Goal: Communication & Community: Answer question/provide support

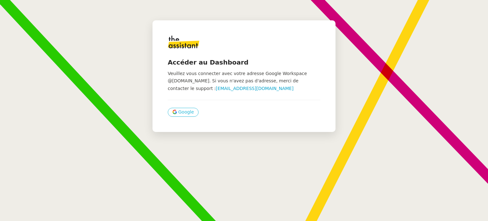
click at [178, 112] on span "Google" at bounding box center [186, 111] width 16 height 7
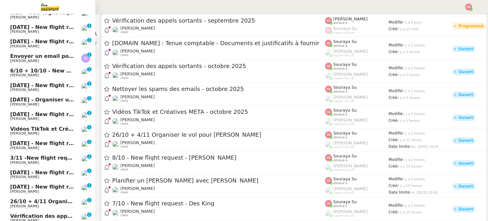
scroll to position [151, 0]
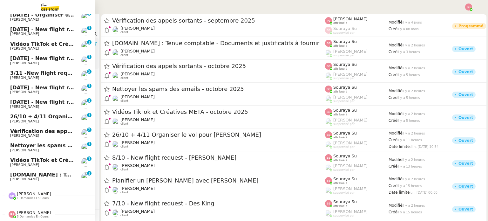
click at [10, 171] on span "ARTRADE.APP : Tenue comptable - Documents et justificatifs à fournir" at bounding box center [114, 174] width 208 height 6
click at [18, 177] on span "Paul WEIBEL" at bounding box center [24, 179] width 29 height 4
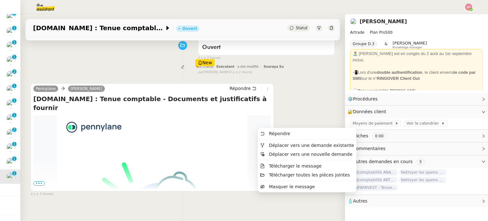
scroll to position [53, 0]
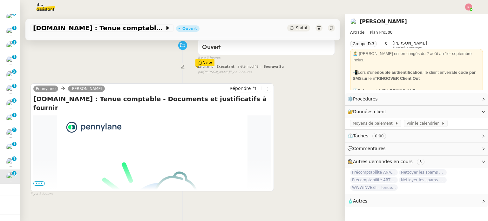
click at [39, 184] on span "•••" at bounding box center [38, 183] width 11 height 4
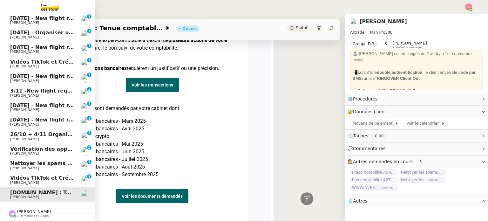
scroll to position [120, 0]
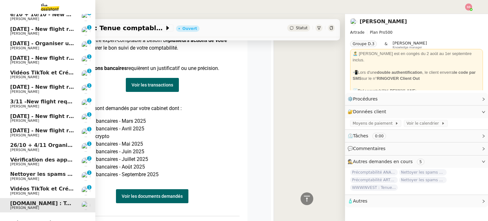
click at [39, 158] on span "Vérification des appels sortants - octobre 2025" at bounding box center [77, 160] width 135 height 6
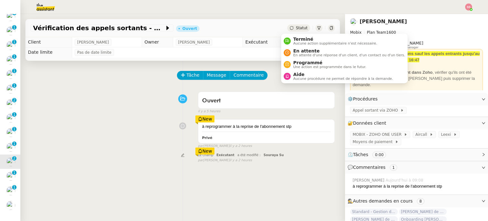
click at [288, 29] on div "Statut" at bounding box center [298, 27] width 23 height 7
click at [299, 53] on span "En attente d'une réponse d'un client, d'un contact ou d'un tiers." at bounding box center [349, 54] width 112 height 3
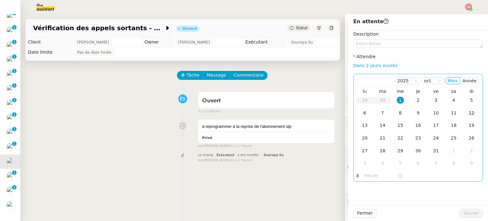
drag, startPoint x: 468, startPoint y: 99, endPoint x: 470, endPoint y: 109, distance: 10.3
click at [468, 99] on div "5" at bounding box center [471, 100] width 7 height 7
click at [361, 116] on td "6" at bounding box center [365, 113] width 18 height 13
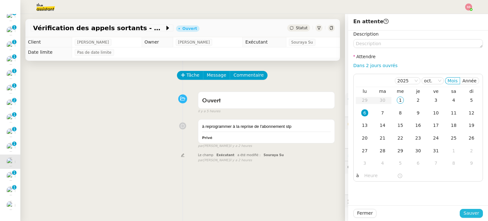
click at [471, 217] on div "Fermer Sauver" at bounding box center [418, 213] width 140 height 16
click at [470, 216] on span "Sauver" at bounding box center [471, 212] width 16 height 7
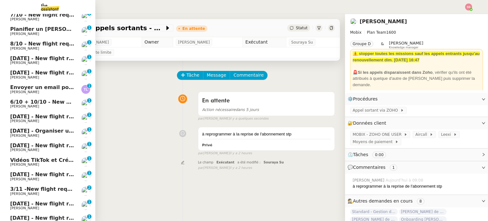
scroll to position [24, 0]
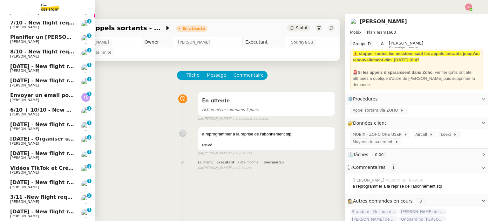
click at [57, 43] on span "Michael Khayat" at bounding box center [42, 42] width 64 height 4
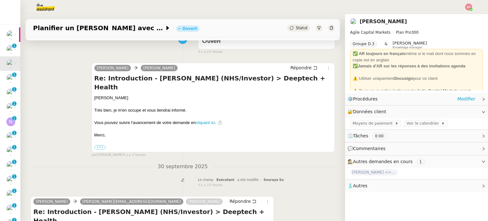
scroll to position [64, 0]
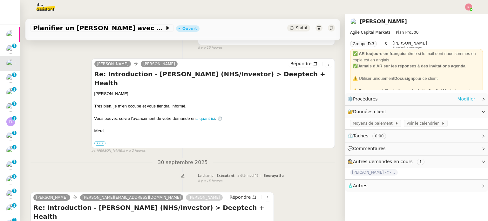
click at [461, 101] on link "Modifier" at bounding box center [466, 98] width 18 height 7
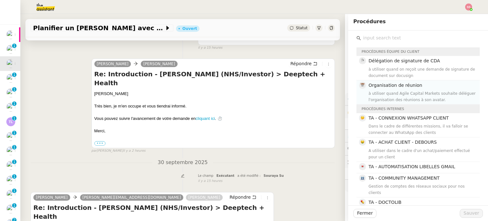
click at [419, 87] on h4 "Organisation de réunion" at bounding box center [421, 85] width 107 height 7
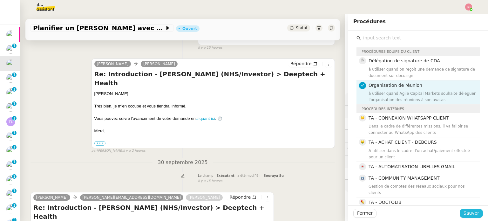
click at [467, 211] on span "Sauver" at bounding box center [471, 212] width 16 height 7
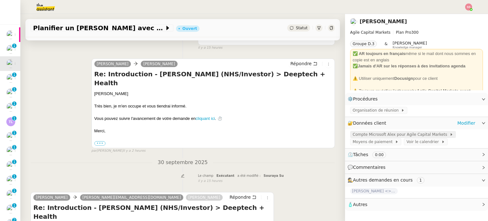
click at [397, 135] on span "Compte Microsoft Alex pour Agile Capital Markets" at bounding box center [400, 134] width 97 height 6
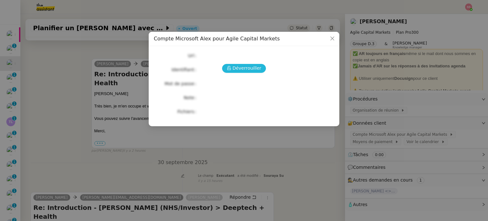
click at [230, 68] on icon at bounding box center [228, 68] width 3 height 4
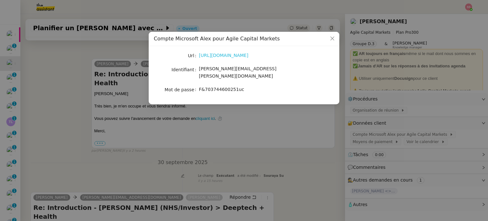
click at [214, 56] on link "https://www.office.com/?auth=2" at bounding box center [224, 55] width 50 height 5
click at [86, 111] on nz-modal-container "Compte Microsoft Alex pour Agile Capital Markets Url https://www.office.com/?au…" at bounding box center [244, 110] width 488 height 221
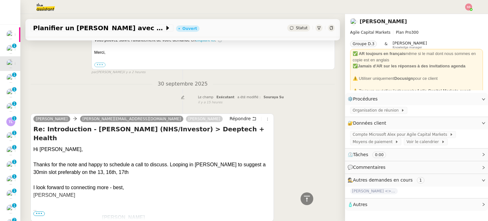
scroll to position [174, 0]
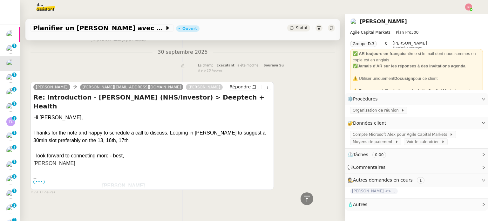
click at [37, 179] on span "•••" at bounding box center [38, 181] width 11 height 4
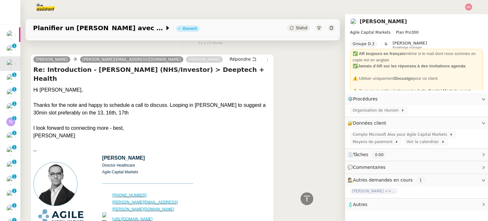
scroll to position [159, 0]
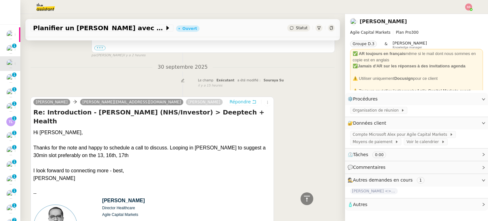
click at [232, 98] on span "Répondre" at bounding box center [239, 101] width 21 height 6
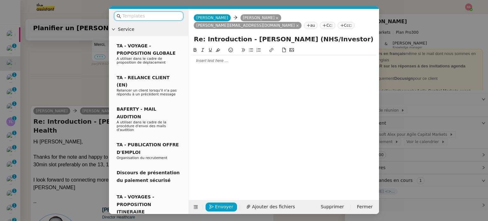
scroll to position [208, 0]
click at [277, 59] on div at bounding box center [283, 61] width 185 height 6
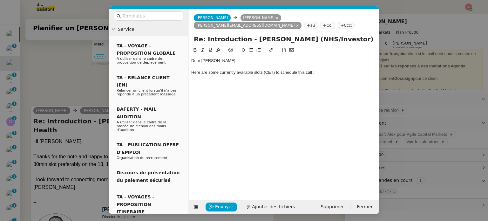
scroll to position [239, 0]
click at [250, 50] on icon at bounding box center [251, 49] width 4 height 3
click at [240, 82] on li at bounding box center [287, 84] width 179 height 6
click at [230, 83] on li at bounding box center [287, 84] width 179 height 6
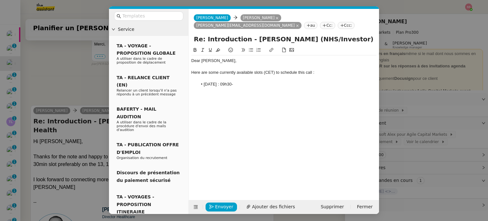
drag, startPoint x: 237, startPoint y: 82, endPoint x: 226, endPoint y: 83, distance: 10.2
click at [226, 83] on li "Oct 13th : 09h30-" at bounding box center [287, 84] width 179 height 6
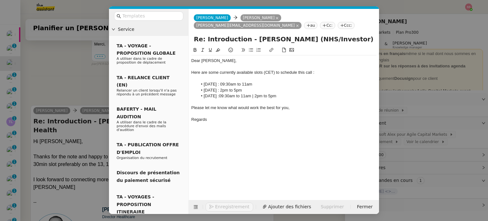
scroll to position [284, 0]
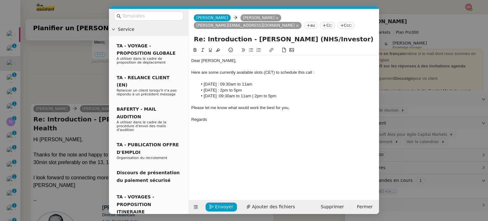
click at [62, 69] on nz-modal-container "Service TA - VOYAGE - PROPOSITION GLOBALE A utiliser dans le cadre de propositi…" at bounding box center [244, 110] width 488 height 221
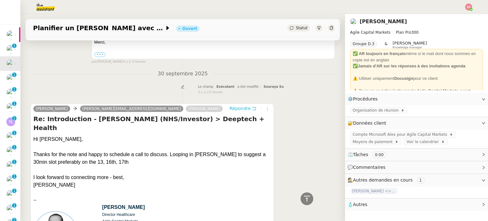
scroll to position [93, 0]
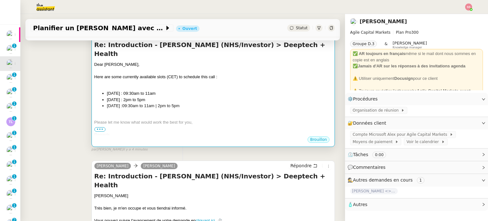
click at [171, 125] on div at bounding box center [213, 128] width 238 height 6
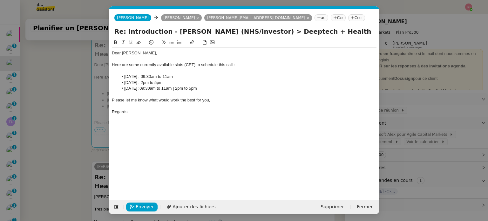
scroll to position [0, 13]
click at [147, 208] on span "Envoyer" at bounding box center [145, 206] width 18 height 7
click at [147, 208] on span "Confirmer l'envoi" at bounding box center [155, 206] width 38 height 7
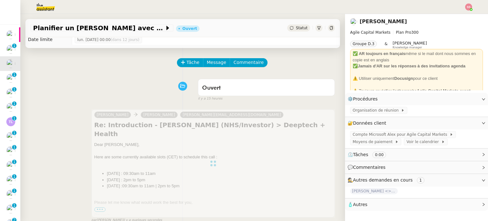
scroll to position [0, 0]
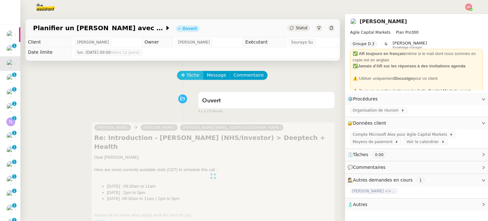
click at [186, 75] on span "Tâche" at bounding box center [192, 74] width 13 height 7
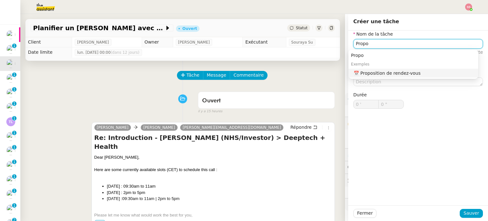
click at [415, 74] on div "📅 Proposition de rendez-vous" at bounding box center [414, 73] width 122 height 6
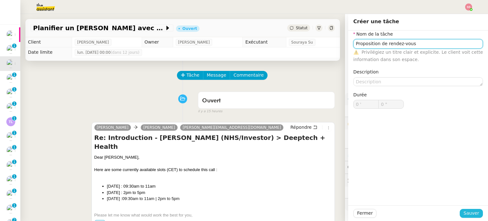
type input "Proposition de rendez-vous"
click at [467, 211] on span "Sauver" at bounding box center [471, 212] width 16 height 7
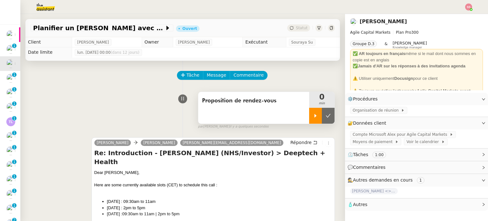
click at [309, 117] on div at bounding box center [315, 116] width 13 height 16
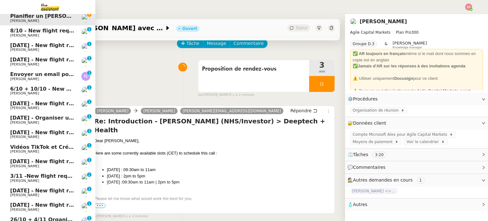
scroll to position [95, 0]
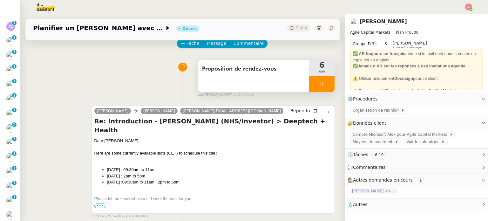
click at [319, 82] on icon at bounding box center [321, 83] width 5 height 5
click at [322, 84] on button at bounding box center [328, 84] width 13 height 16
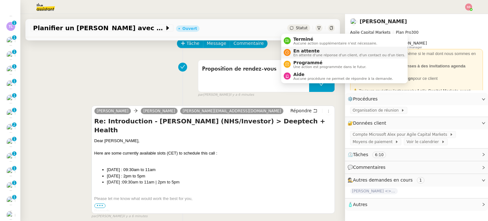
click at [298, 53] on span "En attente d'une réponse d'un client, d'un contact ou d'un tiers." at bounding box center [349, 54] width 112 height 3
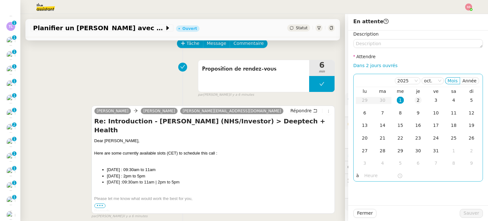
click at [414, 98] on div "2" at bounding box center [417, 100] width 7 height 7
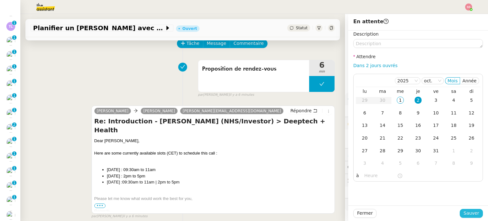
click at [469, 213] on span "Sauver" at bounding box center [471, 212] width 16 height 7
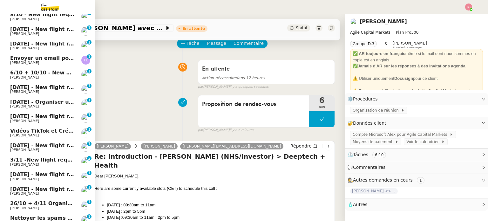
scroll to position [9, 0]
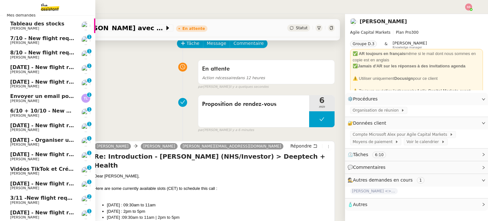
click at [50, 94] on span "Envoyer un email pour demander le numéro RNA" at bounding box center [80, 96] width 140 height 6
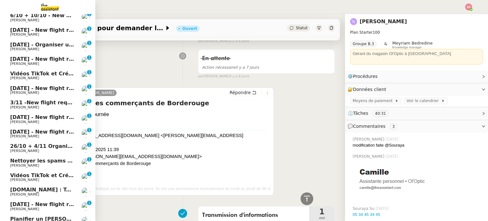
scroll to position [133, 0]
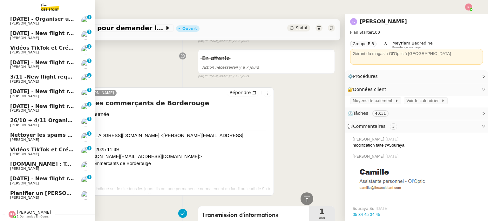
click at [49, 190] on span "Planifier un appel avec Faheem" at bounding box center [83, 193] width 146 height 6
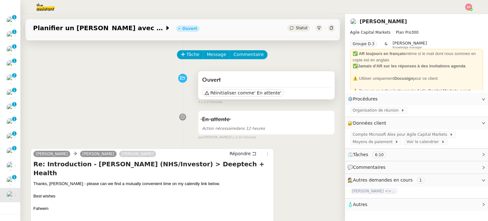
scroll to position [32, 0]
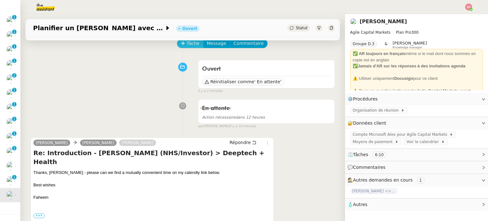
click at [181, 44] on icon at bounding box center [183, 43] width 4 height 4
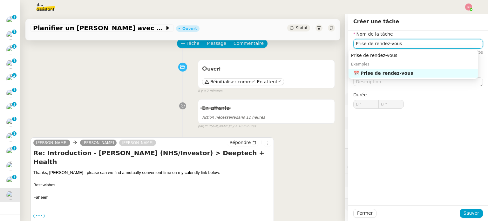
click at [405, 70] on div "📅 Prise de rendez-vous" at bounding box center [414, 73] width 122 height 6
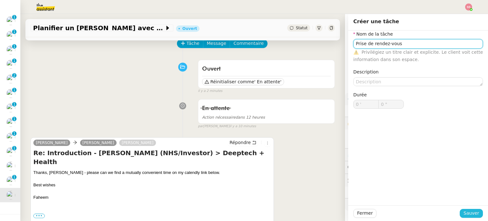
type input "Prise de rendez-vous"
click at [459, 215] on button "Sauver" at bounding box center [470, 213] width 23 height 9
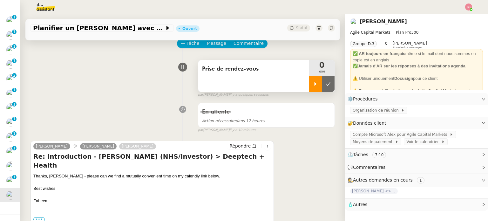
drag, startPoint x: 307, startPoint y: 85, endPoint x: 292, endPoint y: 41, distance: 45.9
click at [314, 84] on icon at bounding box center [315, 83] width 2 height 3
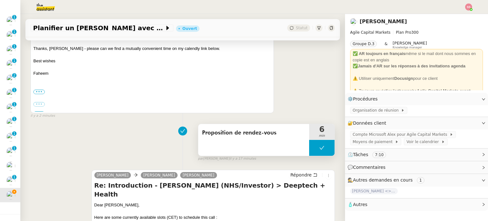
scroll to position [222, 0]
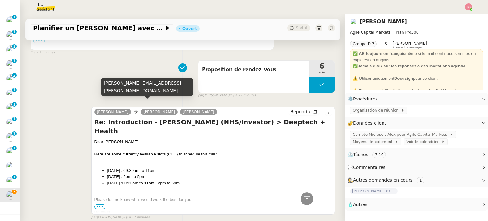
click at [149, 91] on div "Michael.khayat@agilecapitalmarkets.com" at bounding box center [147, 86] width 92 height 19
copy div "Michael.khayat@agilecapitalmarkets.com"
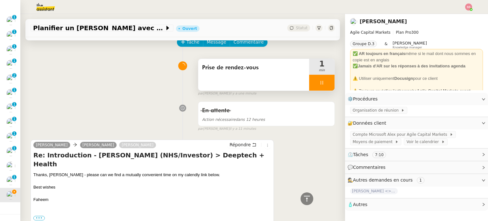
scroll to position [0, 0]
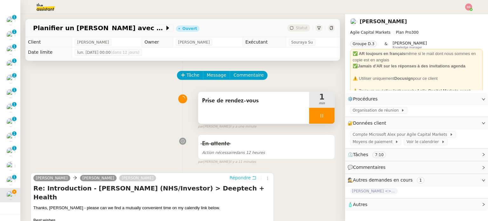
click at [238, 178] on span "Répondre" at bounding box center [239, 177] width 21 height 6
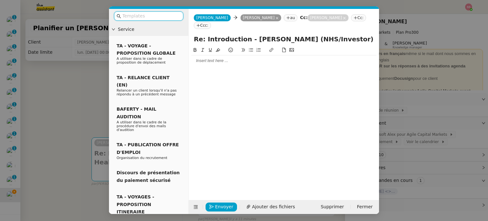
click at [200, 58] on div at bounding box center [283, 61] width 185 height 6
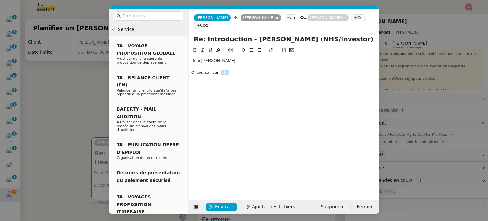
drag, startPoint x: 241, startPoint y: 65, endPoint x: 222, endPoint y: 63, distance: 19.9
click at [222, 70] on div "Of course I can. The" at bounding box center [283, 73] width 185 height 6
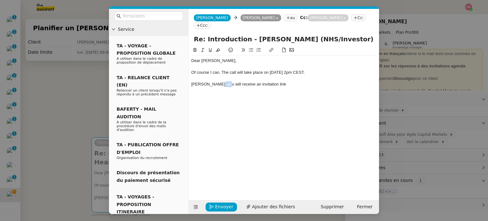
drag, startPoint x: 221, startPoint y: 76, endPoint x: 216, endPoint y: 76, distance: 4.8
click at [216, 81] on div "Michael, you will receive an invitation link" at bounding box center [283, 84] width 185 height 6
click at [274, 81] on div "Michael, you should receive an invitation link" at bounding box center [283, 84] width 185 height 6
click at [205, 70] on div "Of course I can. The call will take place on Oct 16th 2pm CEST." at bounding box center [283, 73] width 185 height 6
click at [0, 0] on lt-span "course ," at bounding box center [0, 0] width 0 height 0
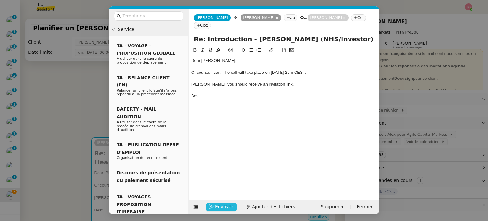
click at [219, 208] on span "Envoyer" at bounding box center [224, 206] width 18 height 7
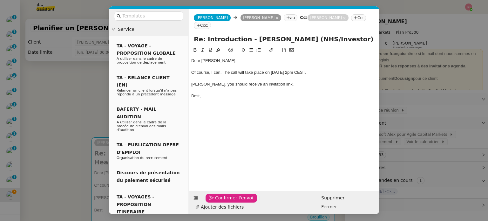
click at [219, 201] on span "Confirmer l'envoi" at bounding box center [234, 197] width 38 height 7
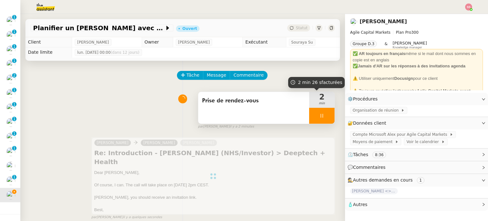
click at [321, 114] on div at bounding box center [321, 116] width 25 height 16
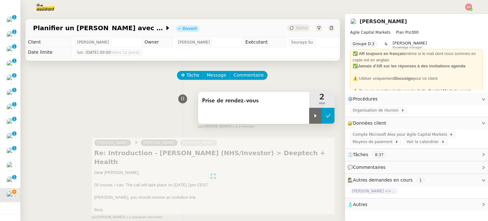
click at [325, 114] on icon at bounding box center [327, 115] width 5 height 5
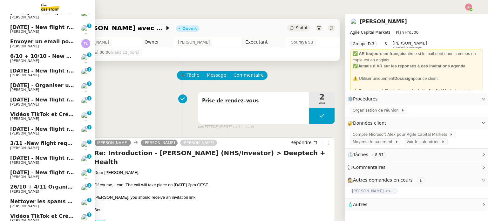
scroll to position [133, 0]
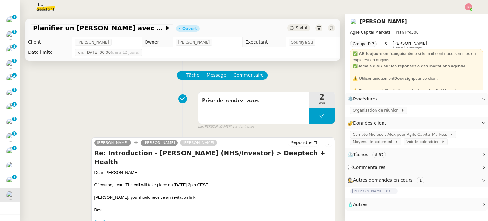
click at [100, 90] on div "Prise de rendez-vous 2 min false par Souraya S. il y a 4 minutes" at bounding box center [182, 109] width 304 height 41
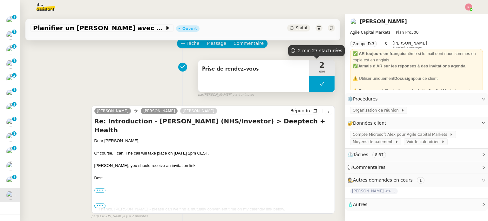
scroll to position [0, 0]
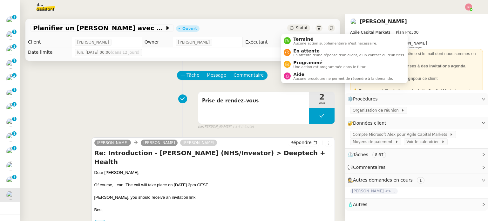
click at [298, 28] on span "Statut" at bounding box center [302, 28] width 12 height 4
click at [298, 51] on span "En attente" at bounding box center [349, 50] width 112 height 5
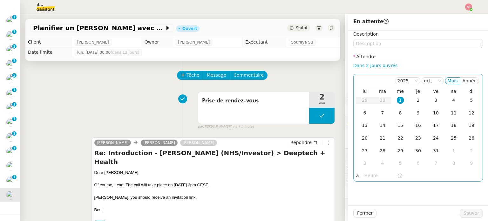
click at [417, 125] on td "16" at bounding box center [418, 125] width 18 height 13
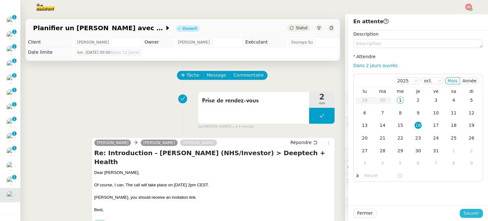
click at [470, 211] on span "Sauver" at bounding box center [471, 212] width 16 height 7
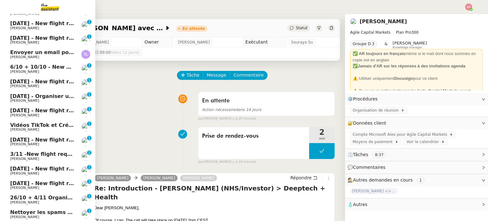
scroll to position [118, 0]
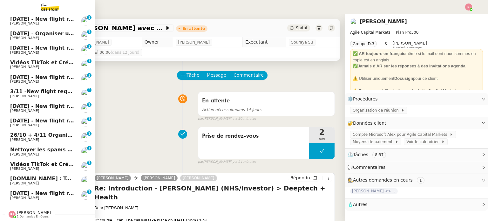
click at [37, 188] on link "13th October 2025 - New flight request - RAHUL AMBEGAOKAR Louis Frei 0 1 2 3 4 …" at bounding box center [47, 195] width 95 height 15
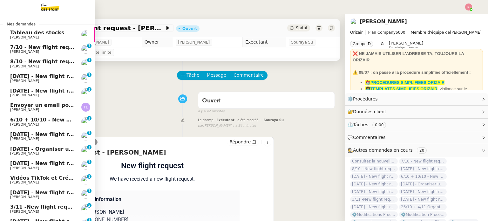
click at [28, 48] on span "7/10 - New flight request - Des King" at bounding box center [61, 47] width 102 height 6
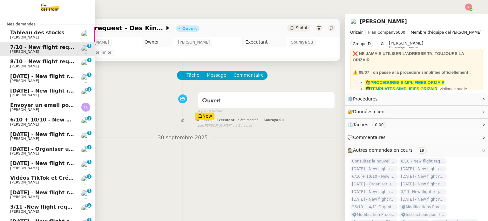
click at [23, 71] on link "29th June 2026 - New flight request - Alex Olsen Louis Frei 0 1 2 3 4 5 6 7 8 9" at bounding box center [47, 78] width 95 height 15
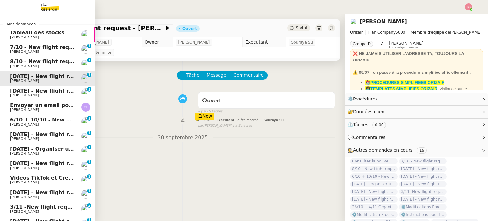
click at [28, 64] on span "8/10 - New flight request - James Hodgson" at bounding box center [72, 61] width 124 height 6
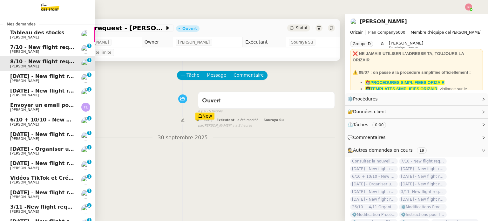
click at [19, 87] on link "5th March 2026 - New flight request - As Bo Louis Frei 0 1 2 3 4 5 6 7 8 9" at bounding box center [47, 92] width 95 height 15
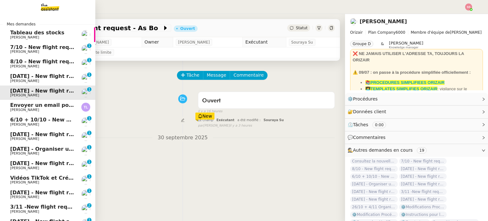
click at [21, 124] on span "Louis Frei" at bounding box center [24, 124] width 29 height 4
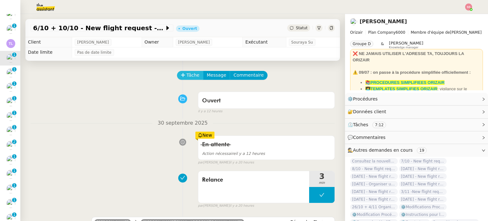
click at [188, 74] on span "Tâche" at bounding box center [192, 74] width 13 height 7
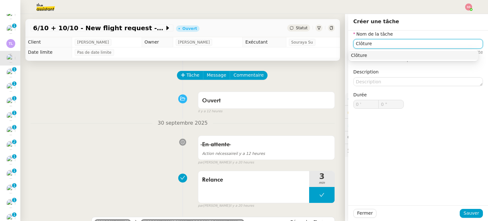
click at [392, 56] on div "Clôture" at bounding box center [413, 55] width 124 height 6
type input "Clôture"
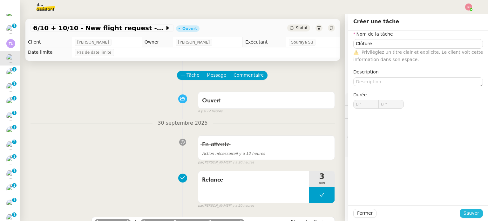
click at [470, 211] on span "Sauver" at bounding box center [471, 212] width 16 height 7
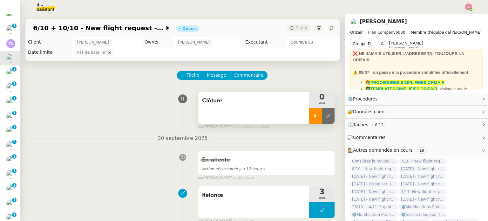
click at [313, 114] on icon at bounding box center [315, 115] width 5 height 5
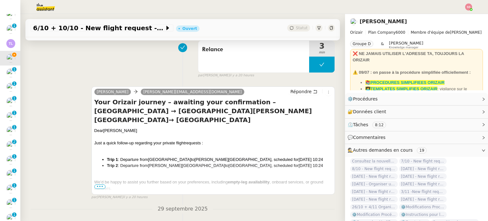
scroll to position [159, 0]
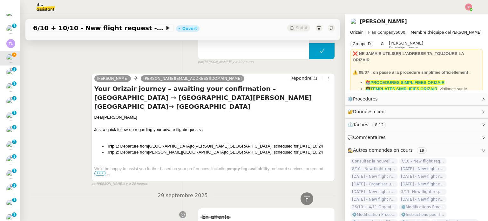
click at [94, 175] on span "•••" at bounding box center [99, 173] width 11 height 4
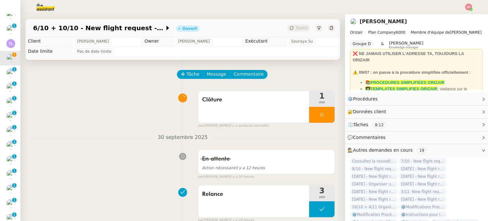
scroll to position [0, 0]
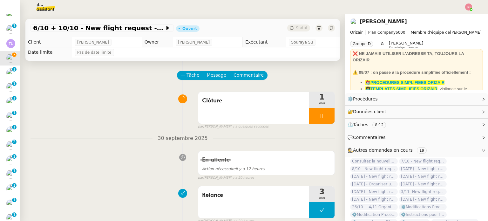
click at [322, 114] on div at bounding box center [321, 116] width 25 height 16
click at [325, 114] on icon at bounding box center [327, 115] width 5 height 5
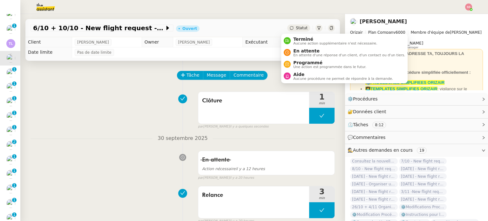
click at [290, 31] on div "Statut" at bounding box center [298, 27] width 23 height 7
click at [295, 38] on span "Terminé" at bounding box center [335, 39] width 84 height 5
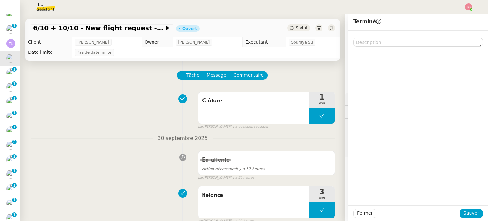
click at [456, 211] on div at bounding box center [417, 213] width 83 height 9
click at [459, 211] on button "Sauver" at bounding box center [470, 213] width 23 height 9
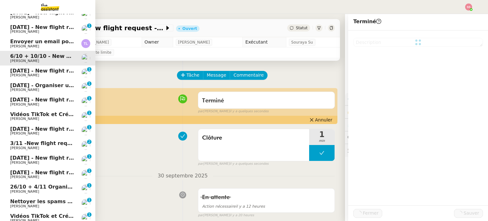
scroll to position [78, 0]
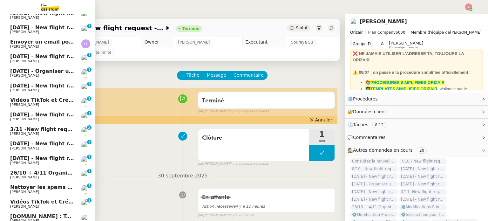
click at [50, 61] on span "Louis Frei" at bounding box center [42, 61] width 64 height 4
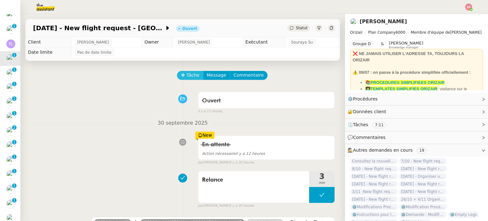
click at [186, 78] on span "Tâche" at bounding box center [192, 74] width 13 height 7
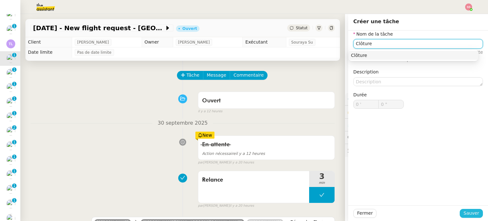
type input "Clôture"
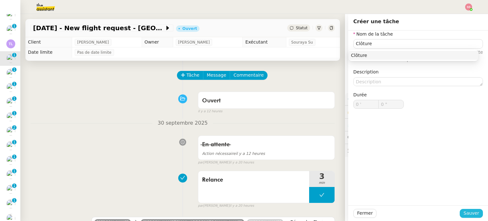
click at [474, 214] on button "Sauver" at bounding box center [470, 213] width 23 height 9
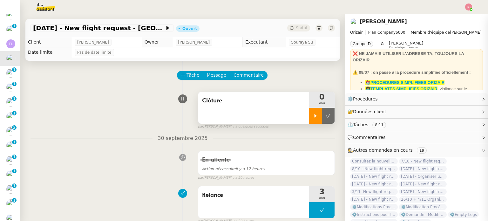
click at [313, 118] on icon at bounding box center [315, 115] width 5 height 5
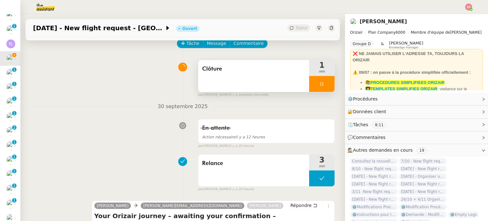
scroll to position [32, 0]
click at [320, 90] on div at bounding box center [321, 84] width 25 height 16
click at [322, 90] on button at bounding box center [328, 84] width 13 height 16
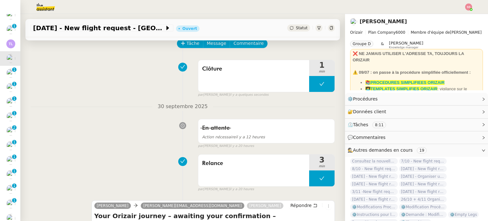
click at [296, 28] on span "Statut" at bounding box center [302, 28] width 12 height 4
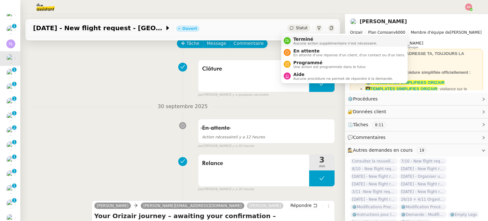
click at [303, 42] on span "Aucune action supplémentaire n'est nécessaire." at bounding box center [335, 43] width 84 height 3
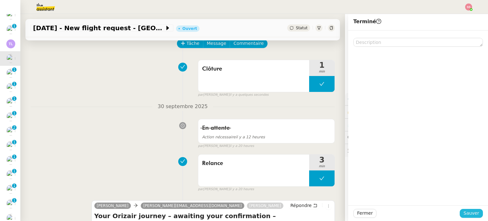
click at [469, 216] on span "Sauver" at bounding box center [471, 212] width 16 height 7
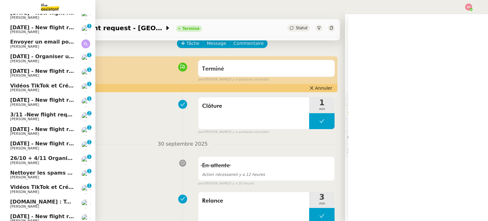
click at [30, 59] on span "Louis Frei" at bounding box center [42, 61] width 64 height 4
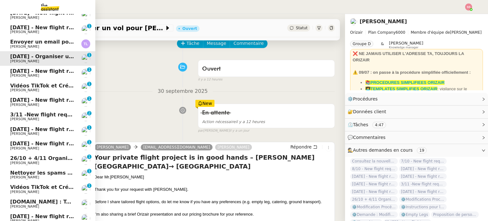
click at [42, 72] on span "20th December 2025 - New flight request - Ryan Friel" at bounding box center [75, 71] width 131 height 6
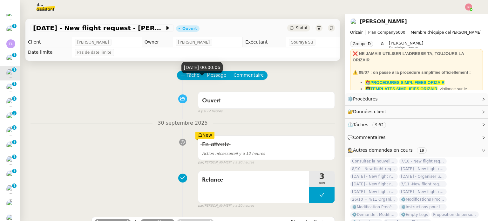
click at [188, 76] on div "1 oct. 2025, 00:00:06" at bounding box center [202, 70] width 42 height 16
click at [186, 78] on span "Tâche" at bounding box center [192, 74] width 13 height 7
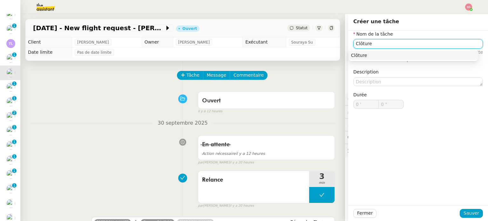
click at [367, 57] on div "Clôture" at bounding box center [413, 55] width 124 height 6
type input "Clôture"
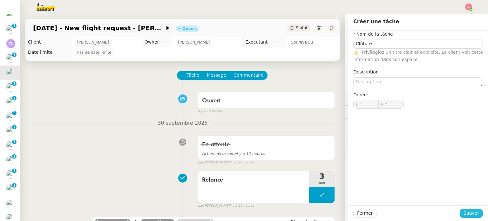
click at [472, 211] on span "Sauver" at bounding box center [471, 212] width 16 height 7
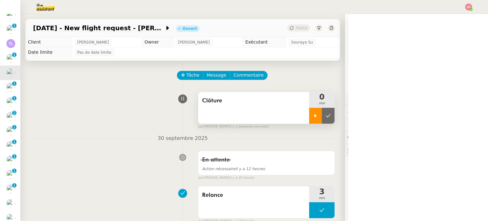
click at [309, 118] on div at bounding box center [315, 116] width 13 height 16
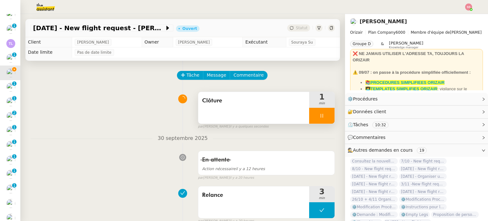
click at [322, 122] on div at bounding box center [321, 116] width 25 height 16
click at [322, 121] on button at bounding box center [328, 116] width 13 height 16
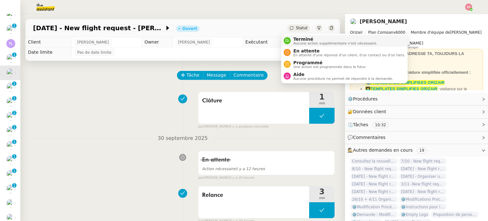
click at [298, 35] on li "Terminé Aucune action supplémentaire n'est nécessaire." at bounding box center [344, 41] width 126 height 12
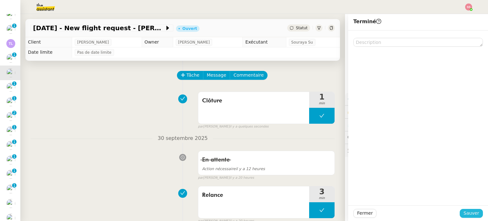
click at [473, 210] on span "Sauver" at bounding box center [471, 212] width 16 height 7
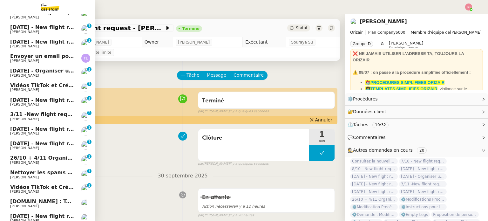
scroll to position [78, 0]
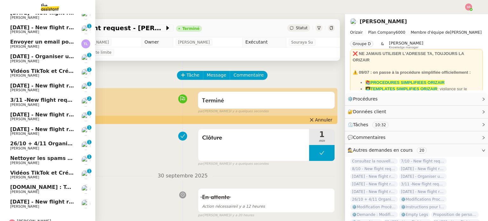
click at [47, 89] on span "Louis Frei" at bounding box center [42, 90] width 64 height 4
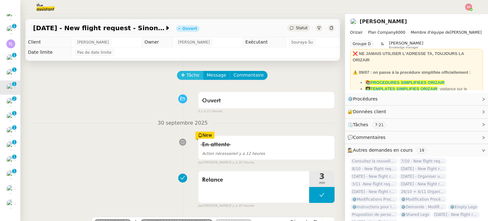
click at [189, 79] on span "Tâche" at bounding box center [192, 74] width 13 height 7
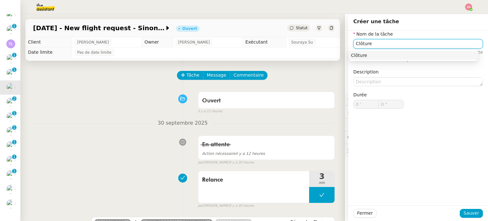
click at [387, 57] on div "Clôture" at bounding box center [413, 55] width 124 height 6
type input "Clôture"
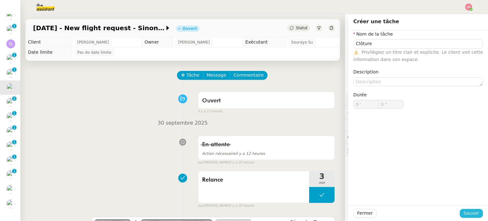
click at [470, 212] on span "Sauver" at bounding box center [471, 212] width 16 height 7
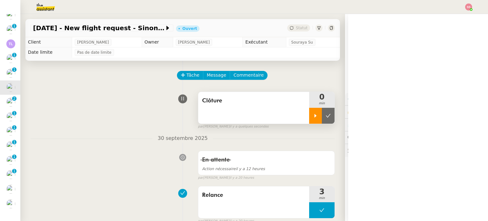
click at [313, 117] on icon at bounding box center [315, 115] width 5 height 5
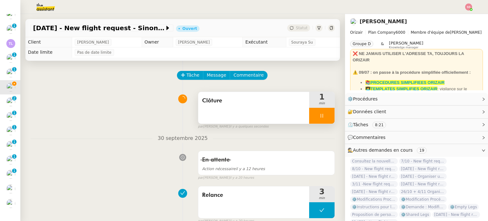
click at [317, 113] on div at bounding box center [321, 116] width 25 height 16
click at [322, 113] on button at bounding box center [328, 116] width 13 height 16
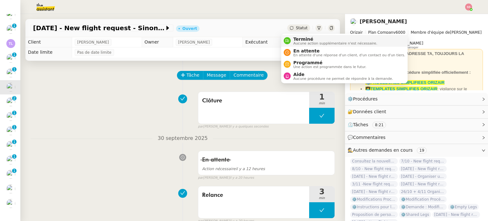
drag, startPoint x: 294, startPoint y: 27, endPoint x: 297, endPoint y: 37, distance: 10.1
click at [296, 28] on span "Statut" at bounding box center [302, 28] width 12 height 4
click at [298, 39] on span "Terminé" at bounding box center [335, 39] width 84 height 5
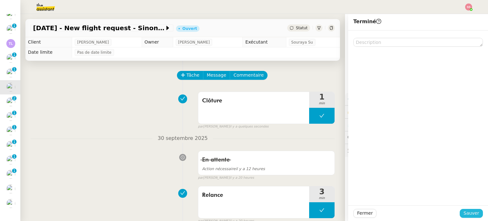
click at [470, 214] on span "Sauver" at bounding box center [471, 212] width 16 height 7
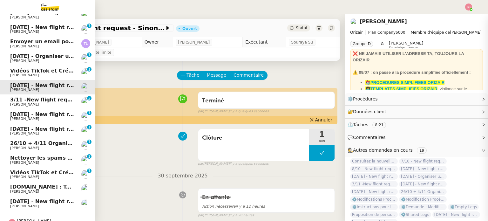
scroll to position [75, 0]
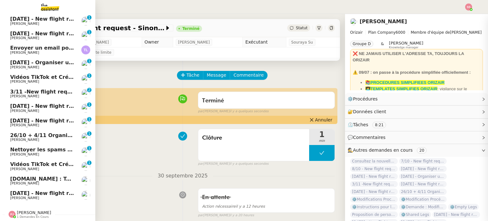
click at [34, 90] on span "3/11 -New flight request - Ross Potter" at bounding box center [71, 92] width 123 height 6
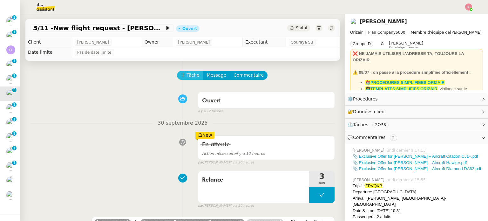
click at [186, 79] on span "Tâche" at bounding box center [192, 74] width 13 height 7
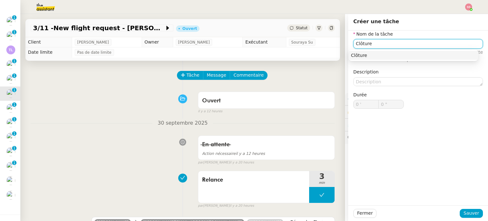
click at [366, 53] on div "Clôture" at bounding box center [413, 55] width 124 height 6
type input "Clôture"
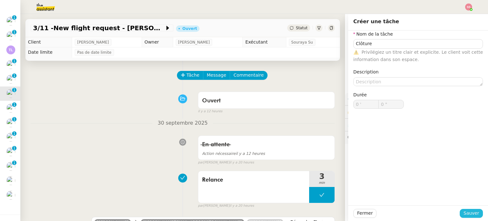
drag, startPoint x: 464, startPoint y: 213, endPoint x: 460, endPoint y: 204, distance: 9.4
click at [464, 213] on span "Sauver" at bounding box center [471, 212] width 16 height 7
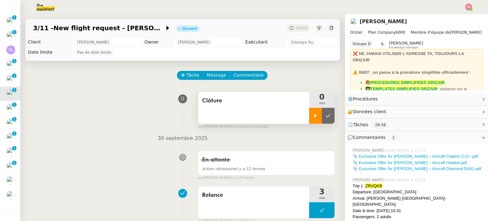
click at [313, 115] on icon at bounding box center [315, 115] width 5 height 5
click at [319, 118] on div at bounding box center [321, 116] width 25 height 16
click at [325, 118] on icon at bounding box center [327, 115] width 5 height 5
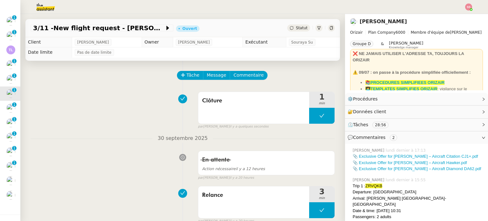
click at [287, 28] on div "Statut" at bounding box center [298, 27] width 23 height 7
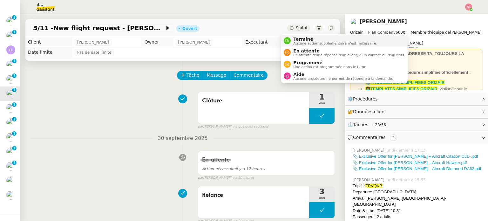
click at [296, 36] on li "Terminé Aucune action supplémentaire n'est nécessaire." at bounding box center [344, 41] width 126 height 12
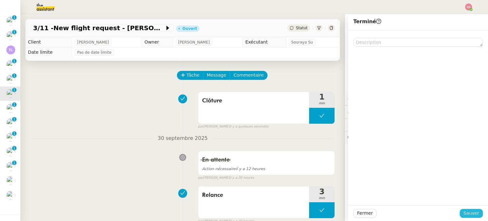
click at [460, 213] on button "Sauver" at bounding box center [470, 213] width 23 height 9
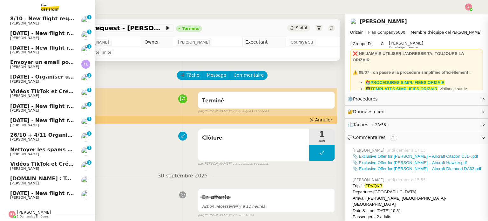
scroll to position [61, 0]
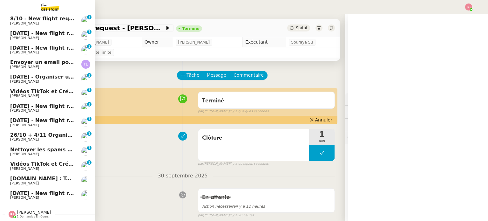
click at [41, 103] on span "1st January 2026 - New flight request - Ryan Wilson" at bounding box center [75, 106] width 131 height 6
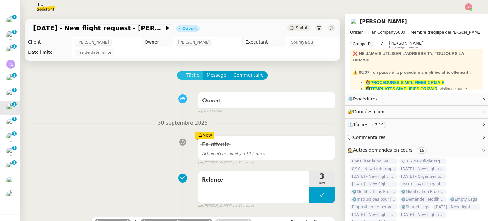
click at [181, 77] on button "Tâche" at bounding box center [190, 75] width 26 height 9
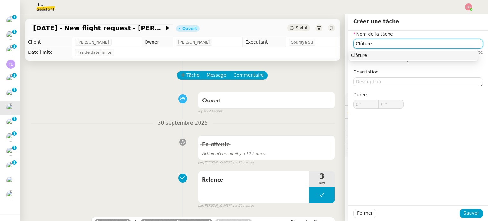
click at [380, 51] on nz-auto-option "Clôture" at bounding box center [413, 55] width 130 height 9
type input "Clôture"
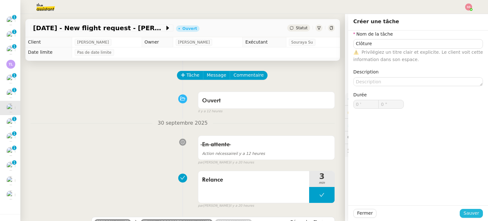
click at [465, 211] on span "Sauver" at bounding box center [471, 212] width 16 height 7
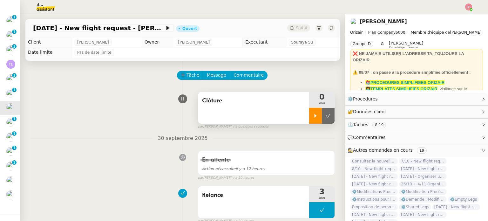
click at [313, 119] on div at bounding box center [315, 116] width 13 height 16
click at [325, 118] on div at bounding box center [321, 116] width 25 height 16
click at [322, 119] on button at bounding box center [328, 116] width 13 height 16
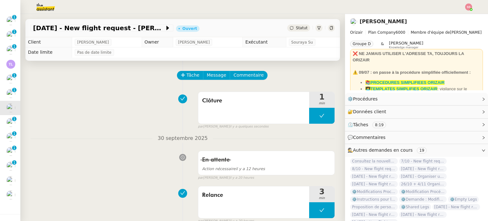
click at [287, 24] on div "Statut" at bounding box center [298, 27] width 23 height 7
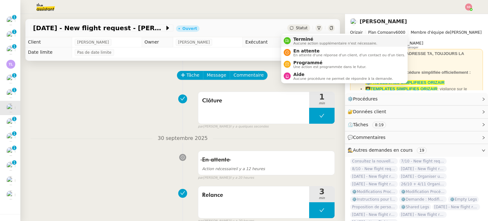
click at [292, 38] on div "Terminé Aucune action supplémentaire n'est nécessaire." at bounding box center [334, 41] width 86 height 9
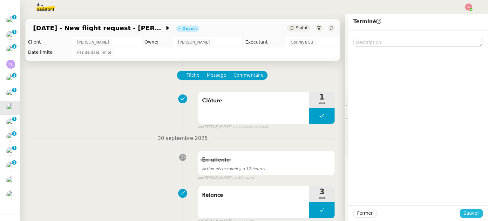
click at [475, 215] on button "Sauver" at bounding box center [470, 213] width 23 height 9
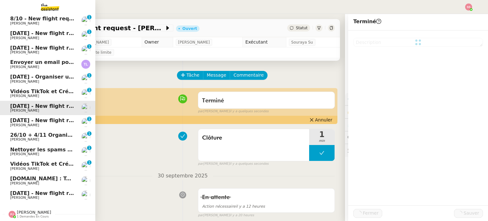
scroll to position [46, 0]
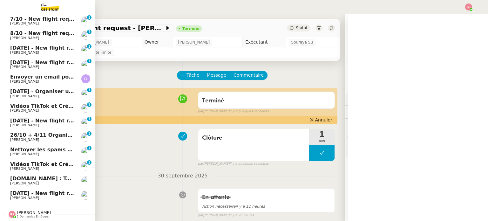
click at [37, 115] on link "2nd November 2025 - New flight request - Sabrina Saul Louis Frei 0 1 2 3 4 5 6 …" at bounding box center [47, 122] width 95 height 15
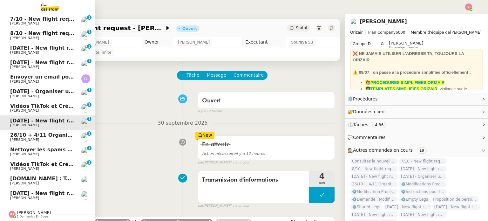
click at [37, 132] on span "26/10 + 4/11 Organiser le vol pour Ana Mirea" at bounding box center [84, 135] width 148 height 6
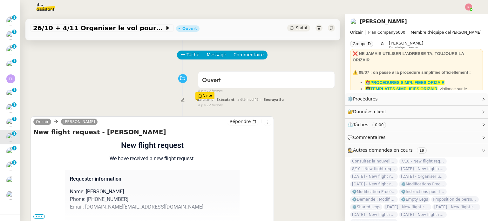
scroll to position [32, 0]
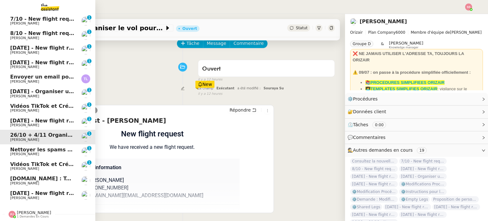
click at [39, 190] on span "13th October 2025 - New flight request - RAHUL AMBEGAOKAR" at bounding box center [75, 193] width 131 height 6
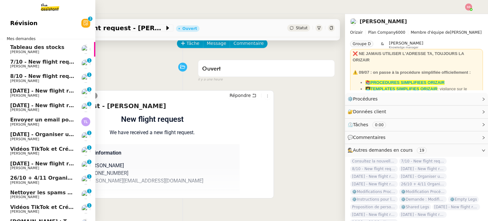
click at [56, 66] on span "Louis Frei" at bounding box center [42, 66] width 64 height 4
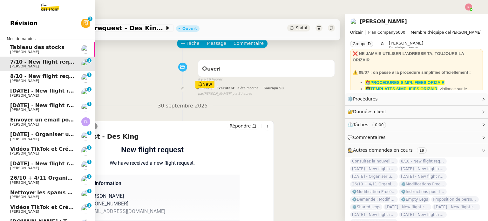
click at [57, 77] on span "8/10 - New flight request - James Hodgson" at bounding box center [72, 76] width 124 height 6
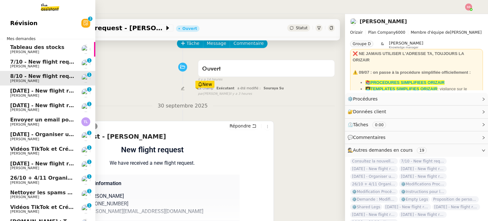
click at [54, 96] on span "Louis Frei" at bounding box center [42, 96] width 64 height 4
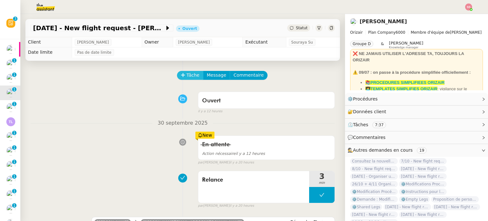
click at [191, 77] on span "Tâche" at bounding box center [192, 74] width 13 height 7
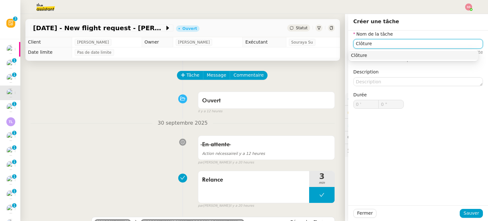
click at [365, 52] on nz-auto-option "Clôture" at bounding box center [413, 55] width 130 height 9
type input "Clôture"
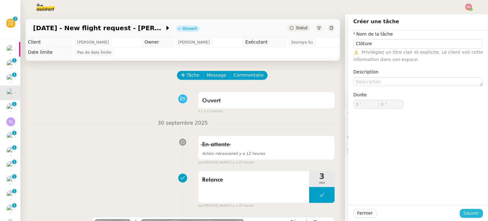
click at [466, 217] on span "Sauver" at bounding box center [471, 212] width 16 height 7
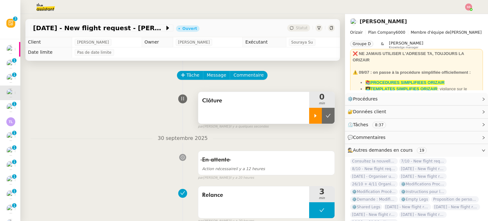
click at [309, 112] on div at bounding box center [315, 116] width 13 height 16
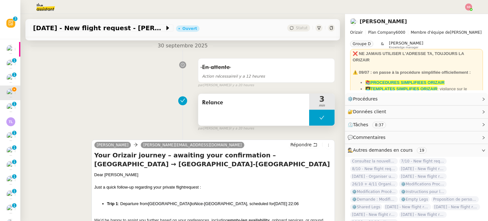
scroll to position [32, 0]
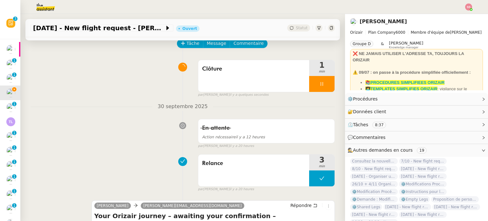
click at [321, 87] on div at bounding box center [321, 84] width 25 height 16
click at [325, 86] on icon at bounding box center [327, 83] width 5 height 5
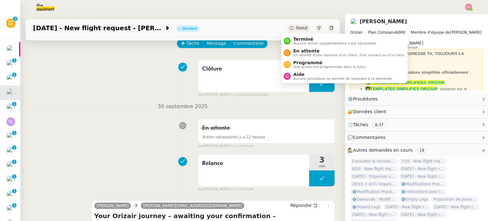
click at [298, 26] on span "Statut" at bounding box center [302, 28] width 12 height 4
click at [302, 42] on span "Aucune action supplémentaire n'est nécessaire." at bounding box center [335, 43] width 84 height 3
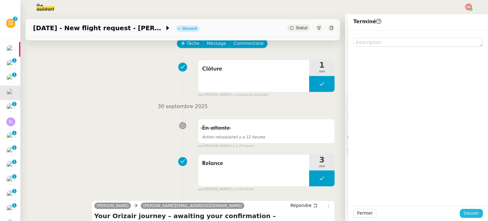
click at [463, 212] on span "Sauver" at bounding box center [471, 212] width 16 height 7
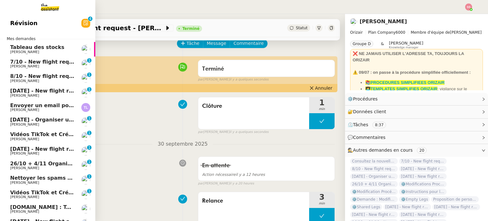
drag, startPoint x: 55, startPoint y: 109, endPoint x: 66, endPoint y: 105, distance: 11.6
click at [55, 109] on span "Thierry Lavat" at bounding box center [42, 110] width 64 height 4
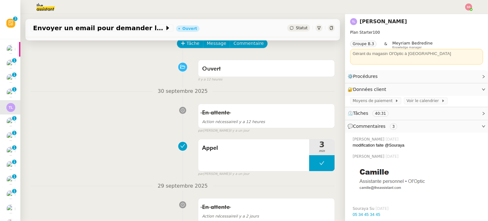
click at [296, 26] on span "Statut" at bounding box center [302, 28] width 12 height 4
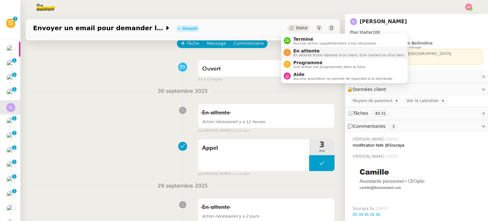
click at [296, 53] on span "En attente d'une réponse d'un client, d'un contact ou d'un tiers." at bounding box center [349, 54] width 112 height 3
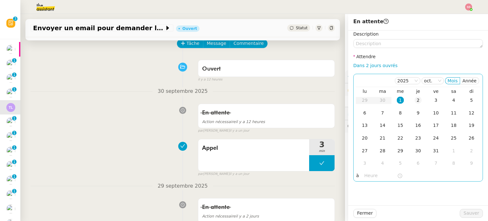
click at [414, 97] on div "2" at bounding box center [417, 100] width 7 height 7
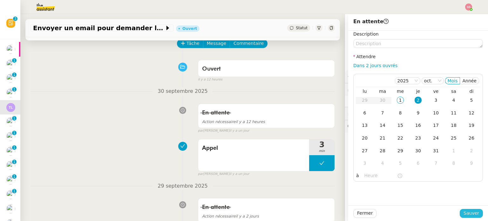
click at [464, 211] on span "Sauver" at bounding box center [471, 212] width 16 height 7
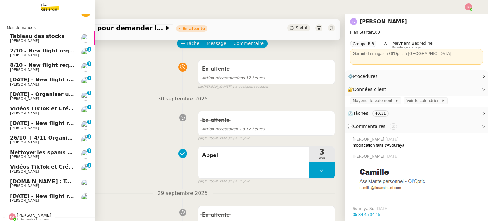
scroll to position [17, 0]
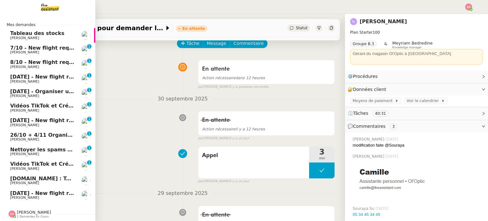
click at [65, 103] on span "Vidéos TikTok et Créatives META - septembre 2025" at bounding box center [82, 106] width 145 height 6
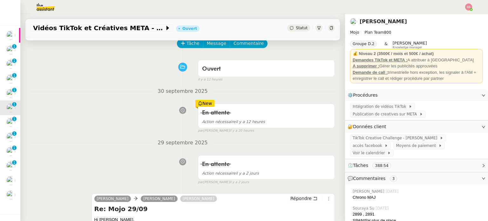
scroll to position [95, 0]
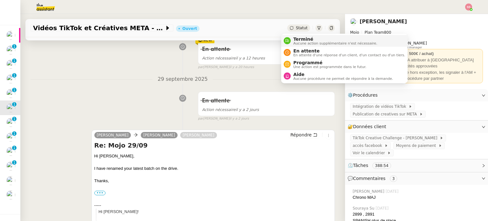
click at [295, 42] on span "Aucune action supplémentaire n'est nécessaire." at bounding box center [335, 43] width 84 height 3
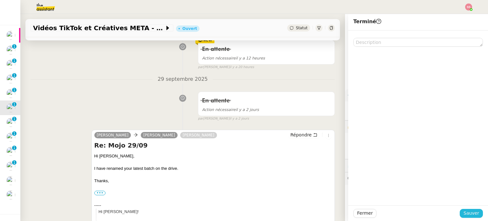
click at [469, 211] on span "Sauver" at bounding box center [471, 212] width 16 height 7
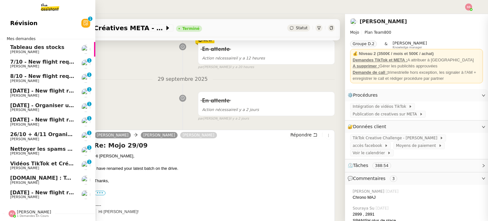
scroll to position [3, 0]
click at [48, 151] on span "Paul WEIBEL" at bounding box center [42, 153] width 64 height 4
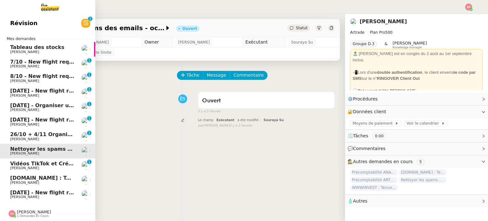
click at [48, 10] on img at bounding box center [44, 7] width 49 height 14
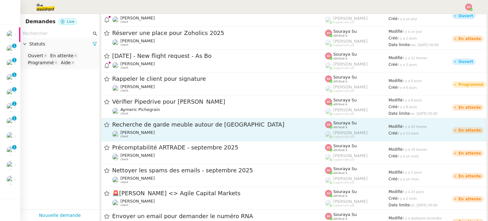
scroll to position [318, 0]
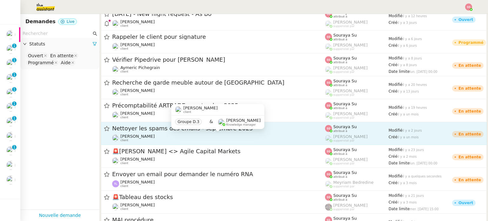
click at [244, 136] on div "Paul WEIBEL client" at bounding box center [218, 138] width 213 height 8
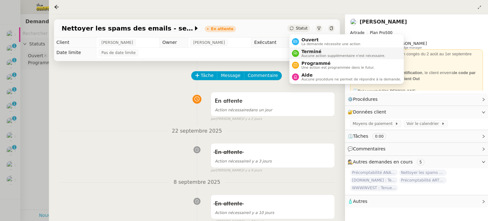
click at [308, 57] on span "Aucune action supplémentaire n'est nécessaire." at bounding box center [343, 55] width 84 height 3
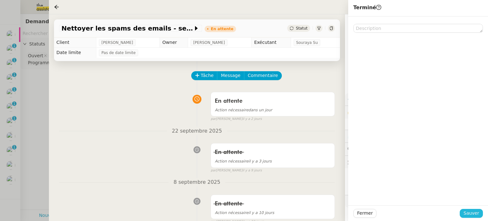
click at [470, 212] on span "Sauver" at bounding box center [471, 212] width 16 height 7
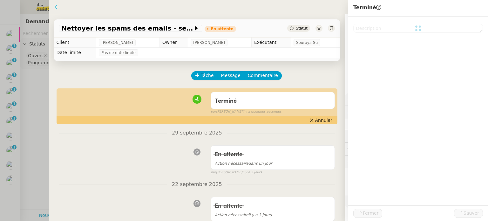
click at [56, 4] on div at bounding box center [56, 6] width 5 height 5
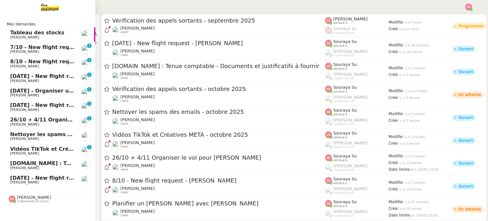
click at [36, 179] on span "13th October 2025 - New flight request - RAHUL AMBEGAOKAR" at bounding box center [75, 178] width 131 height 6
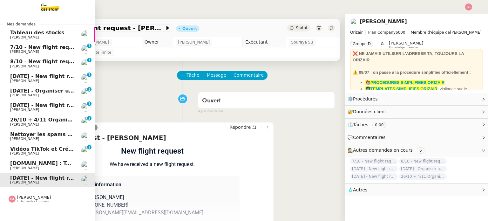
click at [47, 115] on link "26/10 + 4/11 Organiser le vol pour Ana Mirea Louis Frei 0 1 2 3 4 5 6 7 8 9" at bounding box center [47, 121] width 95 height 15
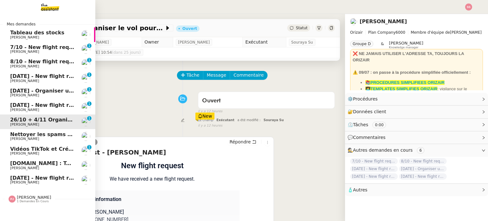
click at [49, 102] on link "2nd November 2025 - New flight request - Sabrina Saul Louis Frei 0 1 2 3 4 5 6 …" at bounding box center [47, 107] width 95 height 15
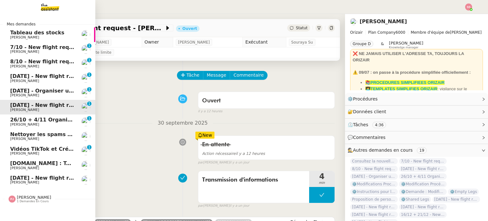
click at [52, 93] on span "18th November 2025 - Organiser un vol pour Sanjay Singh" at bounding box center [78, 91] width 137 height 6
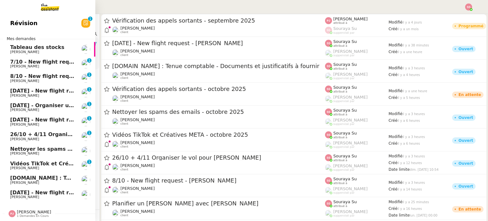
click at [46, 90] on span "5th March 2026 - New flight request - As Bo" at bounding box center [60, 91] width 100 height 6
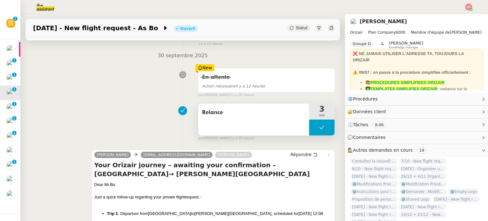
scroll to position [32, 0]
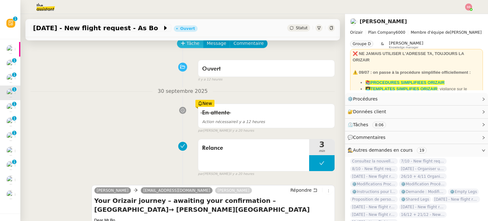
click at [187, 44] on span "Tâche" at bounding box center [192, 43] width 13 height 7
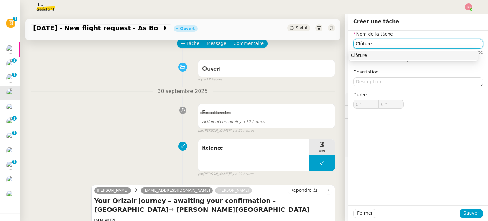
click at [446, 56] on div "Clôture" at bounding box center [413, 55] width 124 height 6
type input "Clôture"
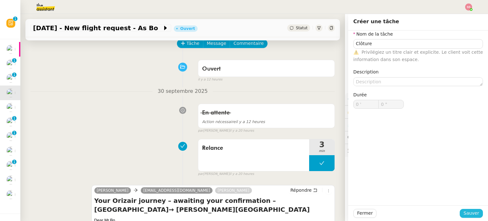
click at [464, 213] on span "Sauver" at bounding box center [471, 212] width 16 height 7
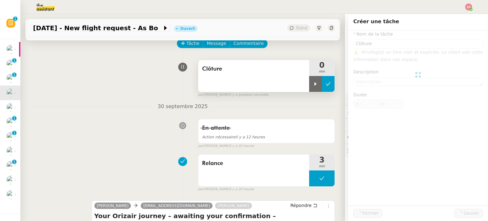
click at [322, 79] on button at bounding box center [328, 84] width 13 height 16
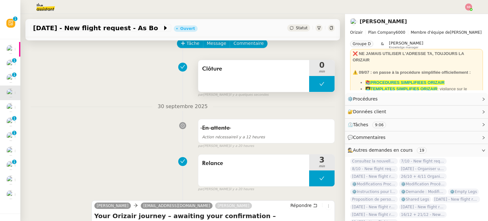
click at [309, 83] on button at bounding box center [321, 84] width 25 height 16
click at [313, 83] on icon at bounding box center [315, 83] width 5 height 5
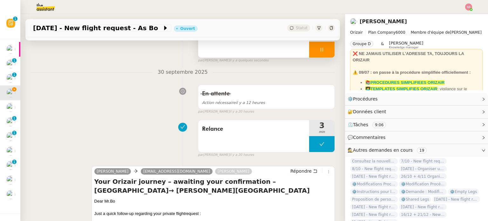
scroll to position [32, 0]
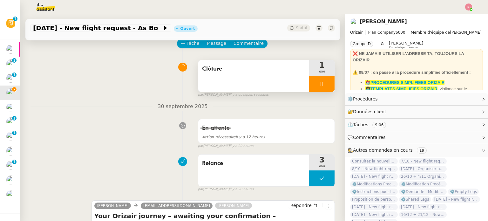
click at [324, 84] on div at bounding box center [321, 84] width 25 height 16
drag, startPoint x: 324, startPoint y: 84, endPoint x: 304, endPoint y: 44, distance: 45.3
click at [324, 84] on button at bounding box center [328, 84] width 13 height 16
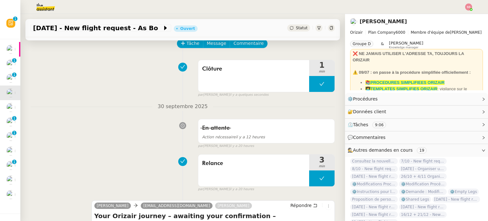
click at [296, 28] on span "Statut" at bounding box center [302, 28] width 12 height 4
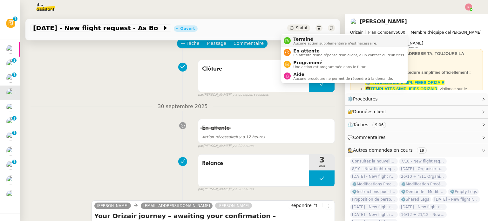
click at [301, 42] on span "Aucune action supplémentaire n'est nécessaire." at bounding box center [335, 43] width 84 height 3
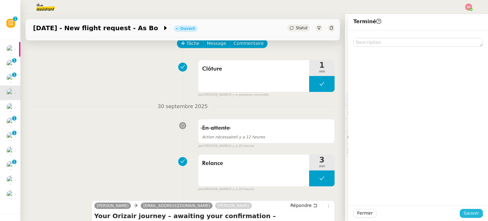
click at [469, 211] on span "Sauver" at bounding box center [471, 212] width 16 height 7
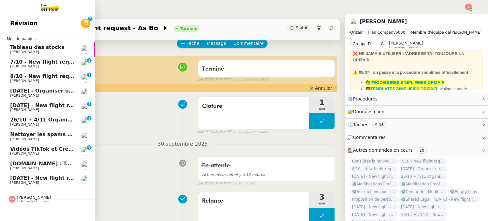
click at [55, 7] on img at bounding box center [44, 7] width 49 height 14
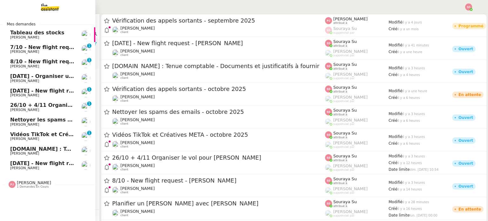
click at [29, 187] on span "1 demandes en cours" at bounding box center [33, 186] width 32 height 3
click at [50, 137] on span "Anthony Morcillo" at bounding box center [42, 139] width 64 height 4
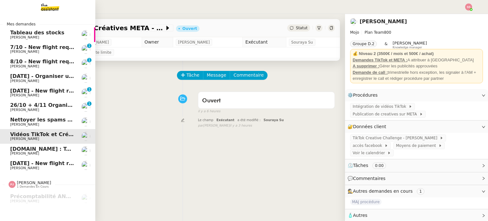
click at [43, 163] on span "13th October 2025 - New flight request - RAHUL AMBEGAOKAR" at bounding box center [75, 163] width 131 height 6
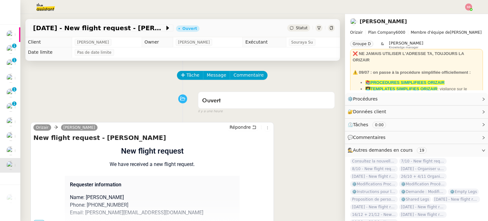
click at [289, 144] on div "Orizair Josephine Répondre New flight request - RAHUL AMBEGAOKAR Flight request…" at bounding box center [182, 175] width 304 height 119
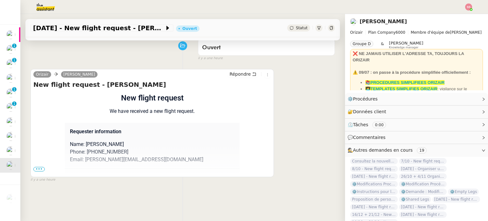
scroll to position [53, 0]
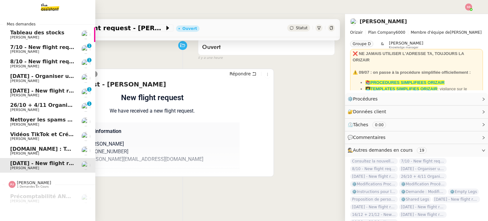
click at [28, 48] on span "7/10 - New flight request - Des King" at bounding box center [61, 47] width 102 height 6
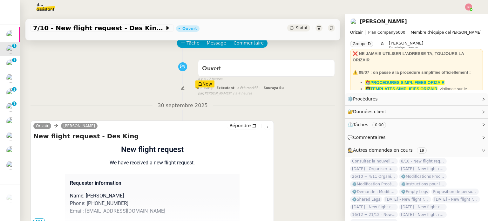
scroll to position [22, 0]
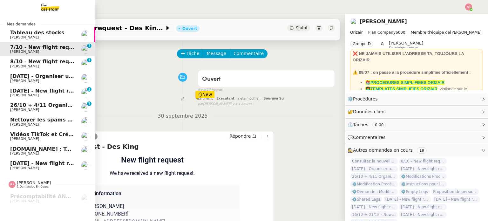
click at [48, 63] on span "8/10 - New flight request - James Hodgson" at bounding box center [72, 61] width 124 height 6
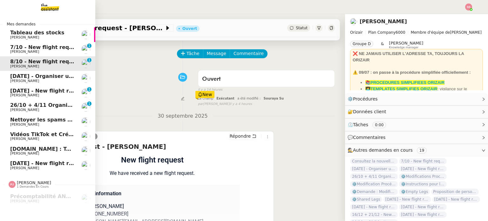
click at [45, 75] on span "18th November 2025 - Organiser un vol pour Sanjay Singh" at bounding box center [78, 76] width 137 height 6
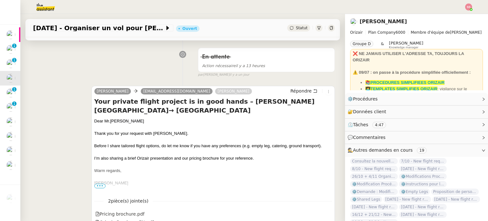
scroll to position [53, 0]
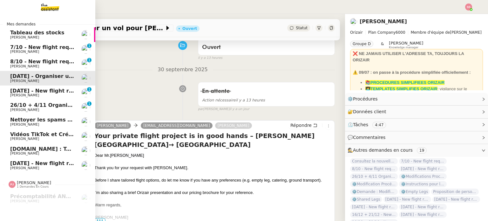
click at [37, 88] on span "2nd November 2025 - New flight request - Sabrina Saul" at bounding box center [75, 91] width 131 height 6
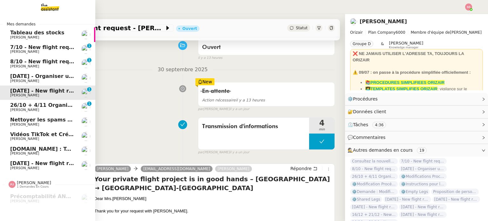
click at [39, 102] on span "26/10 + 4/11 Organiser le vol pour Ana Mirea" at bounding box center [84, 105] width 148 height 6
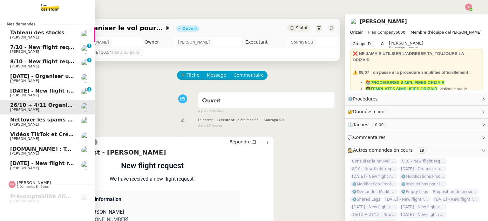
click at [22, 50] on span "Louis Frei" at bounding box center [42, 52] width 64 height 4
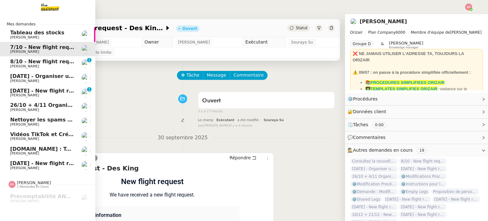
click at [49, 60] on span "8/10 - New flight request - James Hodgson" at bounding box center [72, 61] width 124 height 6
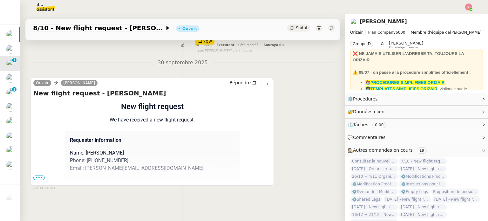
scroll to position [73, 0]
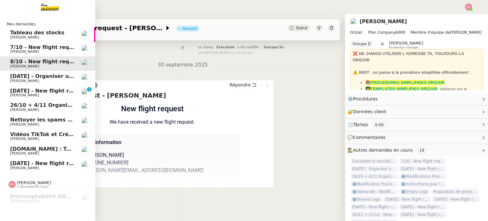
click at [30, 48] on span "7/10 - New flight request - Des King" at bounding box center [61, 47] width 102 height 6
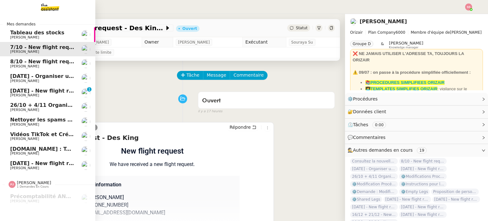
click at [46, 66] on span "Louis Frei" at bounding box center [42, 66] width 64 height 4
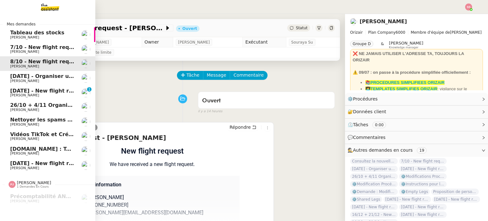
click at [56, 75] on span "18th November 2025 - Organiser un vol pour Sanjay Singh" at bounding box center [78, 76] width 137 height 6
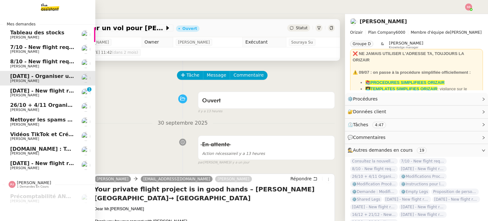
click at [49, 91] on span "2nd November 2025 - New flight request - Sabrina Saul" at bounding box center [75, 91] width 131 height 6
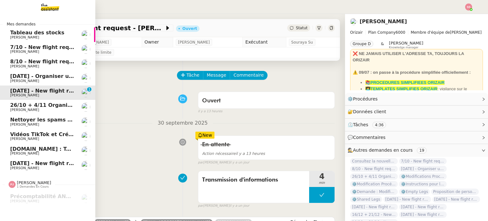
click at [50, 103] on span "26/10 + 4/11 Organiser le vol pour Ana Mirea" at bounding box center [84, 105] width 148 height 6
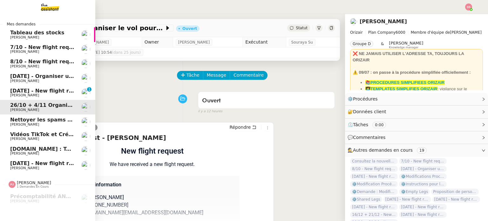
click at [66, 49] on span "7/10 - New flight request - Des King" at bounding box center [61, 47] width 102 height 6
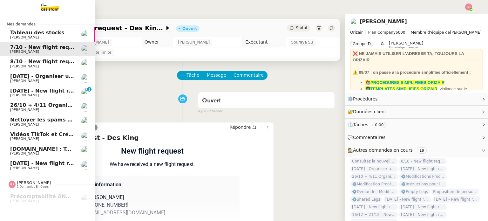
click at [30, 59] on span "8/10 - New flight request - James Hodgson" at bounding box center [72, 61] width 124 height 6
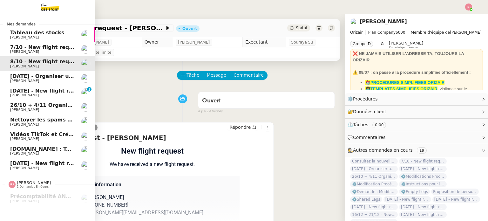
click at [46, 48] on span "7/10 - New flight request - Des King" at bounding box center [61, 47] width 102 height 6
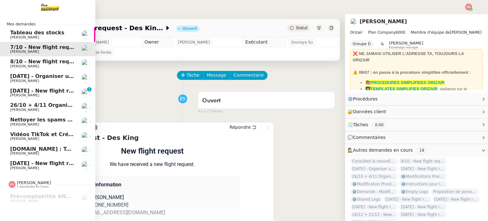
click at [54, 57] on link "8/10 - New flight request - James Hodgson Louis Frei" at bounding box center [47, 63] width 95 height 15
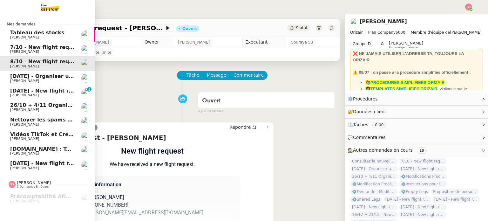
click at [51, 77] on span "18th November 2025 - Organiser un vol pour Sanjay Singh" at bounding box center [78, 76] width 137 height 6
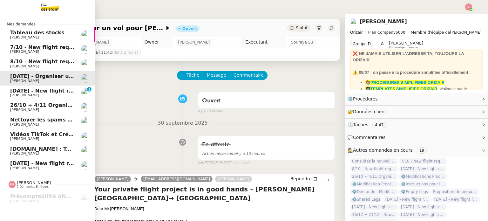
click at [49, 92] on span "2nd November 2025 - New flight request - Sabrina Saul" at bounding box center [75, 91] width 131 height 6
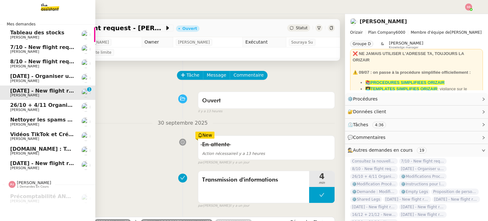
click at [59, 101] on link "26/10 + 4/11 Organiser le vol pour Ana Mirea Louis Frei" at bounding box center [47, 107] width 95 height 15
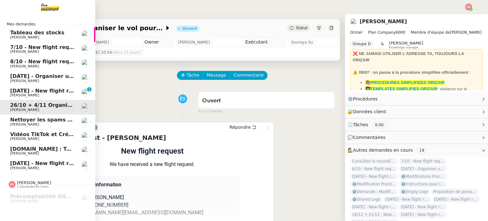
click at [64, 48] on span "7/10 - New flight request - Des King" at bounding box center [61, 47] width 102 height 6
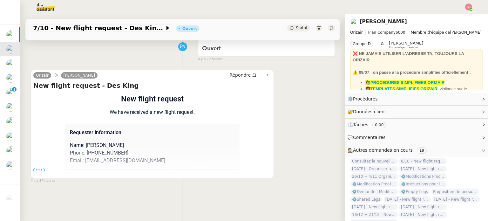
scroll to position [51, 0]
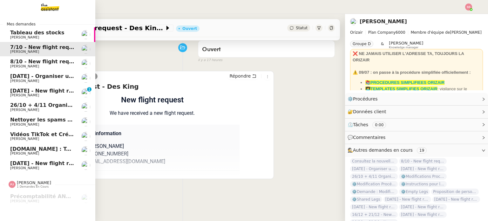
click at [27, 61] on span "8/10 - New flight request - James Hodgson" at bounding box center [72, 61] width 124 height 6
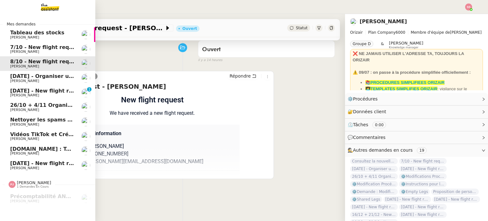
click at [31, 76] on span "18th November 2025 - Organiser un vol pour Sanjay Singh" at bounding box center [78, 76] width 137 height 6
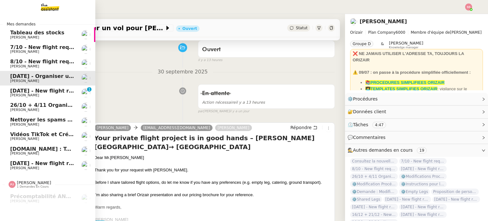
click at [39, 89] on span "2nd November 2025 - New flight request - Sabrina Saul" at bounding box center [75, 91] width 131 height 6
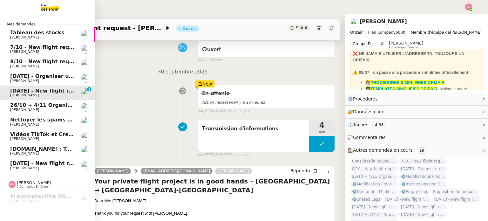
click at [48, 78] on span "18th November 2025 - Organiser un vol pour Sanjay Singh" at bounding box center [78, 76] width 137 height 6
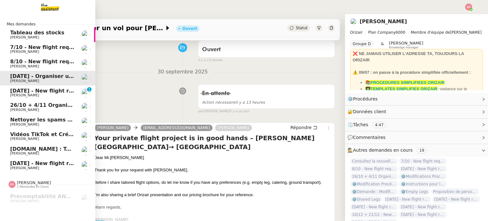
click at [60, 58] on link "8/10 - New flight request - James Hodgson Louis Frei" at bounding box center [47, 63] width 95 height 15
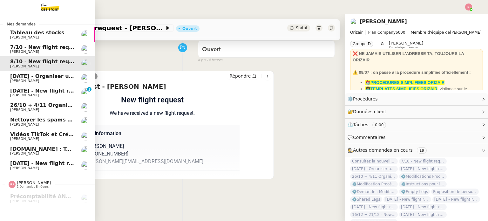
click at [67, 49] on span "7/10 - New flight request - Des King" at bounding box center [61, 47] width 102 height 6
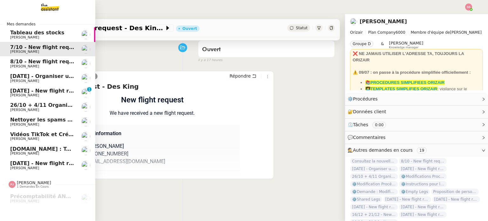
click at [69, 63] on span "8/10 - New flight request - James Hodgson" at bounding box center [72, 61] width 124 height 6
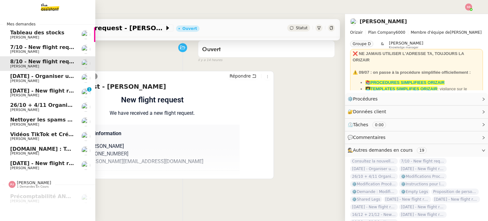
click at [62, 75] on span "18th November 2025 - Organiser un vol pour Sanjay Singh" at bounding box center [78, 76] width 137 height 6
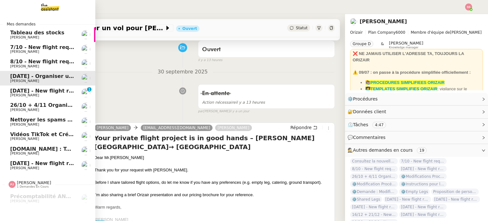
click at [59, 88] on span "2nd November 2025 - New flight request - Sabrina Saul" at bounding box center [75, 91] width 131 height 6
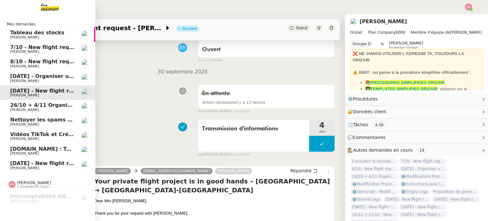
click at [69, 44] on span "7/10 - New flight request - Des King" at bounding box center [61, 47] width 102 height 6
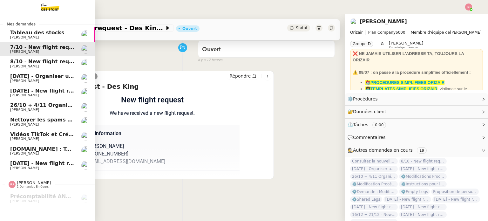
click at [62, 59] on span "8/10 - New flight request - James Hodgson" at bounding box center [72, 61] width 124 height 6
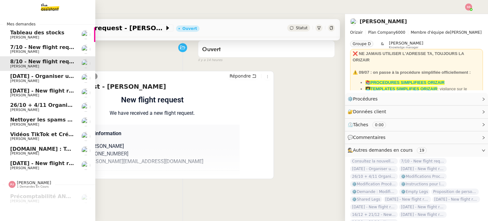
click at [57, 74] on span "18th November 2025 - Organiser un vol pour Sanjay Singh" at bounding box center [78, 76] width 137 height 6
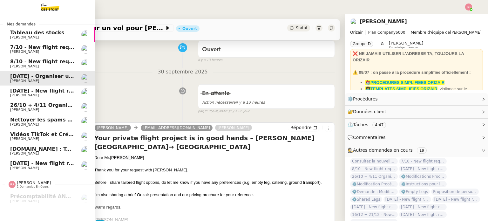
click at [56, 88] on span "2nd November 2025 - New flight request - Sabrina Saul" at bounding box center [75, 91] width 131 height 6
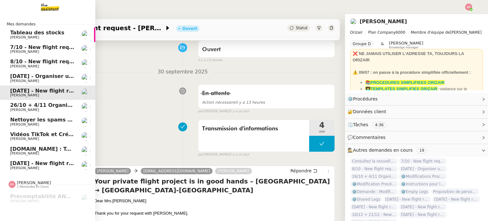
click at [71, 44] on link "7/10 - New flight request - Des King Louis Frei" at bounding box center [47, 49] width 95 height 15
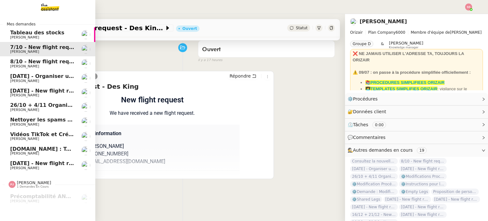
click at [60, 64] on span "Louis Frei" at bounding box center [42, 66] width 64 height 4
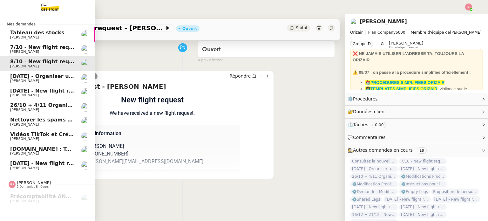
click at [55, 74] on span "18th November 2025 - Organiser un vol pour Sanjay Singh" at bounding box center [78, 76] width 137 height 6
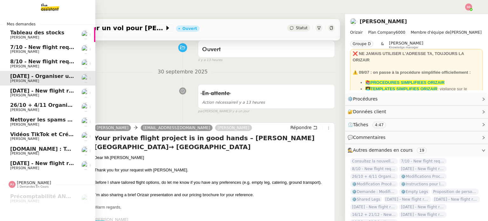
click at [55, 89] on span "2nd November 2025 - New flight request - Sabrina Saul" at bounding box center [75, 91] width 131 height 6
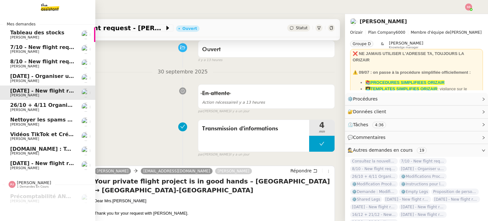
click at [57, 106] on span "26/10 + 4/11 Organiser le vol pour Ana Mirea" at bounding box center [84, 105] width 148 height 6
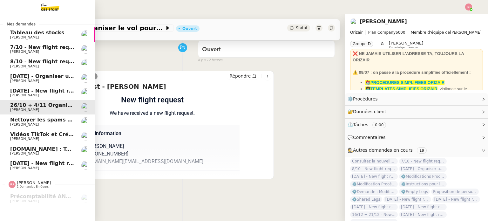
click at [66, 49] on span "7/10 - New flight request - Des King" at bounding box center [61, 47] width 102 height 6
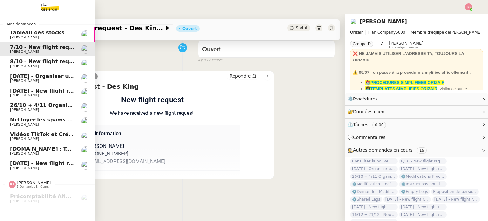
click at [60, 62] on span "8/10 - New flight request - James Hodgson" at bounding box center [72, 61] width 124 height 6
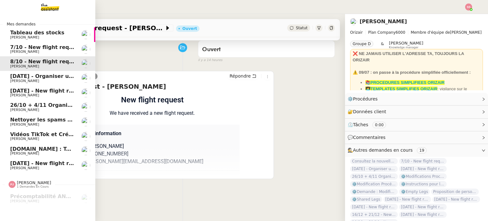
click at [53, 73] on span "18th November 2025 - Organiser un vol pour Sanjay Singh" at bounding box center [78, 76] width 137 height 6
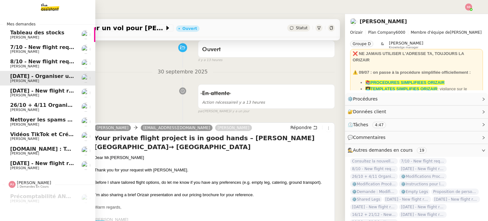
click at [51, 88] on span "2nd November 2025 - New flight request - Sabrina Saul" at bounding box center [75, 91] width 131 height 6
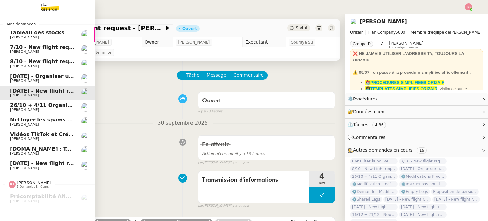
click at [48, 107] on span "26/10 + 4/11 Organiser le vol pour Ana Mirea" at bounding box center [84, 105] width 148 height 6
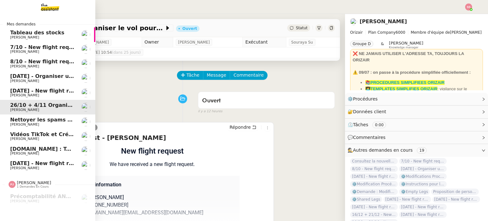
click at [55, 86] on link "2nd November 2025 - New flight request - Sabrina Saul Louis Frei" at bounding box center [47, 92] width 95 height 15
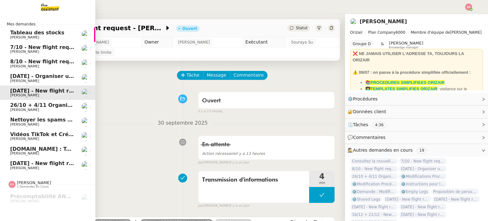
click at [36, 50] on span "Louis Frei" at bounding box center [42, 52] width 64 height 4
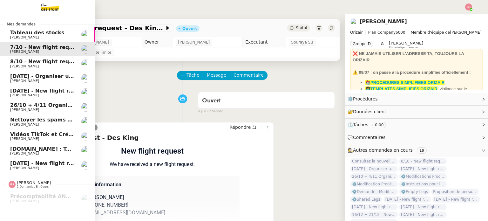
click at [39, 59] on span "8/10 - New flight request - James Hodgson" at bounding box center [72, 61] width 124 height 6
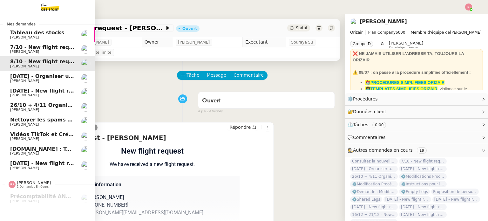
click at [57, 53] on span "Louis Frei" at bounding box center [42, 52] width 64 height 4
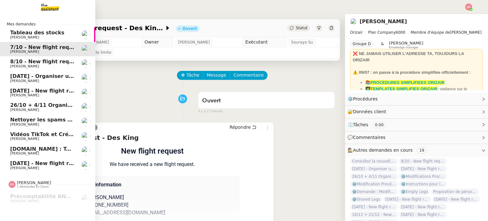
click at [56, 56] on link "8/10 - New flight request - James Hodgson Louis Frei" at bounding box center [47, 63] width 95 height 15
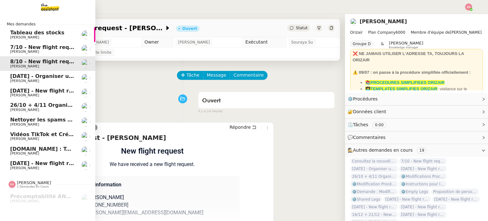
click at [52, 73] on span "18th November 2025 - Organiser un vol pour Sanjay Singh" at bounding box center [78, 76] width 137 height 6
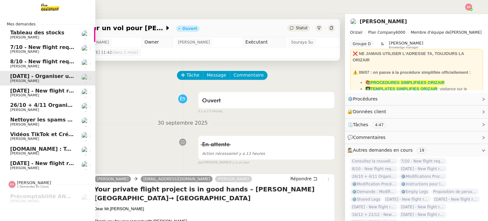
click at [51, 93] on span "Louis Frei" at bounding box center [42, 95] width 64 height 4
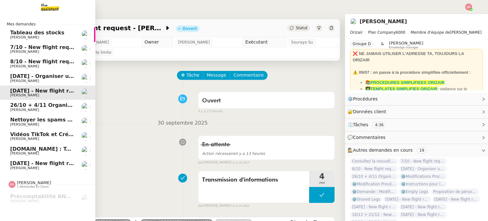
click at [61, 106] on span "26/10 + 4/11 Organiser le vol pour Ana Mirea" at bounding box center [84, 105] width 148 height 6
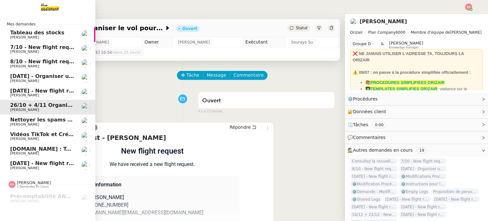
click at [74, 46] on link "7/10 - New flight request - Des King Louis Frei" at bounding box center [47, 49] width 95 height 15
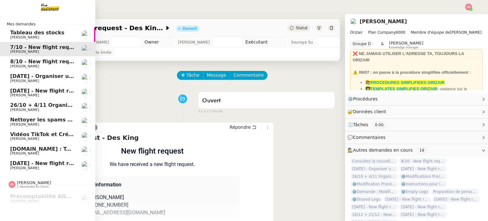
click at [56, 64] on span "8/10 - New flight request - James Hodgson" at bounding box center [72, 61] width 124 height 6
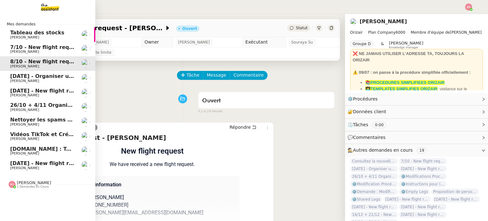
click at [64, 47] on span "7/10 - New flight request - Des King" at bounding box center [61, 47] width 102 height 6
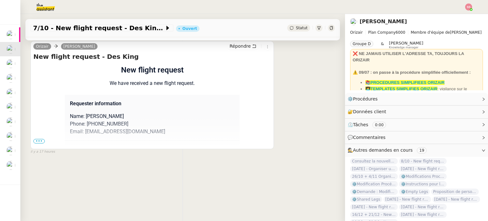
scroll to position [85, 0]
click at [40, 139] on span "•••" at bounding box center [38, 141] width 11 height 4
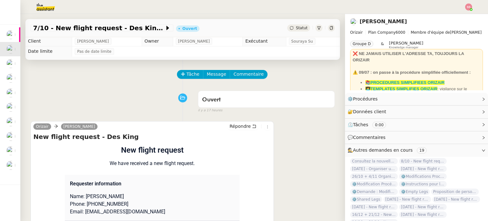
scroll to position [0, 0]
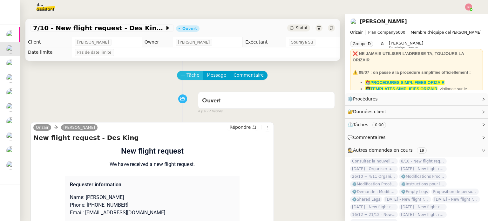
click at [191, 74] on span "Tâche" at bounding box center [192, 74] width 13 height 7
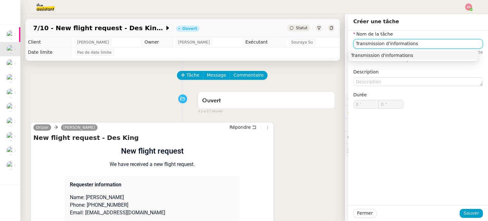
click at [406, 53] on div "Transmission d'informations" at bounding box center [413, 55] width 124 height 6
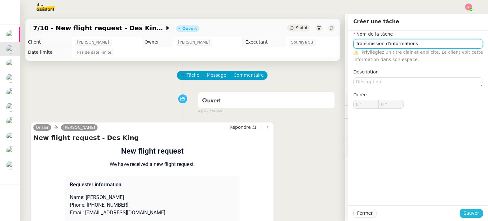
type input "Transmission d'informations"
click at [466, 217] on button "Sauver" at bounding box center [470, 213] width 23 height 9
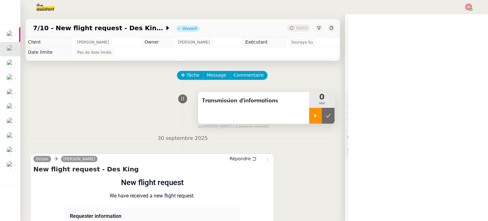
click at [313, 116] on icon at bounding box center [315, 115] width 5 height 5
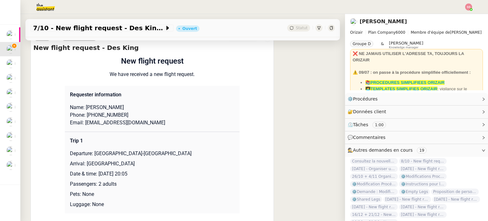
scroll to position [159, 0]
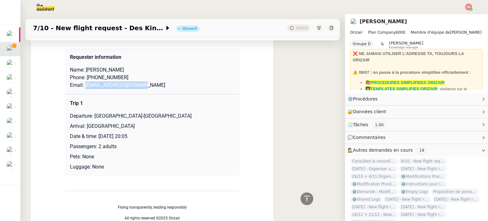
drag, startPoint x: 140, startPoint y: 87, endPoint x: 82, endPoint y: 86, distance: 57.8
click at [82, 86] on p "Email: crewexpenses@gmail.com" at bounding box center [152, 85] width 164 height 8
copy p "crewexpenses@gmail.com"
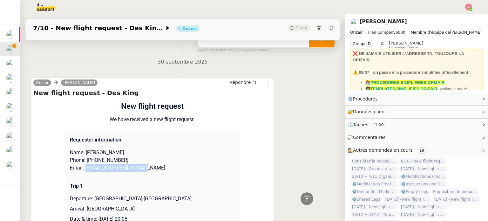
scroll to position [32, 0]
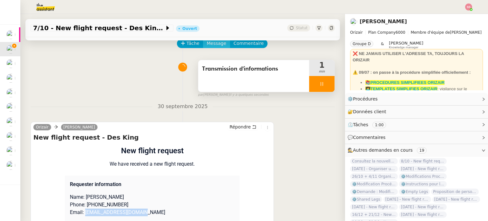
click at [215, 42] on span "Message" at bounding box center [216, 43] width 19 height 7
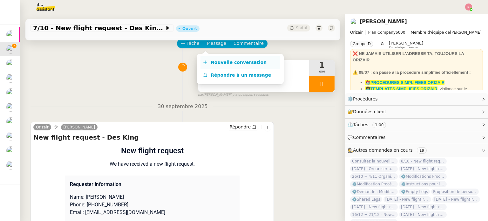
click at [218, 63] on span "Nouvelle conversation" at bounding box center [239, 62] width 56 height 5
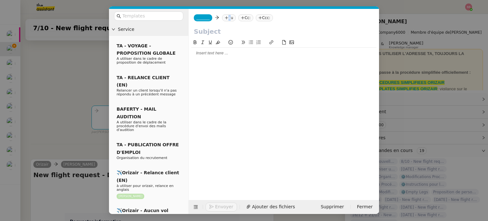
click at [226, 16] on nz-tag "au" at bounding box center [229, 17] width 14 height 7
paste input "crewexpenses@gmail.com"
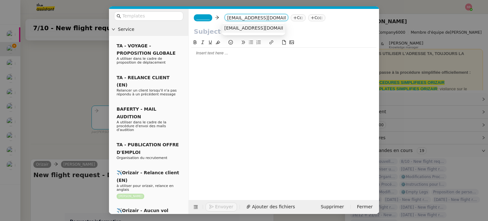
type input "crewexpenses@gmail.com"
click at [255, 30] on span "crewexpenses@gmail.com" at bounding box center [263, 27] width 78 height 5
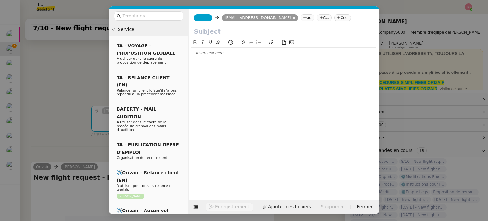
click at [334, 15] on nz-tag "Ccc:" at bounding box center [342, 17] width 17 height 7
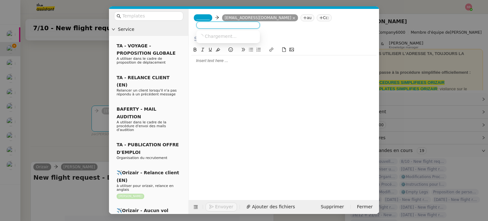
click at [319, 18] on div "_______ crewexpenses@gmail.com crewexpenses@gmail.com au Cc:" at bounding box center [284, 21] width 190 height 25
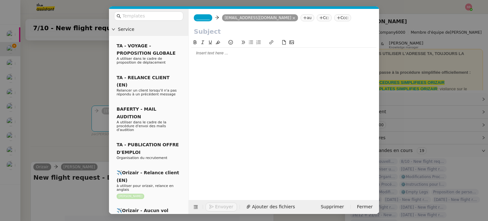
click at [334, 18] on nz-tag "Ccc:" at bounding box center [342, 17] width 17 height 7
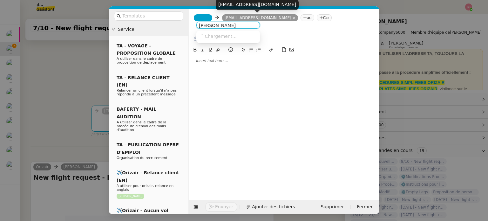
type input "louis frei"
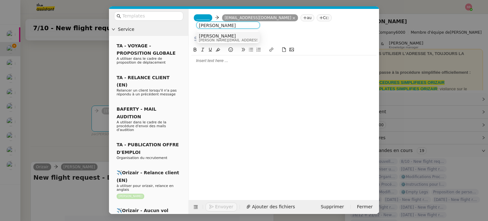
click at [228, 40] on div "Louis Frei louis@orizair.com" at bounding box center [246, 37] width 95 height 9
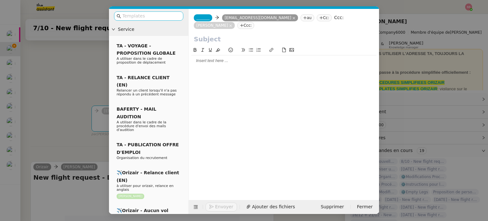
click at [132, 15] on input "text" at bounding box center [150, 15] width 57 height 7
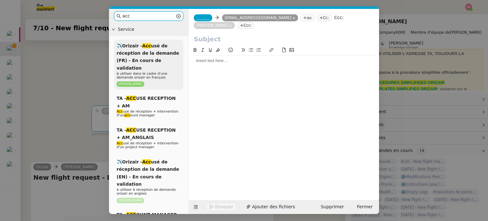
type input "acc"
click at [159, 72] on p "à utiliser dans le cadre d'une demande orizair en français" at bounding box center [149, 76] width 64 height 8
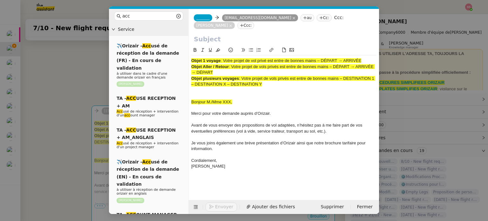
drag, startPoint x: 225, startPoint y: 52, endPoint x: 446, endPoint y: 41, distance: 221.3
click at [446, 41] on nz-modal-container "acc Service ✈️Orizair - Acc usé de réception de la demande (FR) - En cours de v…" at bounding box center [244, 110] width 488 height 221
click at [255, 34] on input "text" at bounding box center [284, 39] width 180 height 10
paste input "Votre projet de vol privé est entre de bonnes mains – DÉPART → ARRIVÉE"
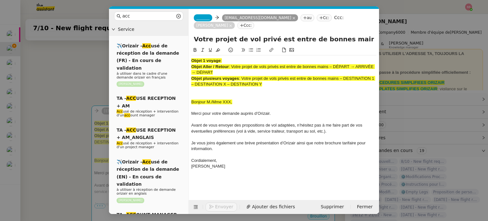
scroll to position [0, 39]
type input "Votre projet de vol privé est entre de bonnes mains – DÉPART → ARRIVÉE"
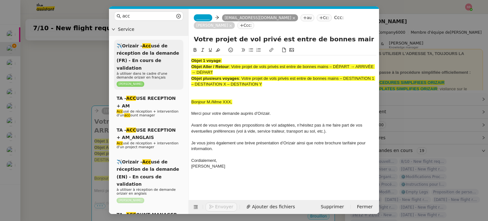
drag, startPoint x: 273, startPoint y: 75, endPoint x: 164, endPoint y: 40, distance: 113.6
click at [164, 40] on nz-layout "acc Service ✈️Orizair - Acc usé de réception de la demande (FR) - En cours de v…" at bounding box center [244, 111] width 270 height 205
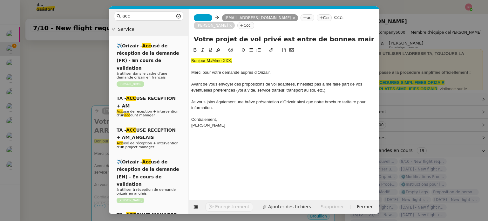
click at [79, 105] on nz-modal-container "acc Service ✈️Orizair - Acc usé de réception de la demande (FR) - En cours de v…" at bounding box center [244, 110] width 488 height 221
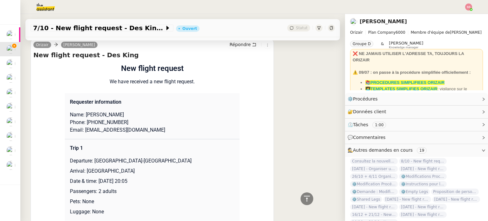
scroll to position [286, 0]
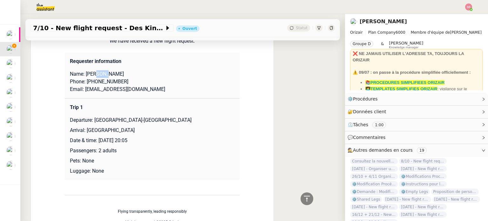
drag, startPoint x: 92, startPoint y: 67, endPoint x: 123, endPoint y: 66, distance: 30.8
click at [123, 70] on p "Name: Des King" at bounding box center [152, 74] width 164 height 8
copy p "King"
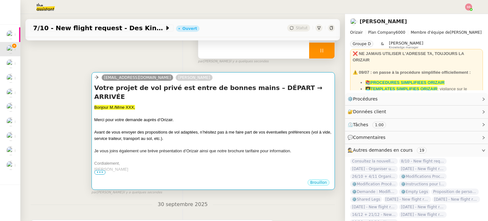
scroll to position [64, 0]
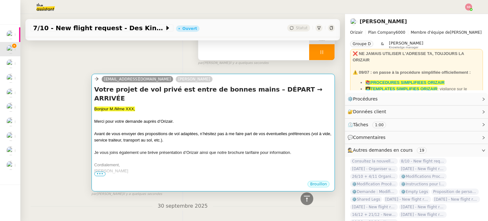
click at [143, 106] on div "Bonjour M./Mme XXX," at bounding box center [213, 109] width 238 height 6
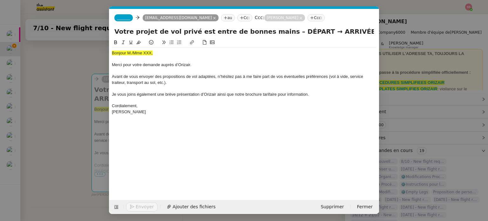
scroll to position [0, 19]
drag, startPoint x: 161, startPoint y: 53, endPoint x: 89, endPoint y: 41, distance: 72.7
click at [63, 44] on nz-modal-container "acc Service ✈️Orizair - Acc usé de réception de la demande (FR) - En cours de v…" at bounding box center [244, 110] width 488 height 221
click at [142, 42] on button at bounding box center [139, 42] width 8 height 7
click at [165, 57] on div at bounding box center [244, 59] width 265 height 6
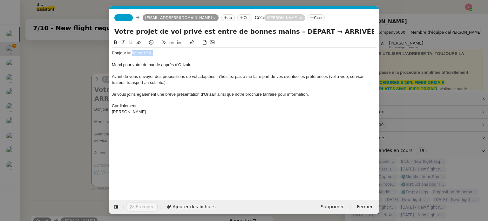
drag, startPoint x: 161, startPoint y: 55, endPoint x: 131, endPoint y: 54, distance: 29.9
click at [131, 54] on div "Bonjour M./Mme XXX," at bounding box center [244, 53] width 265 height 6
click at [127, 16] on span "_______" at bounding box center [123, 18] width 13 height 4
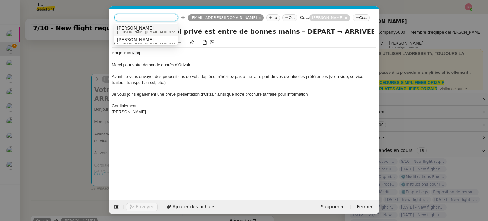
click at [149, 27] on span "Josephine" at bounding box center [162, 27] width 90 height 5
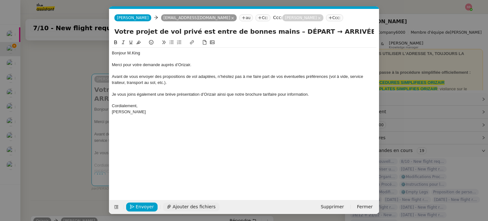
click at [197, 207] on span "Ajouter des fichiers" at bounding box center [193, 206] width 43 height 7
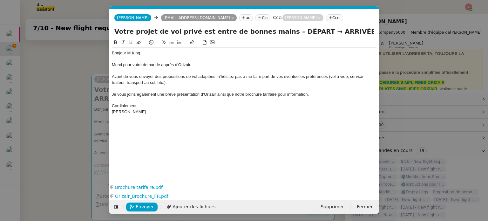
click at [61, 147] on nz-modal-container "acc Service ✈️Orizair - Acc usé de réception de la demande (FR) - En cours de v…" at bounding box center [244, 110] width 488 height 221
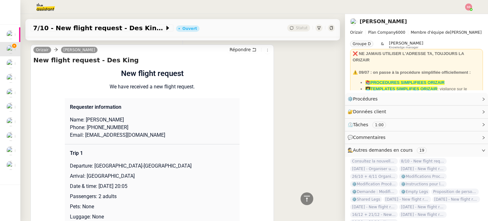
scroll to position [318, 0]
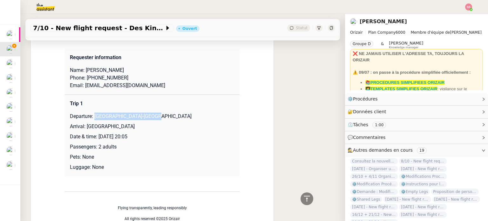
drag, startPoint x: 93, startPoint y: 112, endPoint x: 157, endPoint y: 109, distance: 64.2
click at [157, 112] on p "Departure: Paris-Le Bourget Airport" at bounding box center [152, 116] width 164 height 8
copy p "Paris-Le Bourget Airport"
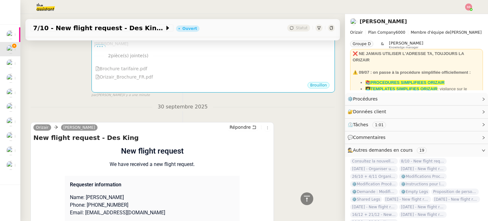
scroll to position [95, 0]
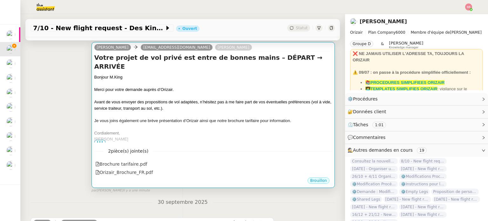
click at [213, 111] on div at bounding box center [213, 114] width 238 height 6
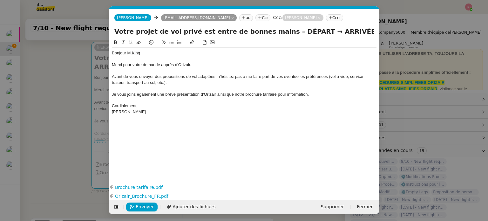
scroll to position [0, 19]
drag, startPoint x: 298, startPoint y: 32, endPoint x: 274, endPoint y: 32, distance: 24.1
click at [274, 32] on input "Votre projet de vol privé est entre de bonnes mains – DÉPART → ARRIVÉE" at bounding box center [243, 32] width 259 height 10
paste input "Paris-Le Bourget Airport"
type input "Votre projet de vol privé est entre de bonnes mains – Paris-Le Bourget Airport→…"
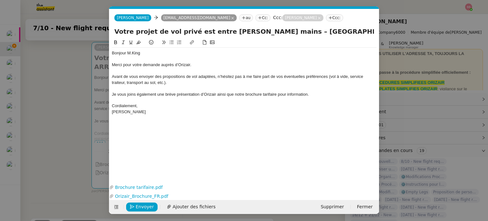
click at [58, 108] on nz-modal-container "acc Service ✈️Orizair - Acc usé de réception de la demande (FR) - En cours de v…" at bounding box center [244, 110] width 488 height 221
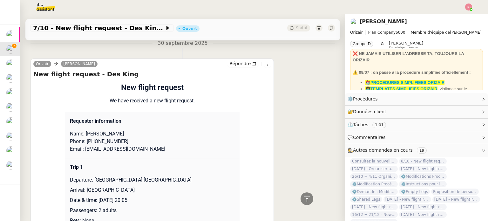
scroll to position [349, 0]
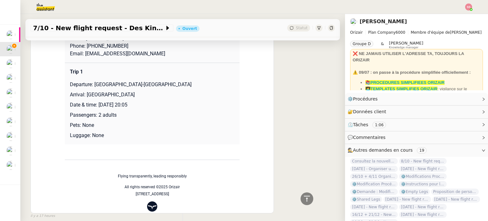
drag, startPoint x: 84, startPoint y: 95, endPoint x: 138, endPoint y: 98, distance: 54.1
click at [138, 98] on p "Arrival: London Luton Airport" at bounding box center [152, 95] width 164 height 8
copy p "London Luton Airport"
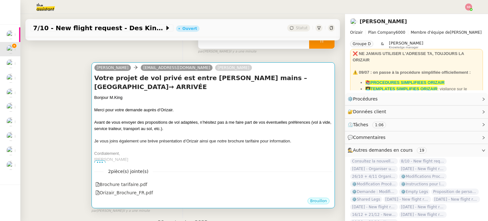
scroll to position [64, 0]
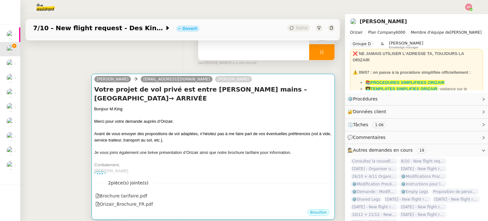
click at [210, 136] on span "Avant de vous envoyer des propositions de vol adaptées, n’hésitez pas à me fair…" at bounding box center [212, 136] width 237 height 11
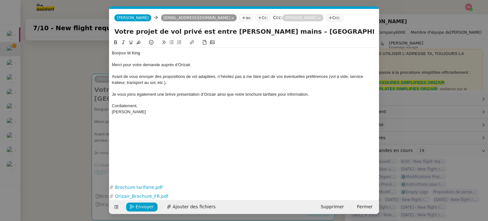
scroll to position [0, 19]
drag, startPoint x: 354, startPoint y: 31, endPoint x: 409, endPoint y: 39, distance: 55.5
click at [409, 39] on nz-modal-container "acc Service ✈️Orizair - Acc usé de réception de la demande (FR) - En cours de v…" at bounding box center [244, 110] width 488 height 221
paste input "London Luton Airport"
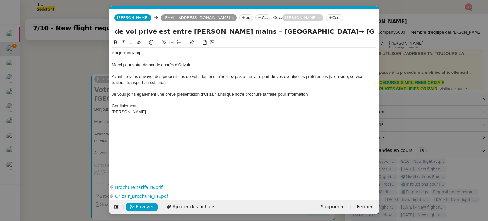
type input "Votre projet de vol privé est entre de bonnes mains – Paris-Le Bourget Airport→…"
click at [268, 87] on div at bounding box center [244, 88] width 265 height 6
click at [59, 108] on nz-modal-container "acc Service ✈️Orizair - Acc usé de réception de la demande (FR) - En cours de v…" at bounding box center [244, 110] width 488 height 221
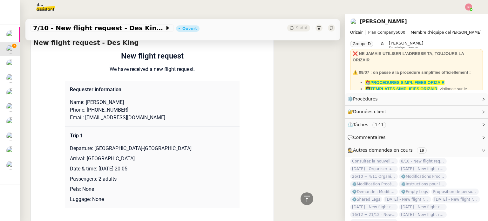
scroll to position [95, 0]
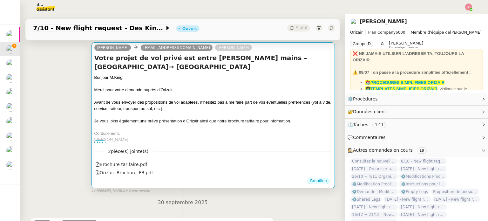
click at [170, 109] on span "Avant de vous envoyer des propositions de vol adaptées, n’hésitez pas à me fair…" at bounding box center [212, 105] width 237 height 11
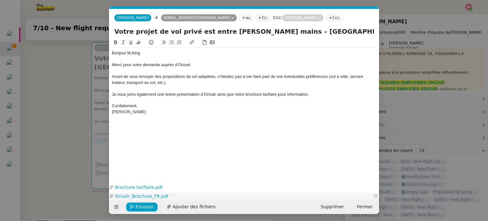
scroll to position [0, 19]
click at [146, 204] on span "Envoyer" at bounding box center [145, 206] width 18 height 7
click at [146, 204] on span "Confirmer l'envoi" at bounding box center [155, 206] width 38 height 7
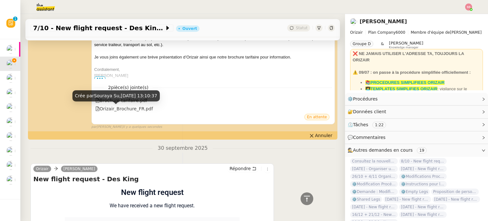
scroll to position [286, 0]
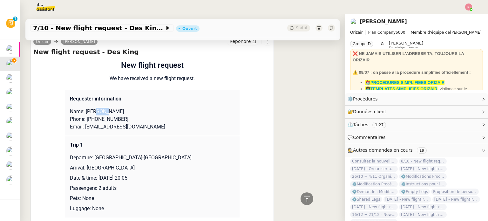
drag, startPoint x: 93, startPoint y: 115, endPoint x: 111, endPoint y: 115, distance: 18.7
click at [111, 115] on p "Name: Des King" at bounding box center [152, 112] width 164 height 8
copy p "King"
drag, startPoint x: 127, startPoint y: 117, endPoint x: 87, endPoint y: 122, distance: 40.2
click at [87, 122] on p "Phone: +33 7 69 96 35 28" at bounding box center [152, 119] width 164 height 8
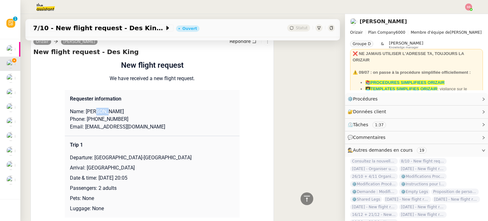
copy p "33 7 69 96 35 28"
drag, startPoint x: 147, startPoint y: 126, endPoint x: 81, endPoint y: 128, distance: 65.7
click at [81, 128] on p "Email: crewexpenses@gmail.com" at bounding box center [152, 127] width 164 height 8
copy p "crewexpenses@gmail.com"
drag, startPoint x: 91, startPoint y: 158, endPoint x: 155, endPoint y: 159, distance: 63.5
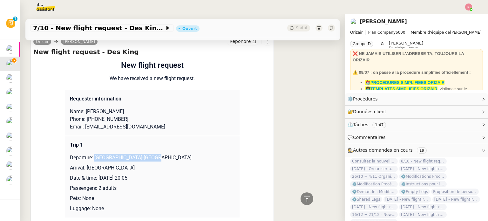
click at [155, 159] on p "Departure: Paris-Le Bourget Airport" at bounding box center [152, 158] width 164 height 8
copy p "Paris-Le Bourget Airport"
drag, startPoint x: 134, startPoint y: 170, endPoint x: 84, endPoint y: 168, distance: 49.6
click at [84, 168] on p "Arrival: London Luton Airport" at bounding box center [152, 168] width 164 height 8
copy p "London Luton Airport"
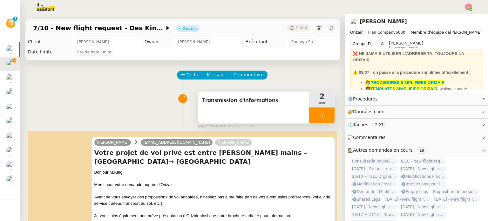
scroll to position [0, 0]
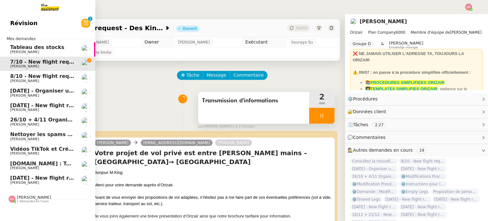
click at [44, 80] on span "Louis Frei" at bounding box center [42, 81] width 64 height 4
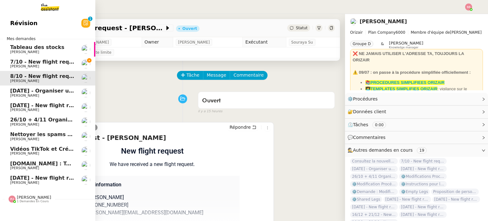
click at [54, 91] on span "18th November 2025 - Organiser un vol pour Sanjay Singh" at bounding box center [78, 91] width 137 height 6
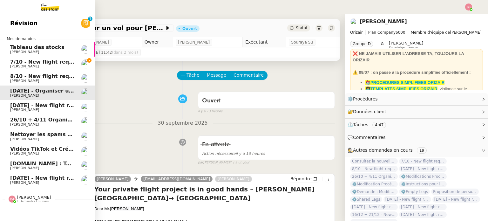
click at [60, 108] on span "Louis Frei" at bounding box center [42, 110] width 64 height 4
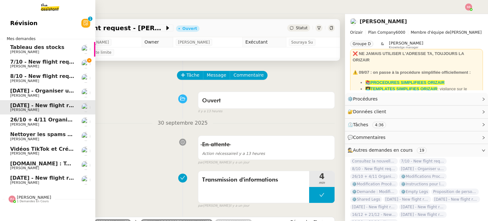
click at [66, 120] on span "26/10 + 4/11 Organiser le vol pour Ana Mirea" at bounding box center [84, 120] width 148 height 6
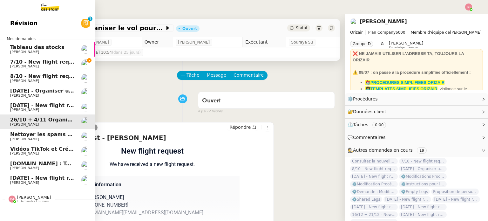
click at [67, 76] on span "8/10 - New flight request - James Hodgson" at bounding box center [72, 76] width 124 height 6
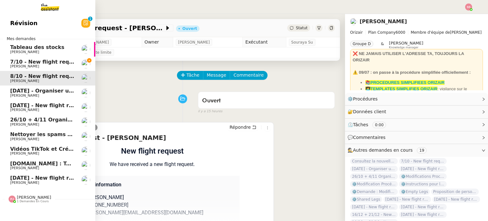
click at [70, 118] on span "26/10 + 4/11 Organiser le vol pour Ana Mirea" at bounding box center [84, 120] width 148 height 6
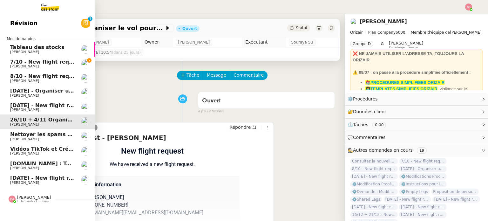
click at [63, 182] on span "Louis Frei" at bounding box center [42, 183] width 64 height 4
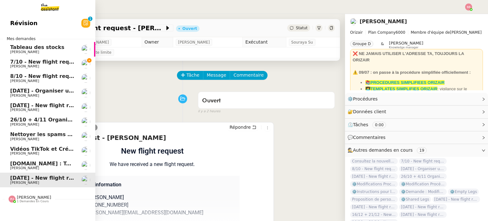
click at [64, 73] on link "8/10 - New flight request - James Hodgson Louis Frei" at bounding box center [47, 78] width 95 height 15
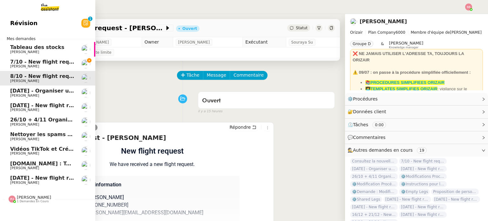
click at [31, 64] on span "Louis Frei" at bounding box center [42, 66] width 64 height 4
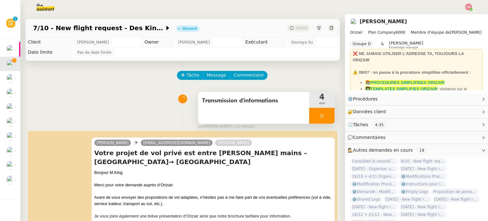
click at [326, 120] on div at bounding box center [321, 116] width 25 height 16
click at [326, 120] on button at bounding box center [328, 116] width 13 height 16
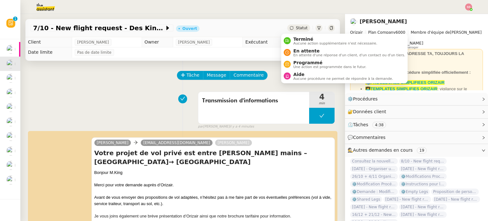
click at [289, 29] on div "Statut" at bounding box center [298, 27] width 23 height 7
click at [302, 51] on span "En attente" at bounding box center [349, 50] width 112 height 5
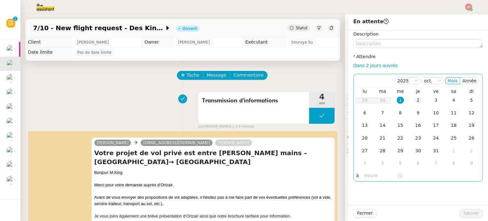
click at [413, 95] on td "2" at bounding box center [418, 100] width 18 height 13
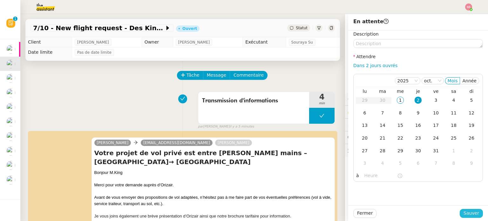
click at [465, 212] on span "Sauver" at bounding box center [471, 212] width 16 height 7
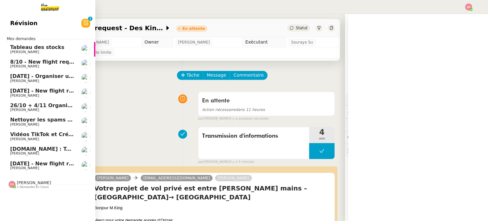
click at [37, 64] on span "8/10 - New flight request - James Hodgson" at bounding box center [72, 62] width 124 height 6
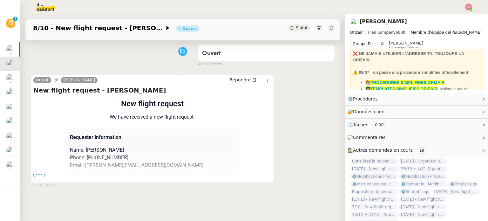
scroll to position [32, 0]
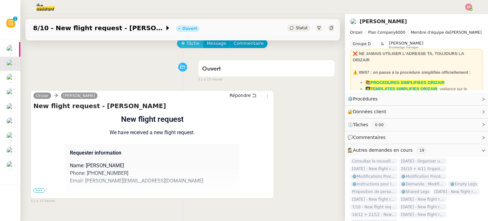
click at [190, 45] on span "Tâche" at bounding box center [192, 43] width 13 height 7
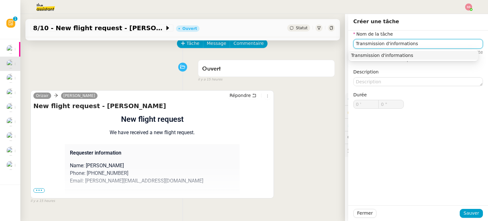
click at [372, 55] on div "Transmission d'informations" at bounding box center [413, 55] width 124 height 6
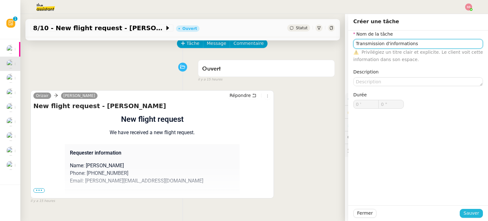
type input "Transmission d'informations"
click at [472, 215] on span "Sauver" at bounding box center [471, 212] width 16 height 7
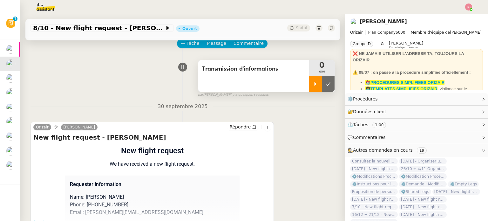
click at [309, 80] on div at bounding box center [315, 84] width 13 height 16
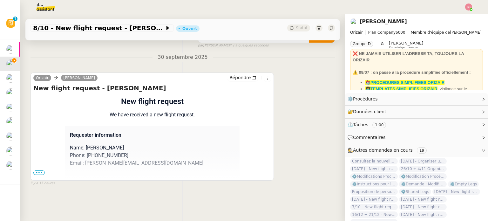
scroll to position [85, 0]
click at [34, 170] on span "•••" at bounding box center [38, 172] width 11 height 4
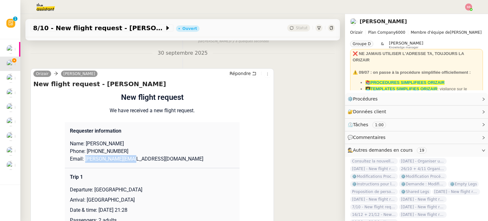
drag, startPoint x: 133, startPoint y: 162, endPoint x: 81, endPoint y: 162, distance: 52.7
click at [81, 162] on p "Email: james@hodgpolk.com" at bounding box center [152, 159] width 164 height 8
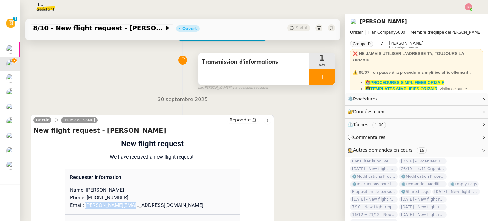
scroll to position [0, 0]
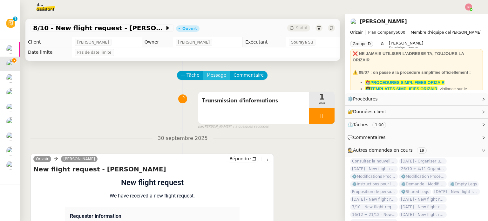
click at [207, 76] on span "Message" at bounding box center [216, 74] width 19 height 7
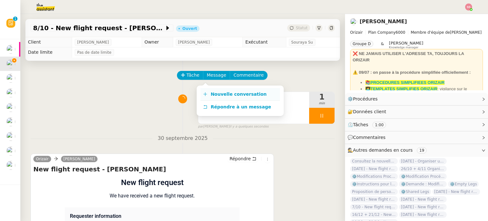
click at [224, 93] on span "Nouvelle conversation" at bounding box center [239, 93] width 56 height 5
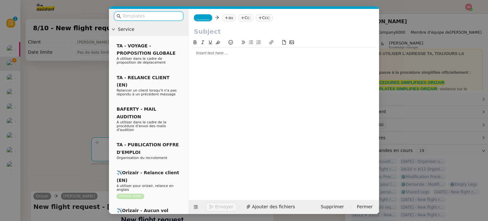
click at [224, 17] on icon at bounding box center [226, 18] width 4 height 4
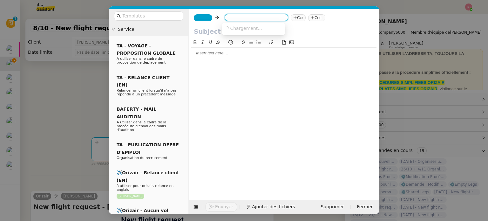
paste input "james@hodgpolk.com"
type input "james@hodgpolk.com"
click at [239, 26] on span "james@hodgpolk.com" at bounding box center [281, 27] width 115 height 5
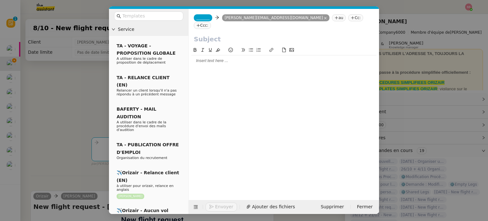
click at [201, 20] on span "_______" at bounding box center [202, 18] width 13 height 4
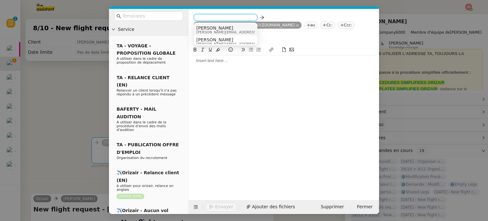
click at [220, 29] on span "Josephine" at bounding box center [241, 27] width 90 height 5
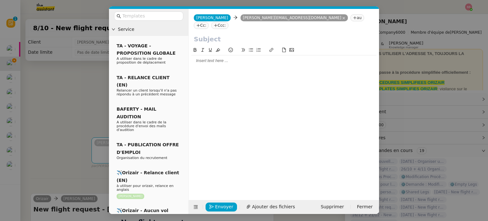
click at [228, 22] on nz-tag "Ccc:" at bounding box center [219, 25] width 17 height 7
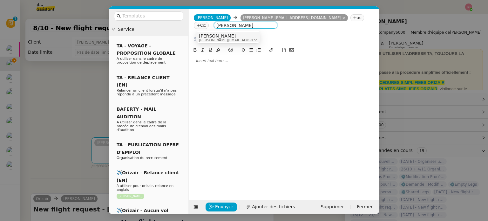
type input "louis frei"
click at [238, 34] on div "Louis Frei louis@orizair.com" at bounding box center [228, 37] width 58 height 9
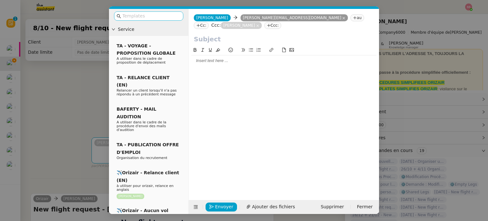
click at [164, 17] on input "text" at bounding box center [150, 15] width 57 height 7
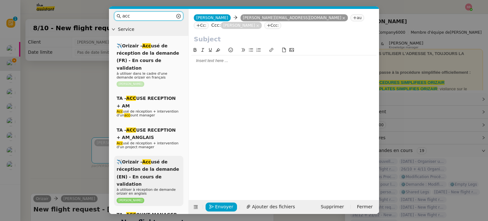
type input "acc"
click at [159, 157] on div "✈️Orizair - Acc usé de réception de la demande (EN) - En cours de validation à …" at bounding box center [148, 181] width 69 height 50
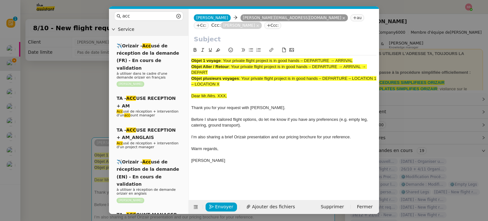
drag, startPoint x: 224, startPoint y: 53, endPoint x: 362, endPoint y: 49, distance: 138.5
click at [362, 55] on div "Objet 1 voyage : Your private flight project is in good hands – DEPARTURE → ARR…" at bounding box center [283, 113] width 185 height 117
click at [204, 34] on input "text" at bounding box center [284, 39] width 180 height 10
paste input "Your private flight project is in good hands – DEPARTURE → ARRIVAL"
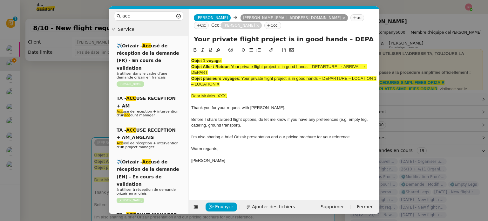
scroll to position [0, 27]
type input "Your private flight project is in good hands – DEPARTURE → ARRIVAL"
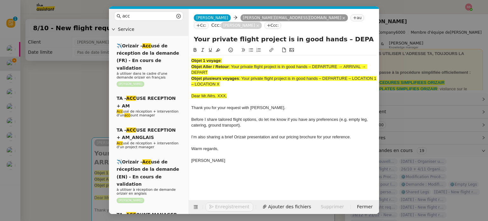
drag, startPoint x: 231, startPoint y: 75, endPoint x: 153, endPoint y: 28, distance: 91.3
click at [153, 28] on nz-layout "acc Service ✈️Orizair - Acc usé de réception de la demande (FR) - En cours de v…" at bounding box center [244, 111] width 270 height 205
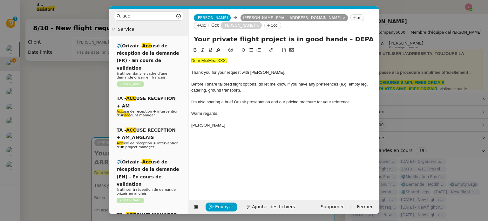
click at [90, 86] on nz-modal-container "acc Service ✈️Orizair - Acc usé de réception de la demande (FR) - En cours de v…" at bounding box center [244, 110] width 488 height 221
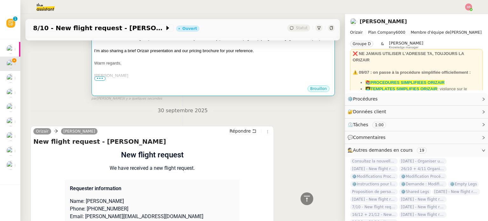
scroll to position [254, 0]
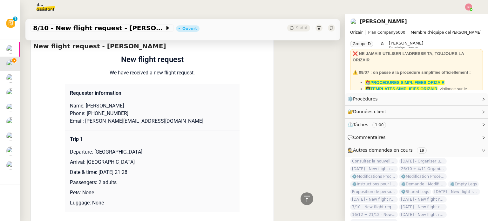
drag, startPoint x: 103, startPoint y: 145, endPoint x: 150, endPoint y: 144, distance: 47.3
click at [150, 148] on p "Departure: Manchester Airport" at bounding box center [152, 152] width 164 height 8
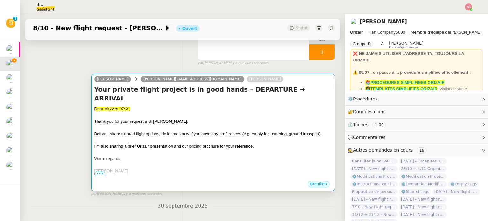
scroll to position [64, 0]
click at [248, 118] on div "Thank you for your request with Orizair." at bounding box center [213, 121] width 238 height 6
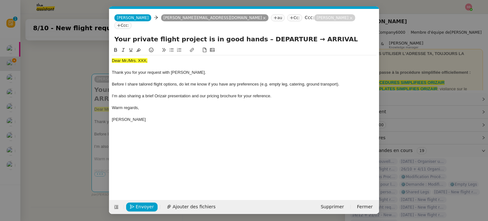
scroll to position [0, 19]
drag, startPoint x: 285, startPoint y: 32, endPoint x: 251, endPoint y: 34, distance: 34.7
click at [251, 34] on input "Your private flight project is in good hands – DEPARTURE → ARRIVAL" at bounding box center [243, 39] width 259 height 10
paste input "Manchester Airport"
type input "Your private flight project is in good hands – Manchester Airport→ ARRIVAL"
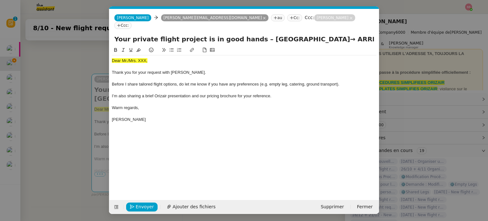
click at [78, 98] on nz-modal-container "acc Service ✈️Orizair - Acc usé de réception de la demande (FR) - En cours de v…" at bounding box center [244, 110] width 488 height 221
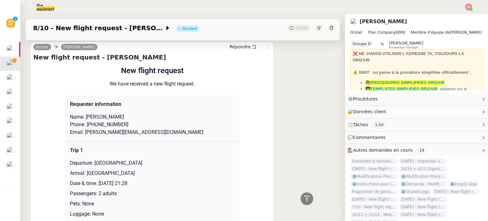
scroll to position [254, 0]
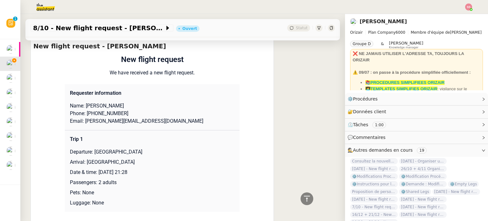
drag, startPoint x: 82, startPoint y: 153, endPoint x: 153, endPoint y: 150, distance: 70.6
click at [153, 150] on td "Trip 1 Departure: Manchester Airport Arrival: Paphos International Airport Date…" at bounding box center [152, 171] width 175 height 82
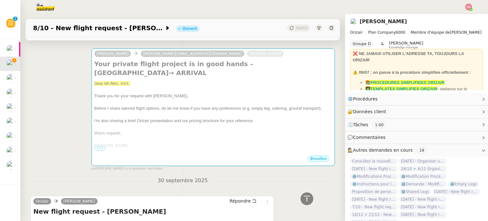
scroll to position [64, 0]
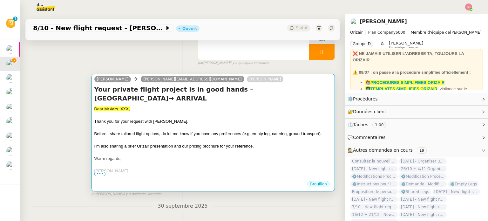
click at [245, 118] on div "Thank you for your request with Orizair." at bounding box center [213, 121] width 238 height 6
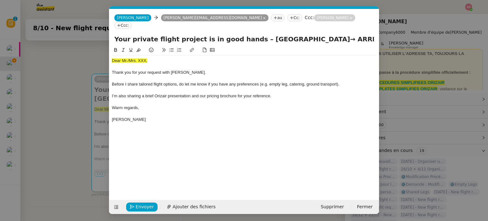
scroll to position [0, 19]
drag, startPoint x: 313, startPoint y: 31, endPoint x: 370, endPoint y: 34, distance: 57.5
click at [370, 34] on input "Your private flight project is in good hands – Manchester Airport→ ARRIVAL" at bounding box center [243, 39] width 259 height 10
paste input "Paphos International Airport"
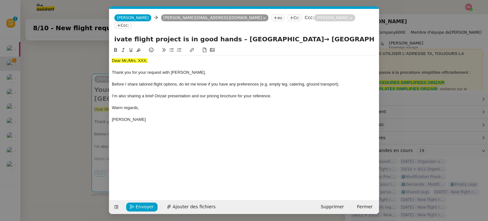
type input "Your private flight project is in good hands – Manchester Airport→ Paphos Inter…"
drag, startPoint x: 166, startPoint y: 53, endPoint x: 98, endPoint y: 53, distance: 68.3
click at [98, 53] on nz-modal-container "acc Service ✈️Orizair - Acc usé de réception de la demande (FR) - En cours de v…" at bounding box center [244, 110] width 488 height 221
click at [141, 46] on button at bounding box center [139, 49] width 8 height 7
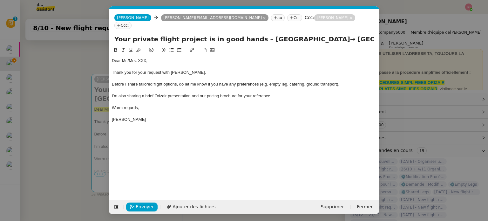
click at [59, 124] on nz-modal-container "acc Service ✈️Orizair - Acc usé de réception de la demande (FR) - En cours de v…" at bounding box center [244, 110] width 488 height 221
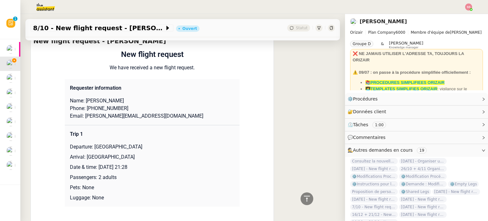
scroll to position [254, 0]
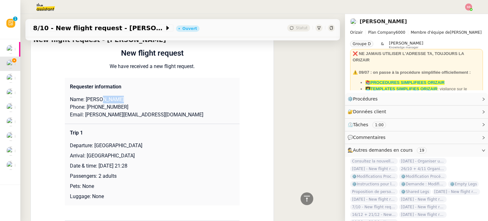
drag, startPoint x: 97, startPoint y: 104, endPoint x: 118, endPoint y: 102, distance: 21.3
click at [118, 102] on p "Name: James Hodgson" at bounding box center [152, 100] width 164 height 8
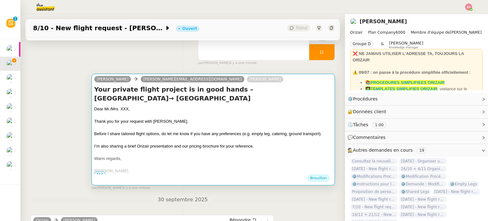
click at [179, 115] on div at bounding box center [213, 115] width 238 height 6
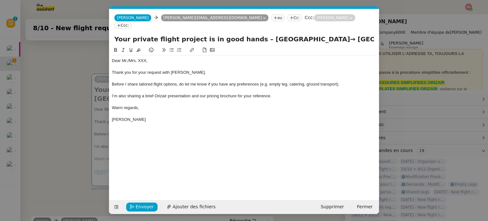
scroll to position [0, 19]
drag, startPoint x: 150, startPoint y: 54, endPoint x: 128, endPoint y: 52, distance: 22.6
click at [128, 58] on div "Dear Mr./Mrs. XXX," at bounding box center [244, 61] width 265 height 6
click at [188, 202] on div "Envoyer Ajouter des fichiers" at bounding box center [166, 206] width 108 height 9
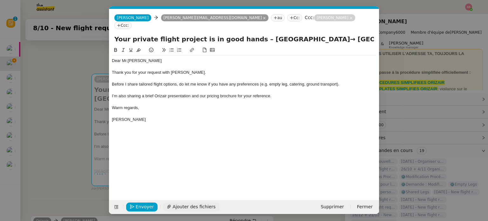
click at [188, 205] on span "Ajouter des fichiers" at bounding box center [193, 206] width 43 height 7
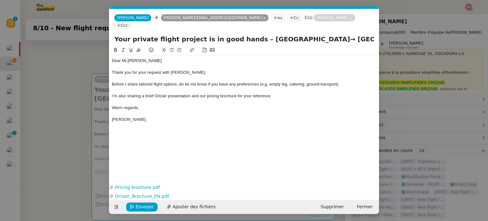
scroll to position [0, 26]
drag, startPoint x: 277, startPoint y: 29, endPoint x: 400, endPoint y: 36, distance: 123.1
click at [400, 36] on nz-modal-container "acc Service ✈️Orizair - Acc usé de réception de la demande (FR) - En cours de v…" at bounding box center [244, 110] width 488 height 221
click at [147, 204] on span "Envoyer" at bounding box center [145, 206] width 18 height 7
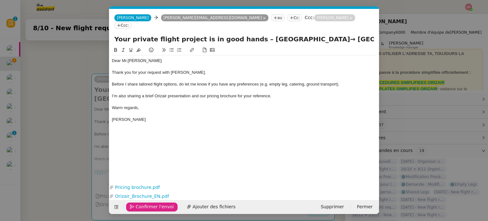
click at [147, 204] on span "Confirmer l'envoi" at bounding box center [155, 206] width 38 height 7
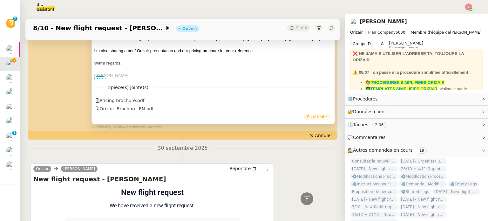
scroll to position [286, 0]
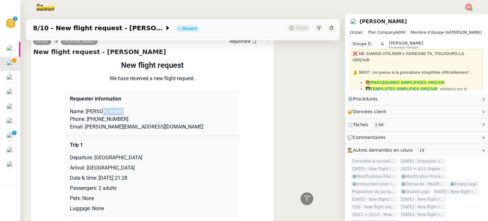
drag, startPoint x: 118, startPoint y: 112, endPoint x: 98, endPoint y: 112, distance: 20.3
click at [98, 112] on p "Name: James Hodgson" at bounding box center [152, 112] width 164 height 8
drag, startPoint x: 97, startPoint y: 116, endPoint x: 81, endPoint y: 111, distance: 16.3
click at [81, 111] on p "Name: James Hodgson" at bounding box center [152, 112] width 164 height 8
drag, startPoint x: 120, startPoint y: 123, endPoint x: 87, endPoint y: 120, distance: 33.1
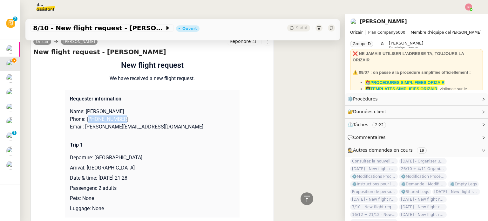
click at [87, 120] on p "Phone: +447557191802" at bounding box center [152, 119] width 164 height 8
drag, startPoint x: 131, startPoint y: 129, endPoint x: 81, endPoint y: 129, distance: 50.2
click at [81, 129] on p "Email: james@hodgpolk.com" at bounding box center [152, 127] width 164 height 8
drag, startPoint x: 90, startPoint y: 158, endPoint x: 167, endPoint y: 152, distance: 76.8
click at [167, 152] on td "Trip 1 Departure: Manchester Airport Arrival: Paphos International Airport Date…" at bounding box center [152, 177] width 175 height 82
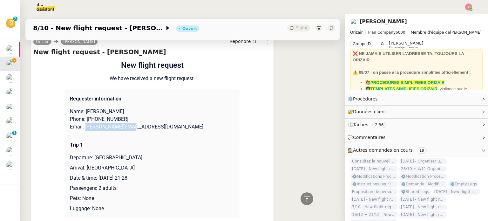
drag, startPoint x: 148, startPoint y: 170, endPoint x: 83, endPoint y: 168, distance: 65.7
click at [83, 168] on p "Arrival: Paphos International Airport" at bounding box center [152, 168] width 164 height 8
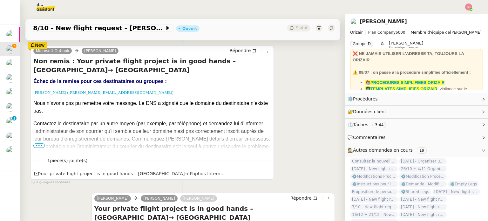
scroll to position [24, 0]
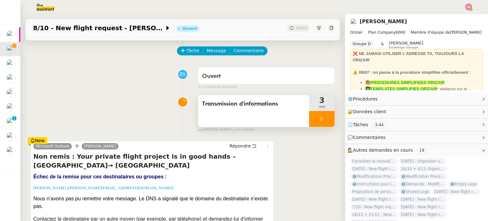
click at [320, 121] on div at bounding box center [321, 119] width 25 height 16
click at [325, 121] on icon at bounding box center [327, 118] width 5 height 5
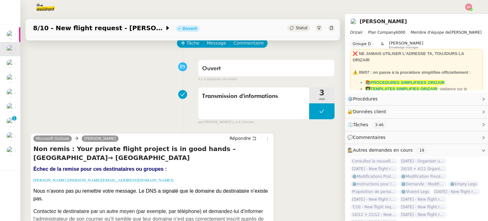
scroll to position [0, 0]
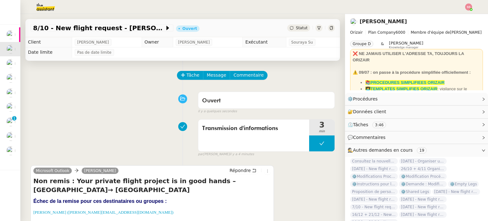
click at [296, 28] on span "Statut" at bounding box center [302, 28] width 12 height 4
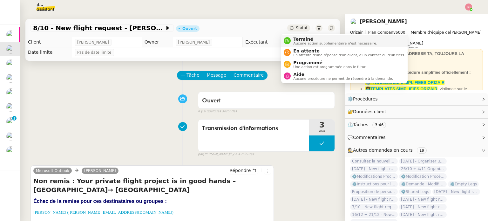
click at [296, 38] on span "Terminé" at bounding box center [335, 39] width 84 height 5
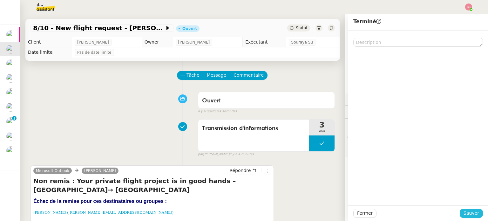
click at [473, 210] on span "Sauver" at bounding box center [471, 212] width 16 height 7
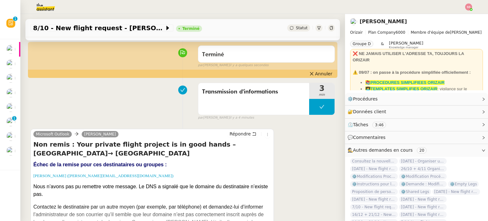
scroll to position [127, 0]
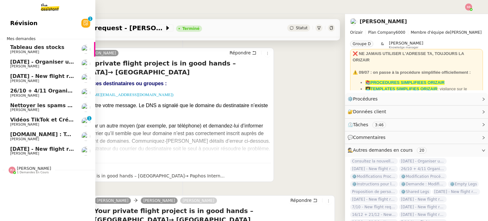
click at [51, 89] on span "26/10 + 4/11 Organiser le vol pour Ana Mirea" at bounding box center [84, 91] width 148 height 6
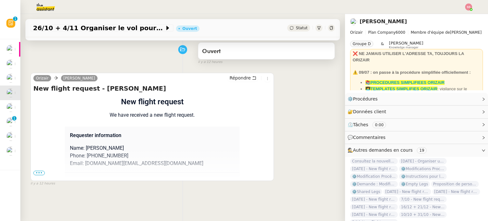
scroll to position [22, 0]
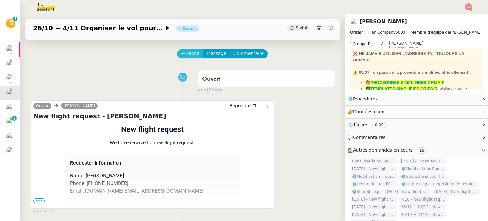
click at [189, 55] on span "Tâche" at bounding box center [192, 53] width 13 height 7
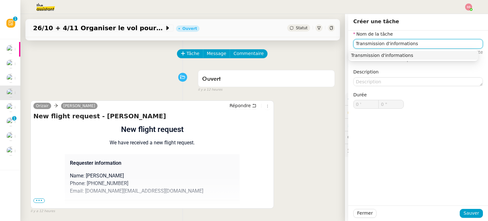
click at [438, 53] on div "Transmission d'informations" at bounding box center [413, 55] width 124 height 6
type input "Transmission d'informations"
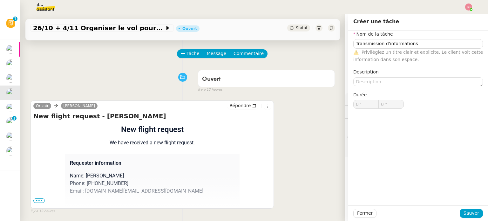
click at [478, 213] on div "Fermer Sauver" at bounding box center [418, 213] width 140 height 16
click at [474, 212] on button "Sauver" at bounding box center [470, 213] width 23 height 9
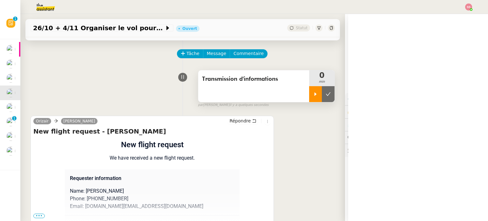
click at [309, 98] on div at bounding box center [315, 94] width 13 height 16
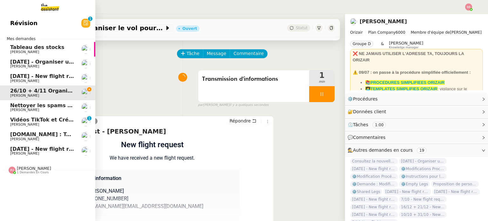
click at [65, 65] on span "Louis Frei" at bounding box center [42, 66] width 64 height 4
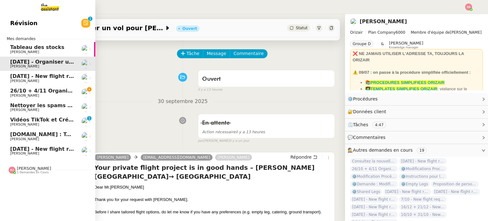
click at [65, 75] on span "2nd November 2025 - New flight request - Sabrina Saul" at bounding box center [75, 76] width 131 height 6
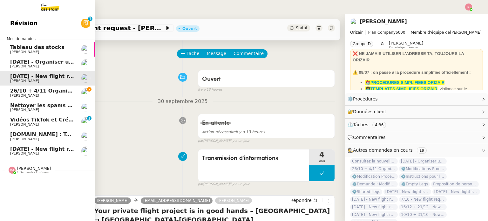
click at [62, 94] on span "Louis Frei" at bounding box center [42, 96] width 64 height 4
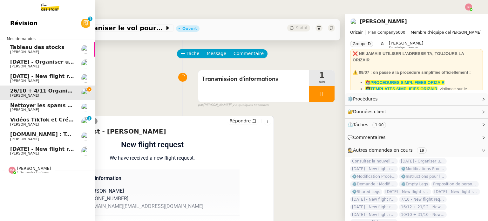
click at [58, 146] on span "13th October 2025 - New flight request - RAHUL AMBEGAOKAR" at bounding box center [75, 149] width 131 height 6
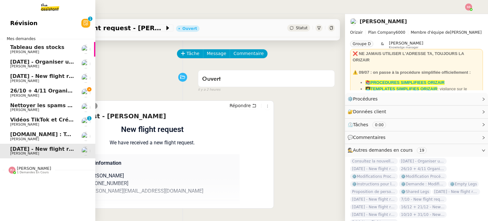
click at [58, 84] on link "2nd November 2025 - New flight request - Sabrina Saul Louis Frei" at bounding box center [47, 78] width 95 height 15
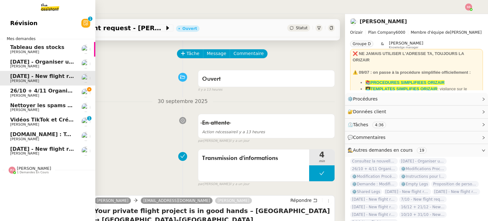
click at [61, 88] on span "26/10 + 4/11 Organiser le vol pour Ana Mirea" at bounding box center [84, 91] width 148 height 6
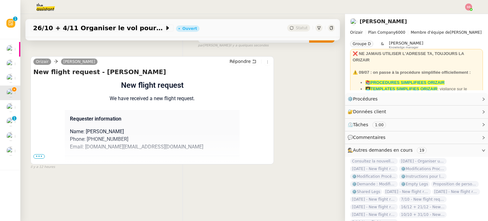
scroll to position [85, 0]
click at [43, 154] on span "•••" at bounding box center [38, 156] width 11 height 4
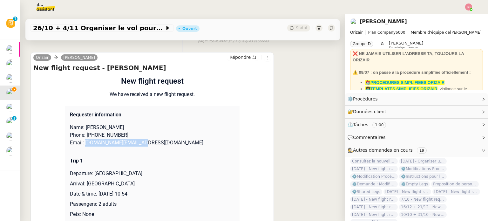
drag, startPoint x: 144, startPoint y: 141, endPoint x: 82, endPoint y: 143, distance: 61.3
click at [82, 143] on p "Email: anamr.office@gmail.com" at bounding box center [152, 143] width 164 height 8
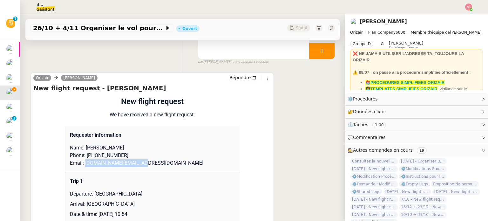
scroll to position [22, 0]
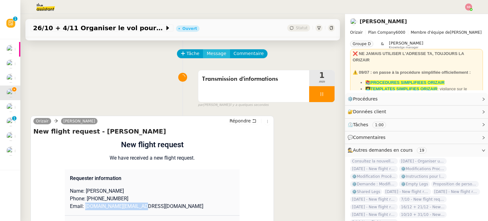
click at [217, 56] on span "Message" at bounding box center [216, 53] width 19 height 7
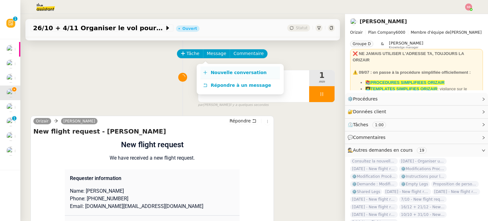
click at [222, 70] on span "Nouvelle conversation" at bounding box center [239, 72] width 56 height 5
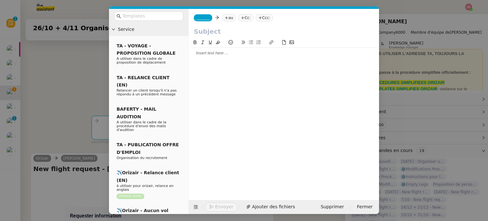
click at [231, 17] on nz-tag "au" at bounding box center [229, 17] width 14 height 7
paste input "anamr.office@gmail.com"
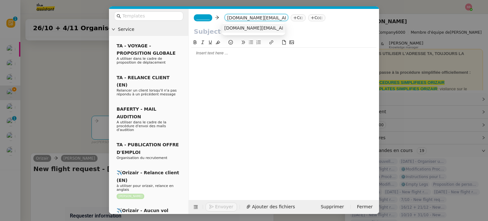
type input "anamr.office@gmail.com"
click at [240, 29] on span "anamr.office@gmail.com" at bounding box center [281, 27] width 115 height 5
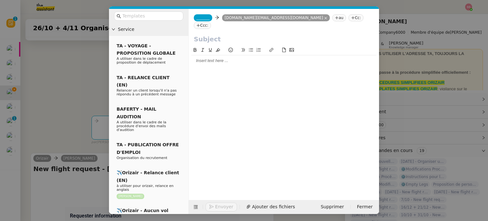
click at [205, 19] on span "_______" at bounding box center [202, 18] width 13 height 4
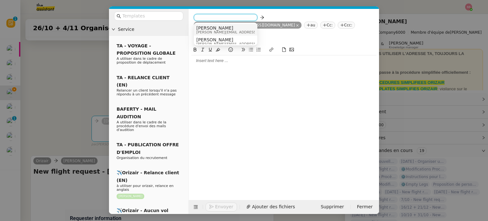
click at [217, 26] on span "Josephine" at bounding box center [241, 27] width 90 height 5
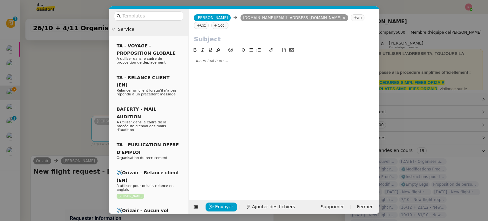
click at [228, 22] on nz-tag "Ccc:" at bounding box center [219, 25] width 17 height 7
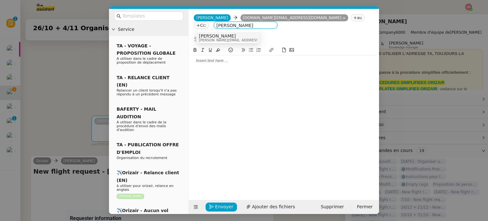
type input "louis frei"
click at [218, 35] on span "Louis Frei" at bounding box center [244, 35] width 90 height 5
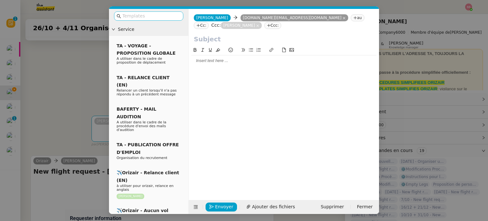
click at [153, 17] on input "text" at bounding box center [150, 15] width 57 height 7
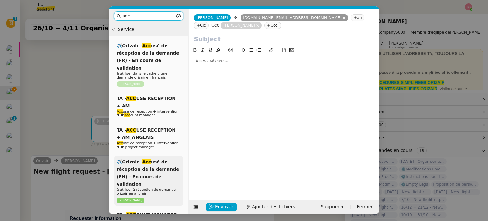
type input "acc"
click at [160, 161] on span "✈️Orizair - Acc usé de réception de la demande (EN) - En cours de validation" at bounding box center [148, 172] width 63 height 27
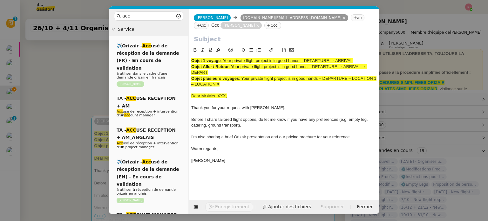
click at [71, 90] on nz-modal-container "acc Service ✈️Orizair - Acc usé de réception de la demande (FR) - En cours de v…" at bounding box center [244, 110] width 488 height 221
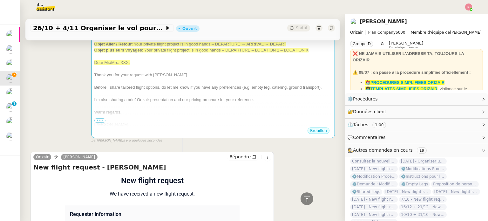
scroll to position [102, 0]
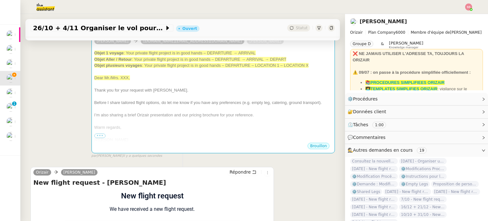
click at [229, 110] on div at bounding box center [213, 109] width 238 height 6
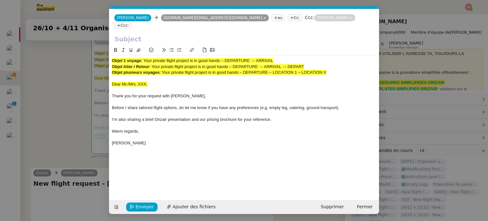
scroll to position [0, 19]
drag, startPoint x: 153, startPoint y: 58, endPoint x: 360, endPoint y: 58, distance: 207.7
click at [360, 64] on div "Objet Aller / Retour : Your private flight project is in good hands – DEPARTURE…" at bounding box center [244, 67] width 265 height 6
click at [266, 34] on input "text" at bounding box center [243, 39] width 259 height 10
paste input "Your private flight project is in good hands – DEPARTURE → ARRIVAL → DEPART"
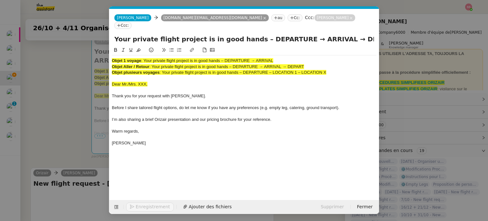
type input "Your private flight project is in good hands – DEPARTURE → ARRIVAL → DEPART"
drag, startPoint x: 334, startPoint y: 63, endPoint x: 96, endPoint y: 40, distance: 238.9
click at [96, 40] on nz-modal-container "acc Service ✈️Orizair - Acc usé de réception de la demande (FR) - En cours de v…" at bounding box center [244, 110] width 488 height 221
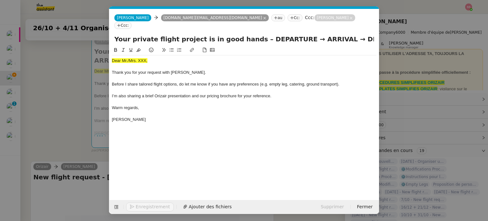
click at [73, 70] on nz-modal-container "acc Service ✈️Orizair - Acc usé de réception de la demande (FR) - En cours de v…" at bounding box center [244, 110] width 488 height 221
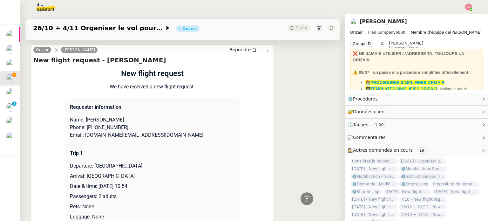
scroll to position [229, 0]
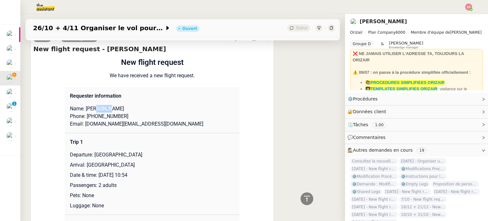
drag, startPoint x: 94, startPoint y: 101, endPoint x: 109, endPoint y: 101, distance: 14.9
click at [109, 105] on p "Name: Ana Mirea" at bounding box center [152, 109] width 164 height 8
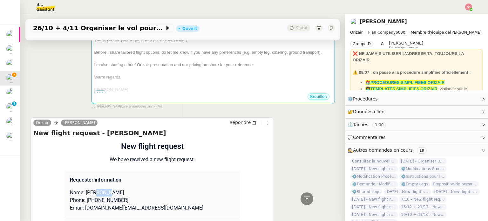
scroll to position [102, 0]
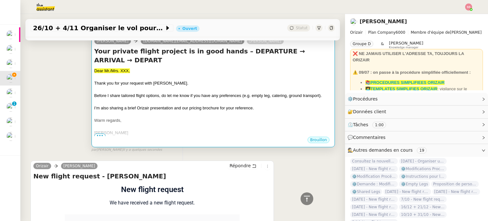
click at [184, 117] on div "Warm regards," at bounding box center [213, 120] width 238 height 6
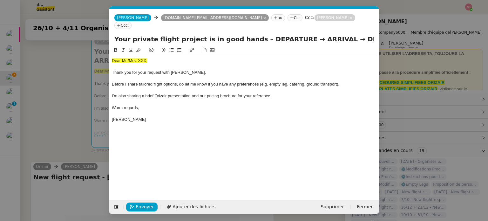
scroll to position [0, 19]
drag, startPoint x: 151, startPoint y: 55, endPoint x: 94, endPoint y: 46, distance: 57.8
click at [94, 46] on nz-modal-container "acc Service ✈️Orizair - Acc usé de réception de la demande (FR) - En cours de v…" at bounding box center [244, 110] width 488 height 221
click at [139, 48] on icon at bounding box center [138, 50] width 4 height 4
click at [127, 58] on div "Dear Mr./Mrs. XXX," at bounding box center [244, 61] width 265 height 6
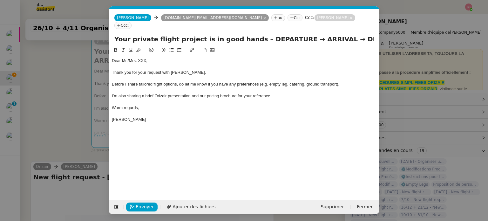
click at [127, 58] on div "Dear Mr./Mrs. XXX," at bounding box center [244, 61] width 265 height 6
drag, startPoint x: 147, startPoint y: 54, endPoint x: 130, endPoint y: 53, distance: 17.8
click at [130, 58] on div "Dear Mrs. XXX," at bounding box center [244, 61] width 265 height 6
click at [47, 129] on nz-modal-container "acc Service ✈️Orizair - Acc usé de réception de la demande (FR) - En cours de v…" at bounding box center [244, 110] width 488 height 221
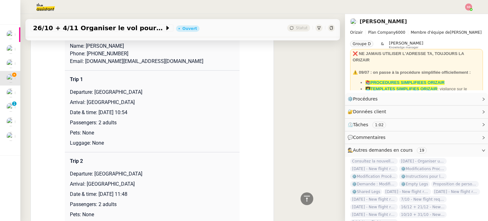
scroll to position [292, 0]
drag, startPoint x: 91, startPoint y: 82, endPoint x: 175, endPoint y: 87, distance: 83.9
click at [175, 87] on p "Departure: London Luton Airport" at bounding box center [152, 91] width 164 height 8
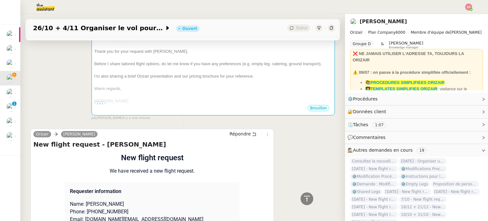
scroll to position [70, 0]
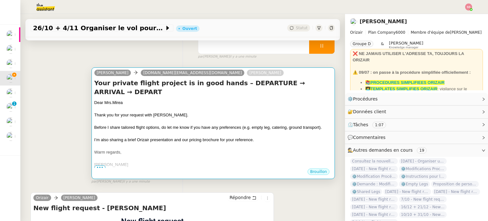
click at [212, 106] on div at bounding box center [213, 109] width 238 height 6
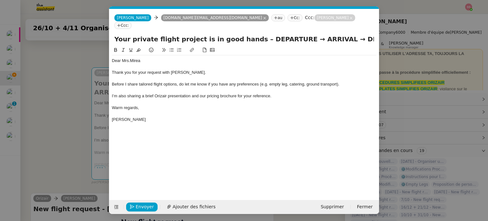
scroll to position [0, 19]
drag, startPoint x: 286, startPoint y: 31, endPoint x: 251, endPoint y: 33, distance: 35.3
click at [251, 34] on input "Your private flight project is in good hands – DEPARTURE → ARRIVAL → DEPART" at bounding box center [243, 39] width 259 height 10
paste input "London Luton Airport"
drag, startPoint x: 357, startPoint y: 30, endPoint x: 424, endPoint y: 38, distance: 67.5
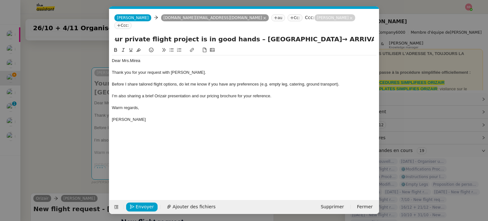
click at [424, 38] on nz-modal-container "acc Service ✈️Orizair - Acc usé de réception de la demande (FR) - En cours de v…" at bounding box center [244, 110] width 488 height 221
paste input "London Luton Airport"
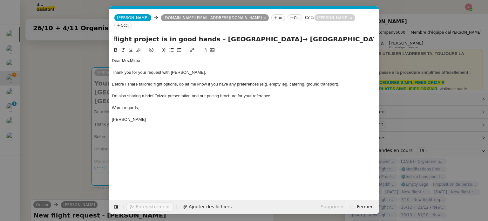
type input "Your private flight project is in good hands – London Luton Airport→ ARRIVAL → …"
click at [75, 114] on nz-modal-container "acc Service ✈️Orizair - Acc usé de réception de la demande (FR) - En cours de v…" at bounding box center [244, 110] width 488 height 221
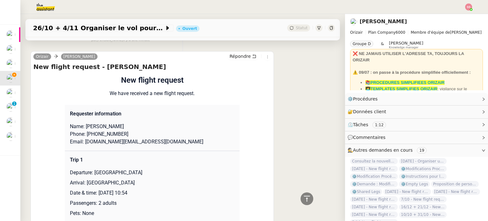
scroll to position [229, 0]
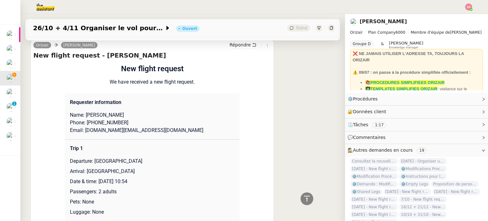
drag, startPoint x: 84, startPoint y: 165, endPoint x: 176, endPoint y: 159, distance: 91.6
click at [176, 159] on td "Trip 1 Departure: London Luton Airport Arrival: Băneasa International Airport D…" at bounding box center [152, 180] width 175 height 82
drag, startPoint x: 151, startPoint y: 167, endPoint x: 84, endPoint y: 167, distance: 67.6
click at [84, 167] on p "Arrival: Băneasa International Airport" at bounding box center [152, 171] width 164 height 8
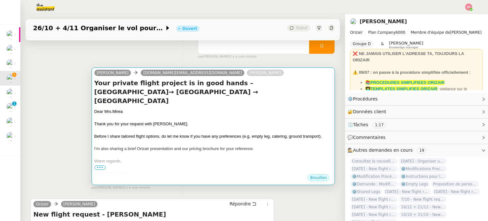
click at [250, 121] on div "Thank you for your request with Orizair." at bounding box center [213, 124] width 238 height 6
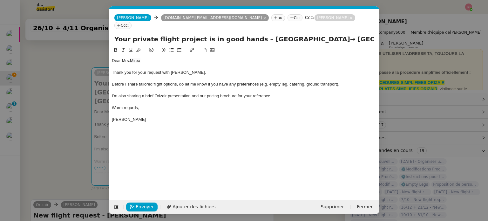
scroll to position [0, 19]
drag, startPoint x: 346, startPoint y: 32, endPoint x: 323, endPoint y: 32, distance: 23.5
click at [323, 34] on input "Your private flight project is in good hands – London Luton Airport→ ARRIVAL → …" at bounding box center [243, 39] width 259 height 10
paste input "Băneasa International Airport"
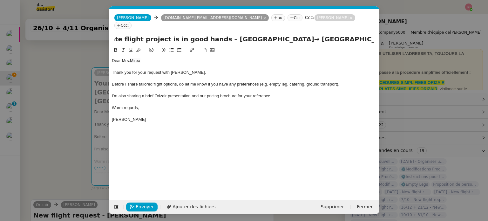
type input "Your private flight project is in good hands – London Luton Airport→ Băneasa In…"
click at [255, 76] on div at bounding box center [244, 79] width 265 height 6
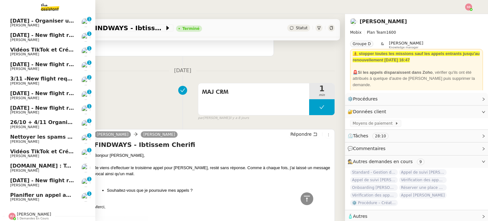
scroll to position [133, 0]
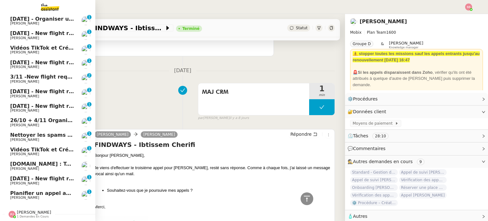
click at [15, 190] on span "Planifier un appel avec Faheem" at bounding box center [67, 193] width 115 height 6
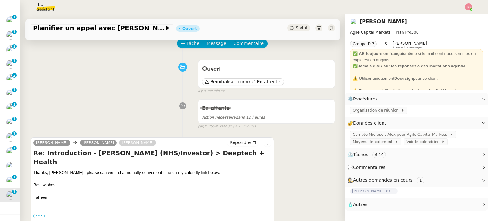
scroll to position [95, 0]
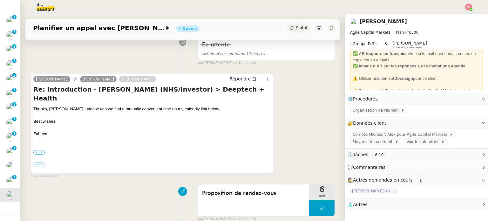
click at [39, 150] on label "•••" at bounding box center [38, 152] width 11 height 4
click at [0, 0] on input "•••" at bounding box center [0, 0] width 0 height 0
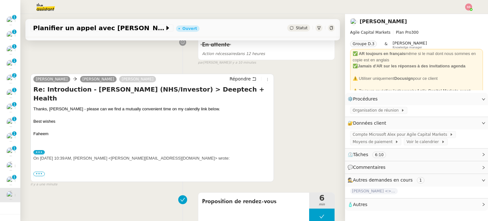
click at [39, 175] on label "•••" at bounding box center [38, 177] width 11 height 4
click at [0, 0] on input "•••" at bounding box center [0, 0] width 0 height 0
click at [39, 176] on span "•••" at bounding box center [38, 173] width 11 height 4
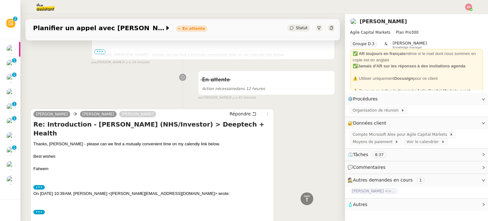
scroll to position [256, 0]
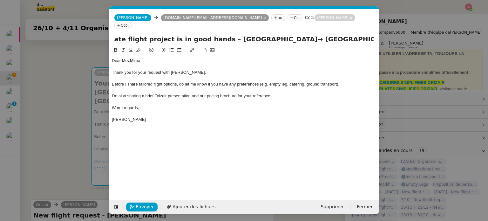
drag, startPoint x: 307, startPoint y: 83, endPoint x: 300, endPoint y: 83, distance: 7.0
click at [307, 87] on div at bounding box center [244, 90] width 265 height 6
click at [204, 208] on span "Ajouter des fichiers" at bounding box center [193, 206] width 43 height 7
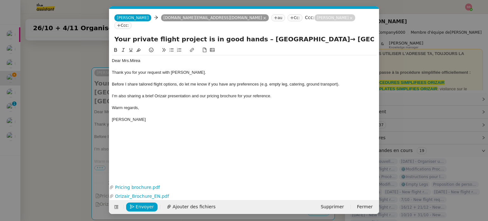
click at [73, 140] on nz-modal-container "acc Service ✈️Orizair - Acc usé de réception de la demande (FR) - En cours de v…" at bounding box center [244, 110] width 488 height 221
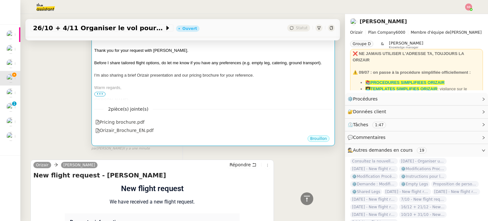
scroll to position [98, 0]
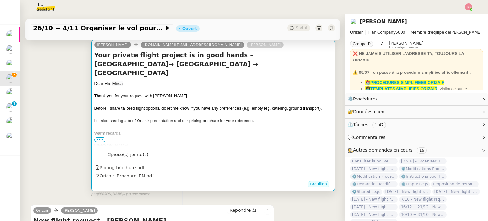
click at [199, 130] on div "Warm regards," at bounding box center [213, 133] width 238 height 6
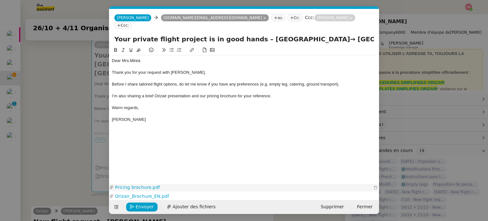
scroll to position [0, 19]
click at [136, 207] on span "Envoyer" at bounding box center [145, 206] width 18 height 7
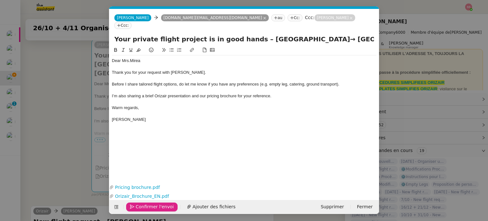
click at [136, 207] on span "Confirmer l'envoi" at bounding box center [155, 206] width 38 height 7
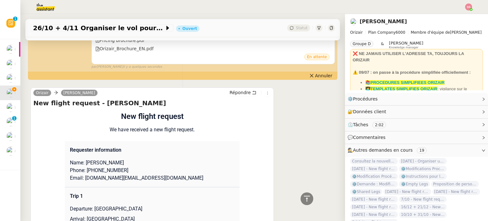
scroll to position [257, 0]
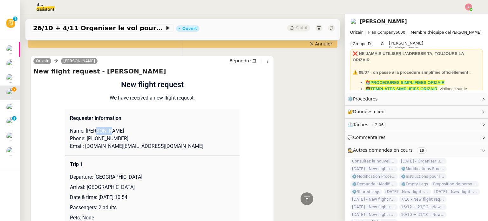
drag, startPoint x: 94, startPoint y: 123, endPoint x: 108, endPoint y: 124, distance: 14.0
click at [108, 127] on p "Name: Ana Mirea" at bounding box center [152, 131] width 164 height 8
copy p "Mirea"
drag, startPoint x: 90, startPoint y: 126, endPoint x: 82, endPoint y: 124, distance: 8.7
click at [82, 127] on p "Name: Ana Mirea" at bounding box center [152, 131] width 164 height 8
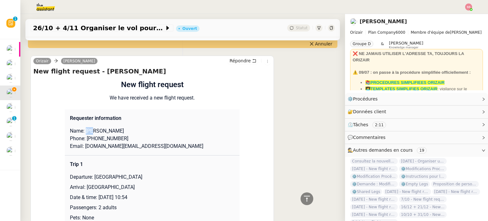
copy p "Ana"
drag, startPoint x: 128, startPoint y: 133, endPoint x: 87, endPoint y: 133, distance: 40.3
click at [87, 135] on p "Phone: +44 7873 509140" at bounding box center [152, 139] width 164 height 8
copy p "44 7873 509140"
drag, startPoint x: 82, startPoint y: 141, endPoint x: 156, endPoint y: 136, distance: 73.8
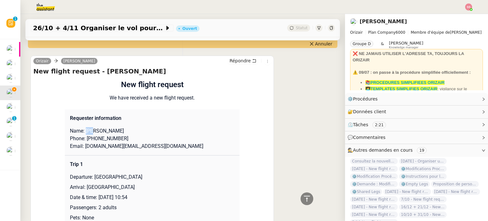
click at [156, 136] on td "Requester information Name: Ana Mirea Phone: +44 7873 509140 Email: anamr.offic…" at bounding box center [152, 132] width 175 height 46
drag, startPoint x: 143, startPoint y: 141, endPoint x: 82, endPoint y: 141, distance: 61.3
click at [82, 142] on p "Email: anamr.office@gmail.com" at bounding box center [152, 146] width 164 height 8
copy p "anamr.office@gmail.com"
drag, startPoint x: 91, startPoint y: 172, endPoint x: 174, endPoint y: 166, distance: 83.7
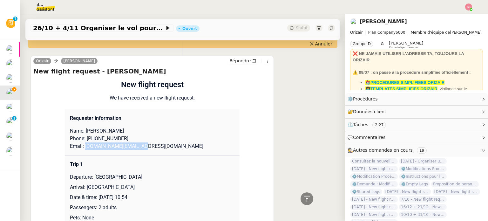
click at [174, 166] on td "Trip 1 Departure: London Luton Airport Arrival: Băneasa International Airport D…" at bounding box center [152, 196] width 175 height 82
copy p "London Luton Airport"
drag, startPoint x: 84, startPoint y: 181, endPoint x: 163, endPoint y: 176, distance: 78.9
click at [163, 176] on td "Trip 1 Departure: London Luton Airport Arrival: Băneasa International Airport D…" at bounding box center [152, 196] width 175 height 82
copy p "Băneasa International Airport"
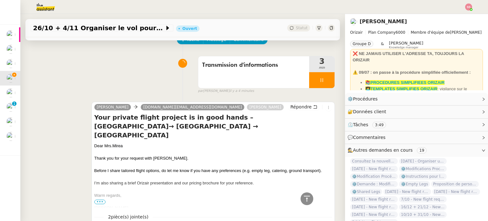
scroll to position [32, 0]
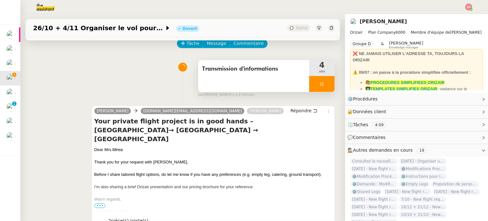
click at [320, 86] on div at bounding box center [321, 84] width 25 height 16
click at [332, 86] on icon at bounding box center [334, 83] width 5 height 5
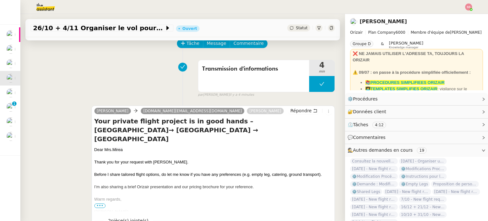
click at [296, 29] on span "Statut" at bounding box center [302, 28] width 12 height 4
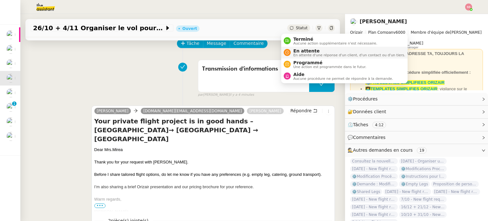
click at [303, 49] on span "En attente" at bounding box center [349, 50] width 112 height 5
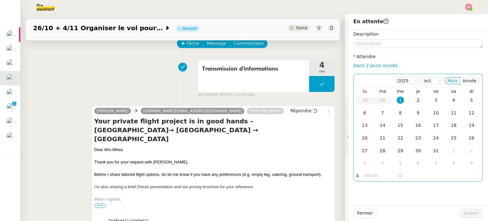
click at [409, 96] on td "2" at bounding box center [418, 100] width 18 height 13
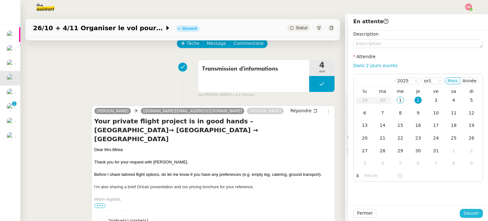
click at [463, 213] on span "Sauver" at bounding box center [471, 212] width 16 height 7
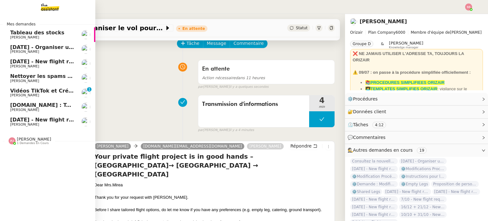
click at [57, 109] on span "Paul WEIBEL" at bounding box center [42, 110] width 64 height 4
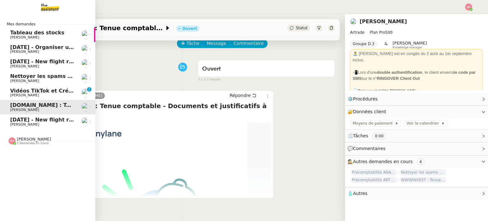
click at [55, 116] on link "13th October 2025 - New flight request - RAHUL AMBEGAOKAR Louis Frei" at bounding box center [47, 121] width 95 height 15
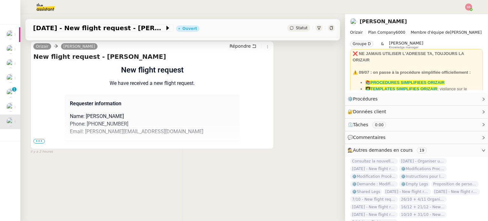
scroll to position [85, 0]
click at [39, 139] on span "•••" at bounding box center [38, 141] width 11 height 4
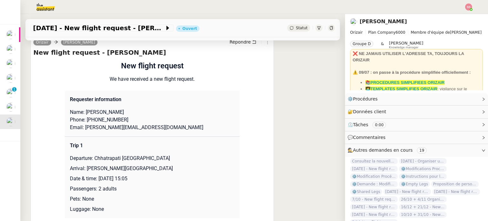
scroll to position [0, 0]
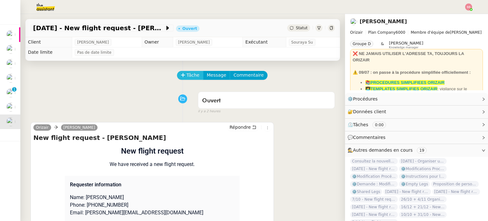
click at [177, 74] on nz-button-group "Tâche Message Commentaire" at bounding box center [222, 75] width 90 height 9
click at [178, 73] on button "Tâche" at bounding box center [190, 75] width 26 height 9
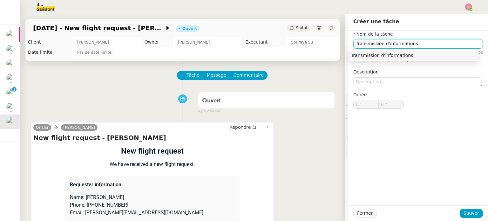
click at [371, 54] on div "Transmission d'informations" at bounding box center [413, 55] width 124 height 6
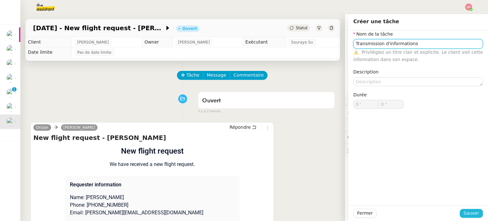
type input "Transmission d'informations"
click at [465, 211] on span "Sauver" at bounding box center [471, 212] width 16 height 7
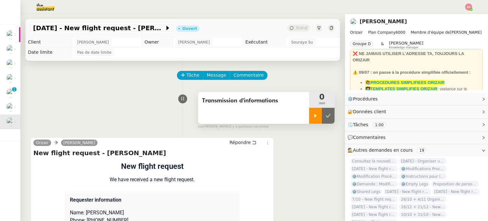
click at [309, 113] on div at bounding box center [315, 116] width 13 height 16
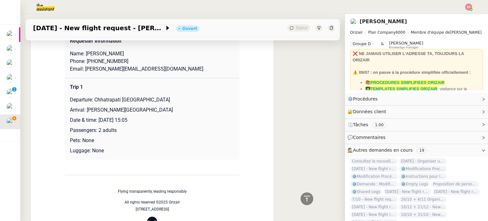
scroll to position [127, 0]
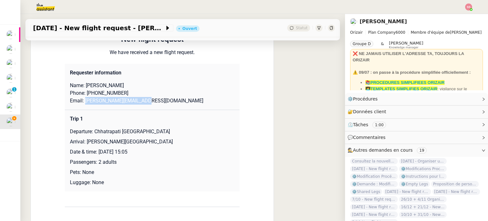
drag, startPoint x: 146, startPoint y: 104, endPoint x: 81, endPoint y: 101, distance: 65.1
click at [81, 101] on p "Email: rahul@groundzero.net.in" at bounding box center [152, 101] width 164 height 8
copy p "rahul@groundzero.net.in"
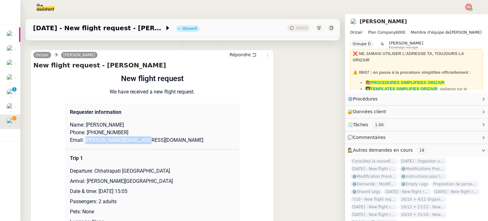
scroll to position [0, 0]
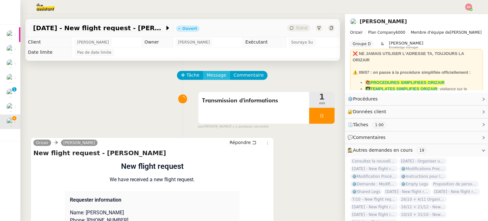
click at [209, 77] on span "Message" at bounding box center [216, 74] width 19 height 7
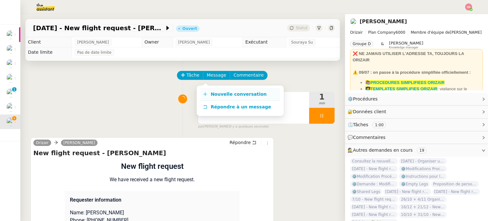
click at [214, 91] on link "Nouvelle conversation" at bounding box center [239, 94] width 79 height 13
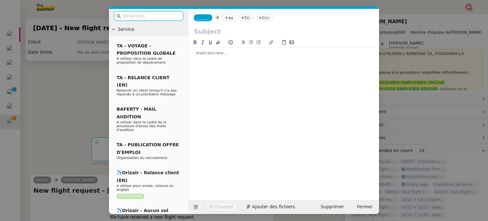
click at [224, 20] on icon at bounding box center [226, 18] width 4 height 4
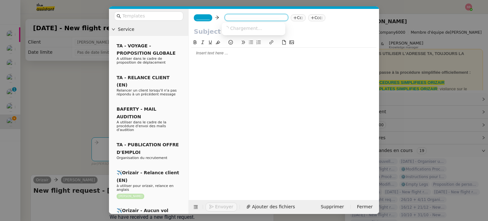
paste input "rahul@groundzero.net.in"
type input "rahul@groundzero.net.in"
click at [241, 30] on span "rahul@groundzero.net.in" at bounding box center [263, 27] width 78 height 5
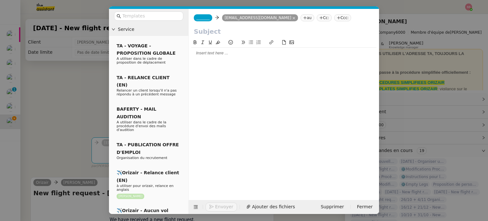
click at [206, 19] on span "_______" at bounding box center [202, 18] width 13 height 4
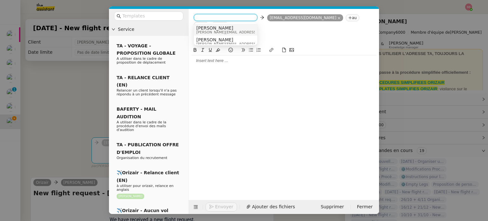
click at [222, 32] on span "josephine.k@orizair.com" at bounding box center [241, 31] width 90 height 3
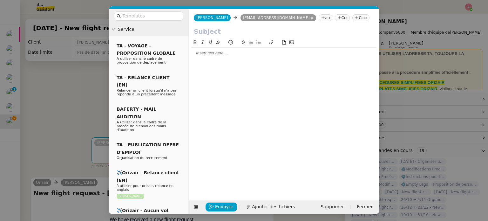
click at [355, 17] on icon at bounding box center [357, 18] width 4 height 4
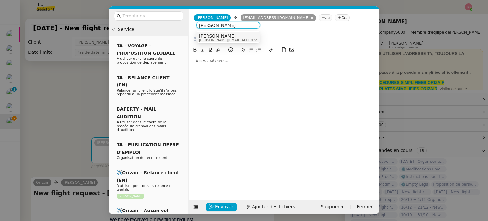
type input "louis frei"
click at [237, 38] on div "Louis Frei louis@orizair.com" at bounding box center [228, 37] width 58 height 9
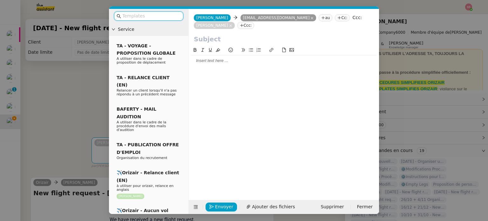
click at [148, 18] on input "text" at bounding box center [150, 15] width 57 height 7
click at [52, 123] on nz-modal-container "Service TA - VOYAGE - PROPOSITION GLOBALE A utiliser dans le cadre de propositi…" at bounding box center [244, 110] width 488 height 221
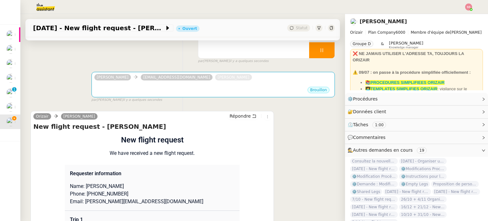
scroll to position [64, 0]
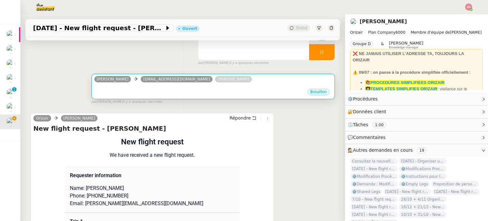
click at [156, 97] on div "Brouillon" at bounding box center [213, 93] width 238 height 10
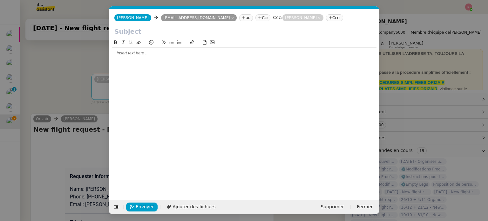
scroll to position [0, 13]
click at [112, 207] on icon at bounding box center [116, 206] width 8 height 4
click at [116, 206] on icon at bounding box center [116, 206] width 4 height 4
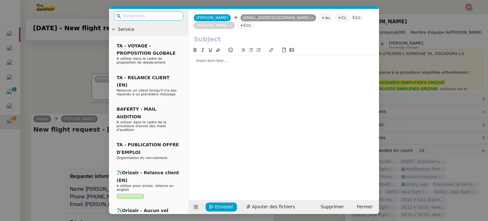
click at [142, 19] on input "text" at bounding box center [150, 15] width 57 height 7
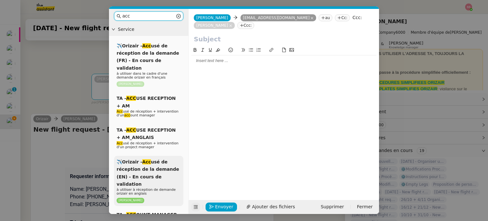
type input "acc"
click at [150, 160] on span "✈️Orizair - Acc usé de réception de la demande (EN) - En cours de validation" at bounding box center [148, 172] width 63 height 27
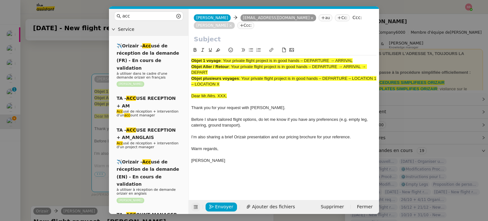
drag, startPoint x: 224, startPoint y: 53, endPoint x: 359, endPoint y: 53, distance: 134.6
click at [359, 58] on div "Objet 1 voyage : Your private flight project is in good hands – DEPARTURE → ARR…" at bounding box center [283, 61] width 185 height 6
click at [300, 35] on input "text" at bounding box center [284, 39] width 180 height 10
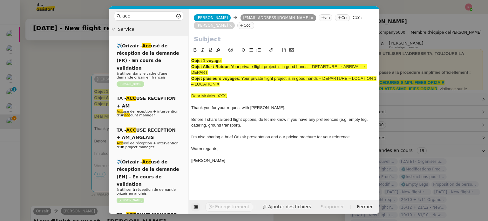
paste input "Your private flight project is in good hands – DEPARTURE → ARRIVAL"
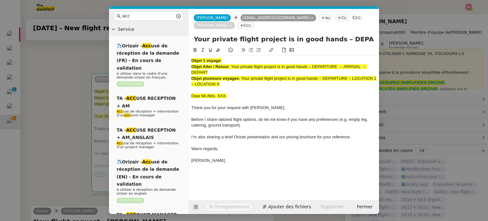
scroll to position [0, 27]
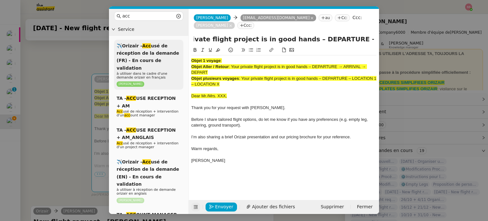
type input "Your private flight project is in good hands – DEPARTURE → ARRIVAL"
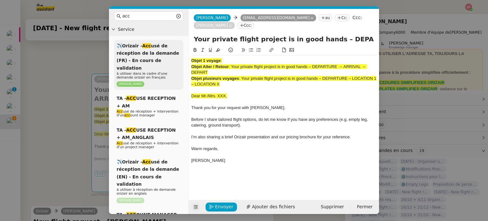
drag, startPoint x: 164, startPoint y: 49, endPoint x: 146, endPoint y: 40, distance: 20.5
click at [146, 40] on nz-layout "acc Service ✈️Orizair - Acc usé de réception de la demande (FR) - En cours de v…" at bounding box center [244, 111] width 270 height 205
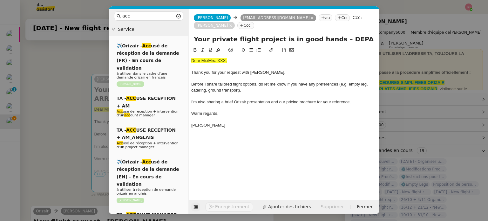
click at [51, 119] on nz-modal-container "acc Service ✈️Orizair - Acc usé de réception de la demande (FR) - En cours de v…" at bounding box center [244, 110] width 488 height 221
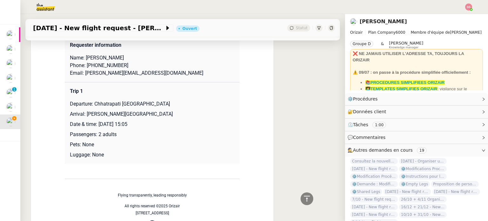
scroll to position [254, 0]
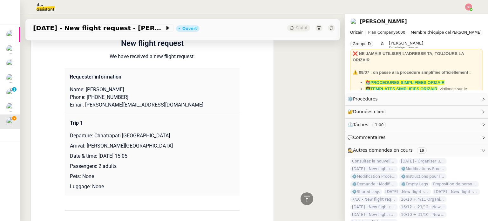
drag, startPoint x: 100, startPoint y: 83, endPoint x: 162, endPoint y: 77, distance: 61.6
click at [162, 77] on td "Requester information Name: RAHUL AMBEGAOKAR Phone: +919867750035 Email: rahul@…" at bounding box center [152, 91] width 175 height 46
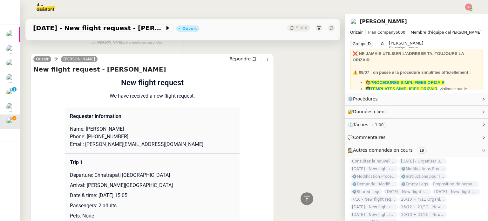
scroll to position [127, 0]
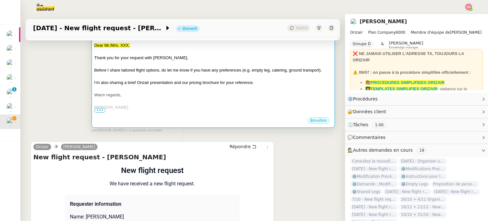
click at [212, 73] on div at bounding box center [213, 76] width 238 height 6
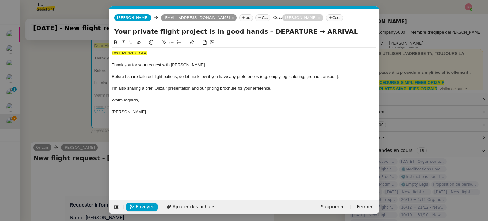
scroll to position [0, 19]
drag, startPoint x: 145, startPoint y: 54, endPoint x: 102, endPoint y: 52, distance: 42.9
click at [102, 52] on nz-modal-container "acc Service ✈️Orizair - Acc usé de réception de la demande (FR) - En cours de v…" at bounding box center [244, 110] width 488 height 221
click at [171, 52] on div "Dear Mr./Mrs. XXX," at bounding box center [244, 53] width 265 height 6
drag, startPoint x: 149, startPoint y: 52, endPoint x: 98, endPoint y: 53, distance: 50.8
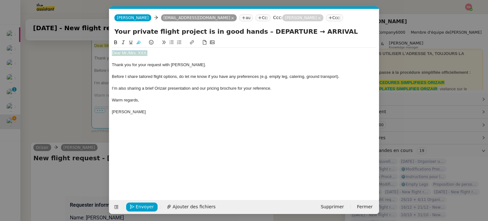
click at [97, 53] on nz-modal-container "acc Service ✈️Orizair - Acc usé de réception de la demande (FR) - En cours de v…" at bounding box center [244, 110] width 488 height 221
click at [138, 42] on icon at bounding box center [138, 42] width 4 height 4
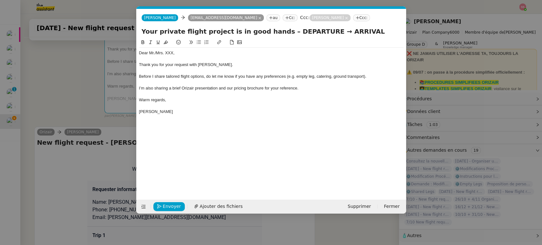
click at [111, 126] on nz-modal-container "acc Service ✈️Orizair - Acc usé de réception de la demande (FR) - En cours de v…" at bounding box center [271, 122] width 542 height 245
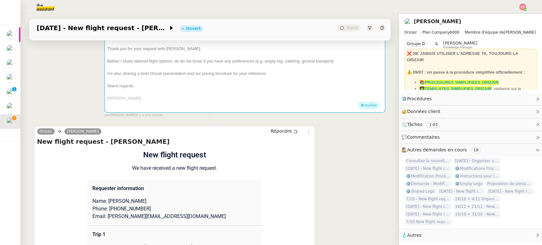
drag, startPoint x: 122, startPoint y: 200, endPoint x: 164, endPoint y: 197, distance: 42.7
click at [164, 197] on td "Requester information Name: RAHUL AMBEGAOKAR Phone: +919867750035 Email: rahul@…" at bounding box center [174, 203] width 175 height 46
copy p "AMBEGAOKAR"
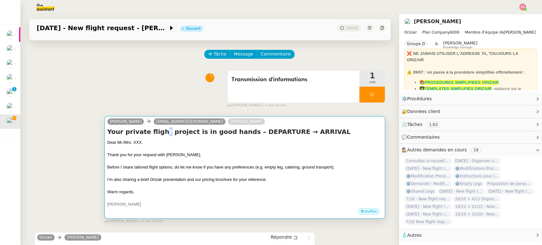
click at [154, 137] on div "Your private flight project is in good hands – DEPARTURE → ARRIVAL Dear Mr./Mrs…" at bounding box center [244, 167] width 275 height 80
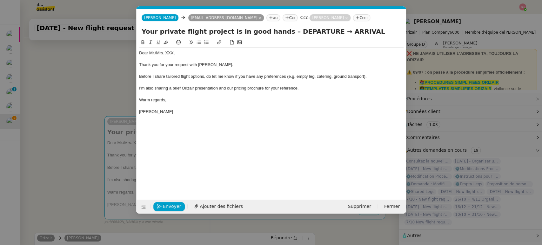
scroll to position [0, 20]
drag, startPoint x: 175, startPoint y: 52, endPoint x: 155, endPoint y: 52, distance: 20.3
click at [155, 52] on div "Dear Mr./Mrs. XXX," at bounding box center [271, 53] width 265 height 6
click at [155, 53] on div "Dear Mr. AMBEGAOKAR" at bounding box center [271, 53] width 265 height 6
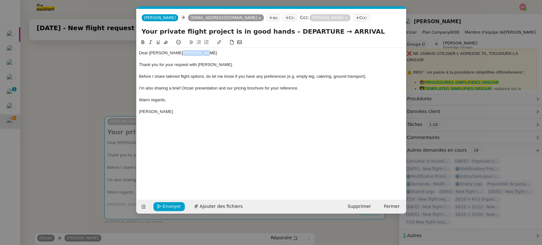
drag, startPoint x: 191, startPoint y: 52, endPoint x: 298, endPoint y: 46, distance: 106.2
click at [305, 50] on div "Dear Mr.Ambegaokar AMBEGAOKAR" at bounding box center [271, 53] width 265 height 6
click at [178, 53] on div "Dear Mr.Ambegaokar" at bounding box center [271, 53] width 265 height 6
click at [161, 56] on div at bounding box center [271, 59] width 265 height 6
click at [169, 51] on div "Dear Mr.Ambegaokar ," at bounding box center [271, 53] width 265 height 6
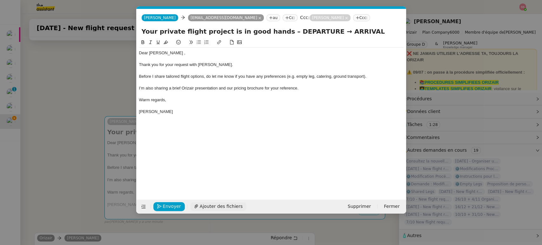
drag, startPoint x: 237, startPoint y: 138, endPoint x: 227, endPoint y: 207, distance: 68.9
click at [237, 143] on div "Dear Mr.Ambegaokar , Thank you for your request with Orizair. Before I share ta…" at bounding box center [271, 114] width 265 height 151
click at [222, 204] on span "Ajouter des fichiers" at bounding box center [221, 206] width 43 height 7
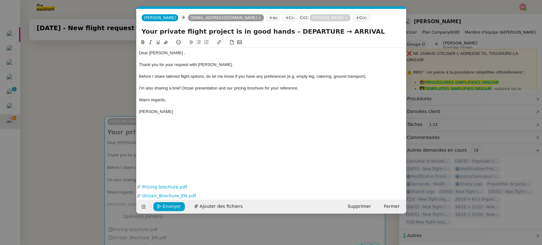
click at [89, 149] on nz-modal-container "acc Service ✈️Orizair - Acc usé de réception de la demande (FR) - En cours de v…" at bounding box center [271, 122] width 542 height 245
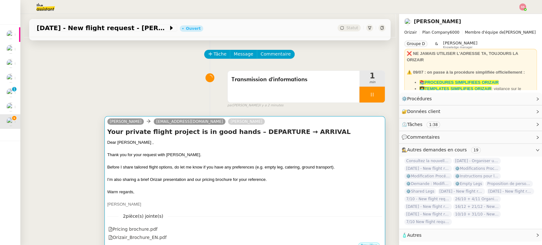
scroll to position [268, 0]
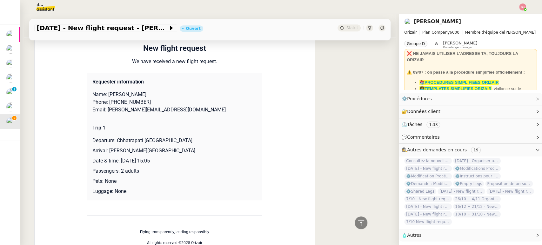
drag, startPoint x: 113, startPoint y: 141, endPoint x: 229, endPoint y: 139, distance: 115.3
click at [229, 139] on p "Departure: Chhatrapati Shivaji International Airport" at bounding box center [174, 141] width 164 height 8
copy p "Chhatrapati Shivaji International Airport"
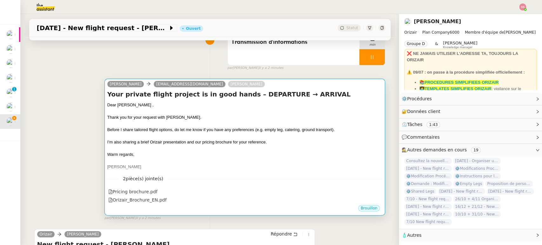
scroll to position [56, 0]
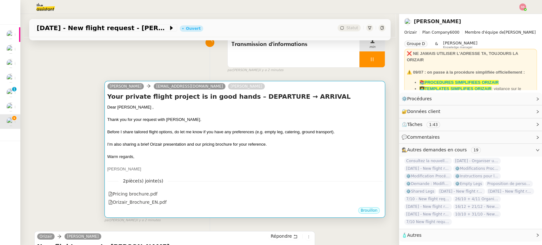
click at [245, 125] on div at bounding box center [244, 126] width 275 height 6
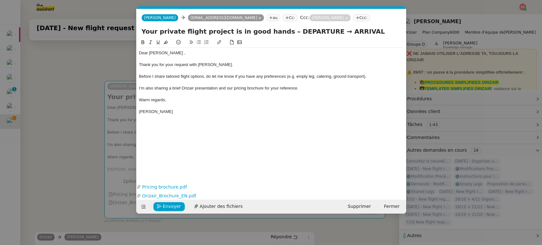
scroll to position [0, 20]
drag, startPoint x: 312, startPoint y: 29, endPoint x: 277, endPoint y: 31, distance: 35.0
click at [277, 31] on input "Your private flight project is in good hands – DEPARTURE → ARRIVAL" at bounding box center [271, 32] width 259 height 10
paste input "Chhatrapati Shivaji International Airport"
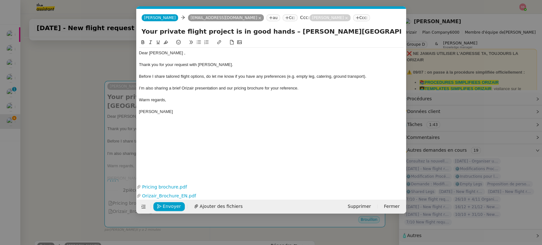
type input "Your private flight project is in good hands – Chhatrapati Shivaji Internationa…"
click at [59, 103] on nz-modal-container "acc Service ✈️Orizair - Acc usé de réception de la demande (FR) - En cours de v…" at bounding box center [271, 122] width 542 height 245
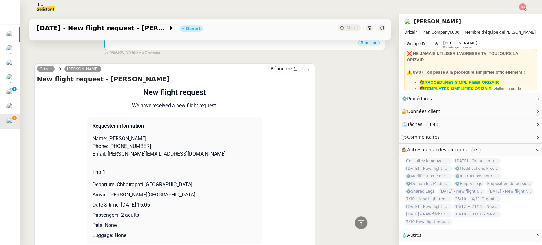
scroll to position [340, 0]
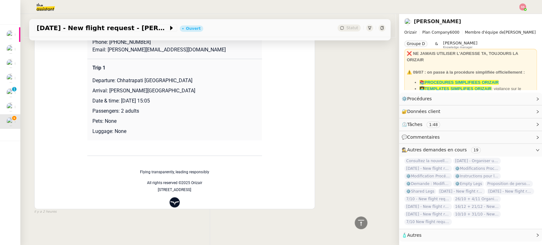
drag, startPoint x: 105, startPoint y: 86, endPoint x: 198, endPoint y: 84, distance: 92.7
click at [198, 87] on p "Arrival: Indira Gandhi International Airport" at bounding box center [174, 91] width 164 height 8
copy p "Indira Gandhi International Airport"
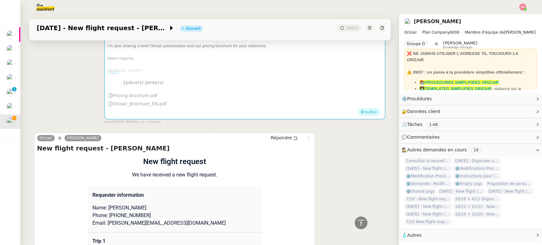
click at [261, 91] on div "Pricing brochure.pdf" at bounding box center [244, 95] width 275 height 8
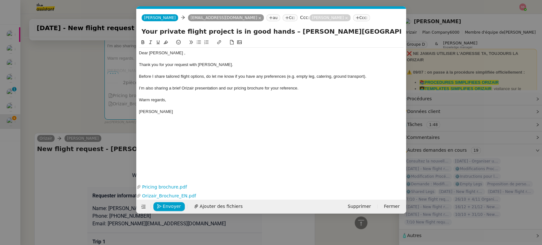
scroll to position [0, 33]
drag, startPoint x: 385, startPoint y: 33, endPoint x: 422, endPoint y: 43, distance: 38.2
click at [422, 43] on nz-modal-container "acc Service ✈️Orizair - Acc usé de réception de la demande (FR) - En cours de v…" at bounding box center [271, 122] width 542 height 245
click at [393, 33] on input "Your private flight project is in good hands – Chhatrapati Shivaji Internationa…" at bounding box center [271, 32] width 259 height 10
drag, startPoint x: 371, startPoint y: 32, endPoint x: 420, endPoint y: 34, distance: 49.9
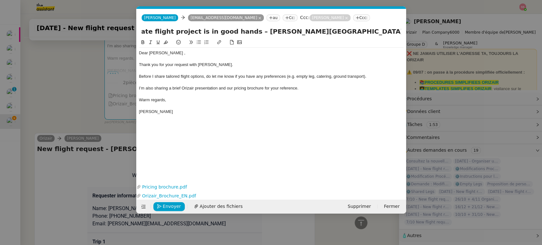
click at [420, 34] on nz-modal-container "acc Service ✈️Orizair - Acc usé de réception de la demande (FR) - En cours de v…" at bounding box center [271, 122] width 542 height 245
paste input "Indira Gandhi International Airport"
click at [296, 32] on input "Your private flight project is in good hands – Chhatrapati Shivaji Internationa…" at bounding box center [271, 32] width 259 height 10
type input "Your private flight project is in good hands – Chhatrapati Shivaji Internationa…"
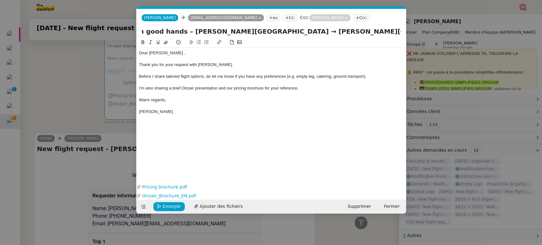
click at [297, 74] on div "Before I share tailored flight options, do let me know if you have any preferen…" at bounding box center [271, 77] width 265 height 6
drag, startPoint x: 279, startPoint y: 32, endPoint x: 421, endPoint y: 51, distance: 142.9
click at [421, 51] on nz-modal-container "acc Service ✈️Orizair - Acc usé de réception de la demande (FR) - En cours de v…" at bounding box center [271, 122] width 542 height 245
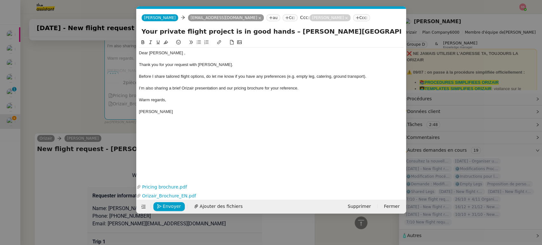
click at [333, 61] on div at bounding box center [271, 59] width 265 height 6
drag, startPoint x: 192, startPoint y: 30, endPoint x: 412, endPoint y: 49, distance: 220.9
click at [412, 49] on nz-modal-container "acc Service ✈️Orizair - Acc usé de réception de la demande (FR) - En cours de v…" at bounding box center [271, 122] width 542 height 245
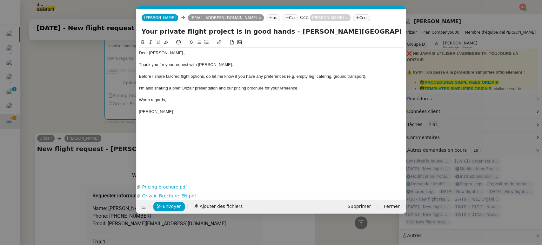
click at [312, 77] on span "Before I share tailored flight options, do let me know if you have any preferen…" at bounding box center [252, 76] width 227 height 5
click at [168, 209] on span "Envoyer" at bounding box center [172, 206] width 18 height 7
click at [168, 209] on span "Confirmer l'envoi" at bounding box center [182, 206] width 38 height 7
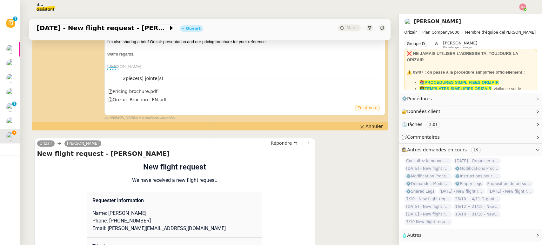
scroll to position [282, 0]
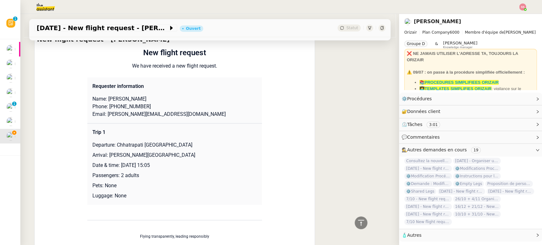
drag, startPoint x: 122, startPoint y: 98, endPoint x: 162, endPoint y: 99, distance: 39.7
click at [162, 99] on p "Name: RAHUL AMBEGAOKAR" at bounding box center [174, 99] width 164 height 8
drag, startPoint x: 119, startPoint y: 99, endPoint x: 161, endPoint y: 8, distance: 100.2
click at [103, 99] on p "Name: RAHUL AMBEGAOKAR" at bounding box center [174, 99] width 164 height 8
drag, startPoint x: 147, startPoint y: 104, endPoint x: 108, endPoint y: 106, distance: 39.4
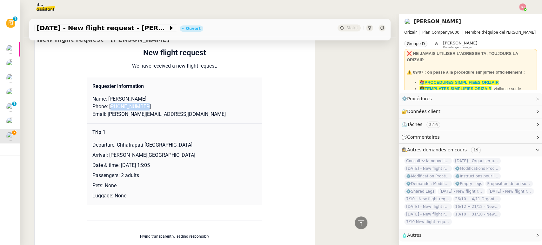
click at [108, 106] on p "Phone: +919867750035" at bounding box center [174, 107] width 164 height 8
drag, startPoint x: 161, startPoint y: 117, endPoint x: 101, endPoint y: 113, distance: 59.9
click at [101, 113] on p "Email: rahul@groundzero.net.in" at bounding box center [174, 115] width 164 height 8
drag, startPoint x: 114, startPoint y: 145, endPoint x: 222, endPoint y: 126, distance: 109.0
click at [221, 136] on td "Trip 1 Departure: Chhatrapati Shivaji International Airport Arrival: Indira Gan…" at bounding box center [174, 165] width 175 height 82
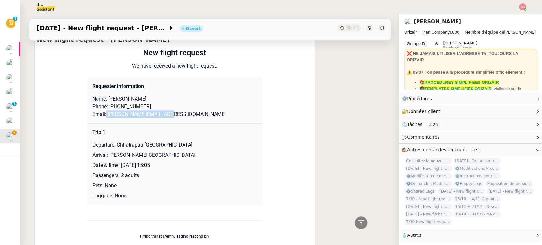
drag, startPoint x: 205, startPoint y: 147, endPoint x: 114, endPoint y: 143, distance: 91.6
click at [114, 143] on p "Departure: Chhatrapati Shivaji International Airport" at bounding box center [174, 145] width 164 height 8
click at [120, 156] on p "Arrival: Indira Gandhi International Airport" at bounding box center [174, 155] width 164 height 8
drag, startPoint x: 105, startPoint y: 153, endPoint x: 184, endPoint y: 149, distance: 79.5
click at [184, 149] on td "Trip 1 Departure: Chhatrapati Shivaji International Airport Arrival: Indira Gan…" at bounding box center [174, 165] width 175 height 82
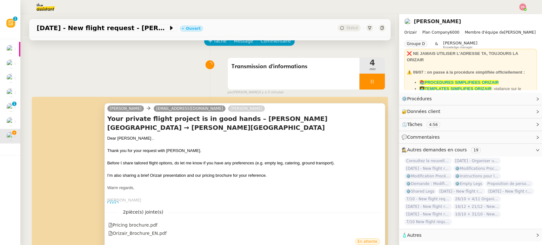
scroll to position [32, 0]
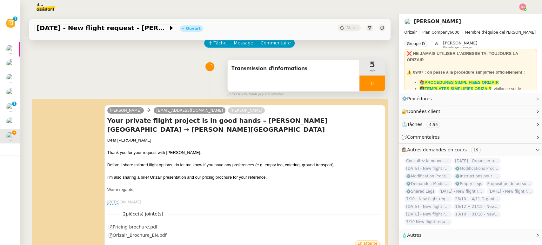
click at [376, 82] on div at bounding box center [371, 84] width 25 height 16
click at [376, 82] on button at bounding box center [378, 84] width 13 height 16
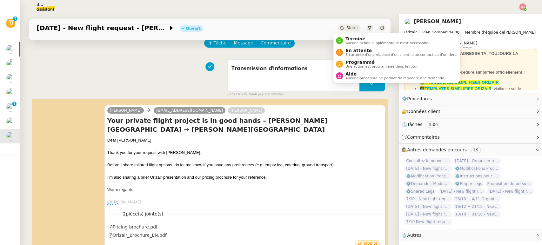
click at [346, 28] on span "Statut" at bounding box center [352, 28] width 12 height 4
click at [356, 56] on span "En attente d'une réponse d'un client, d'un contact ou d'un tiers." at bounding box center [401, 54] width 112 height 3
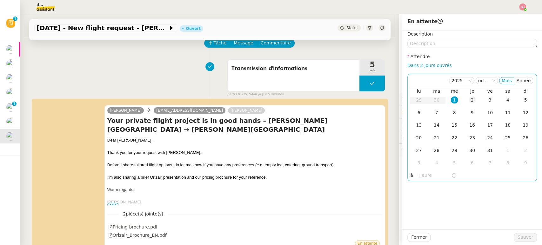
click at [469, 102] on div "2" at bounding box center [472, 100] width 7 height 7
click at [487, 220] on span "Sauver" at bounding box center [526, 237] width 16 height 7
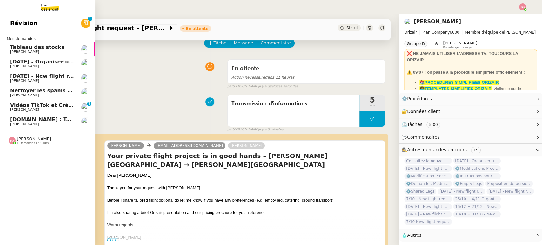
click at [33, 78] on span "2nd November 2025 - New flight request - Sabrina Saul" at bounding box center [75, 76] width 131 height 6
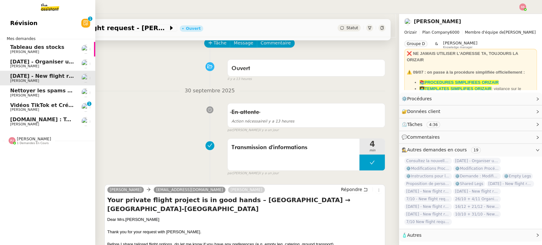
click at [46, 60] on span "18th November 2025 - Organiser un vol pour Sanjay Singh" at bounding box center [78, 62] width 137 height 6
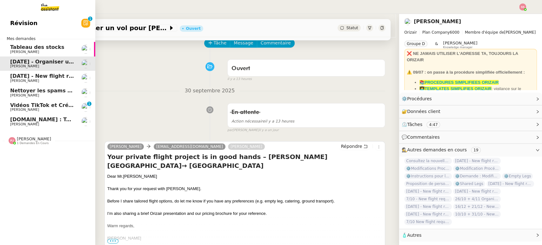
click at [52, 93] on span "Nettoyer les spams des emails - octobre 2025" at bounding box center [75, 91] width 131 height 6
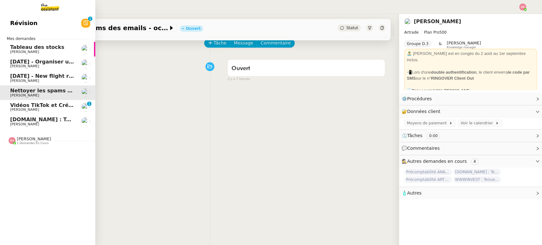
click at [65, 112] on link "Vidéos TikTok et Créatives META - octobre 2025 Anthony Morcillo 0 1 2 3 4 5 6 7…" at bounding box center [47, 107] width 95 height 15
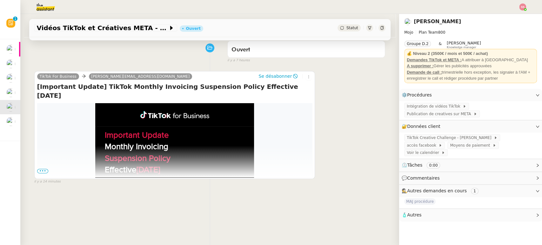
scroll to position [85, 0]
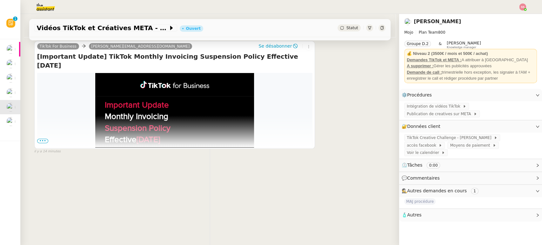
click at [38, 139] on span "•••" at bounding box center [42, 141] width 11 height 4
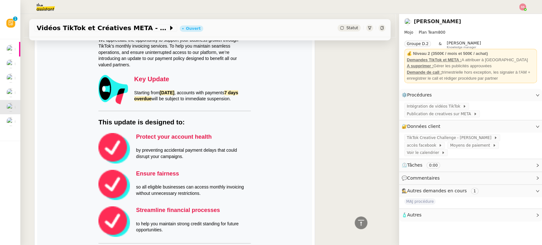
scroll to position [155, 0]
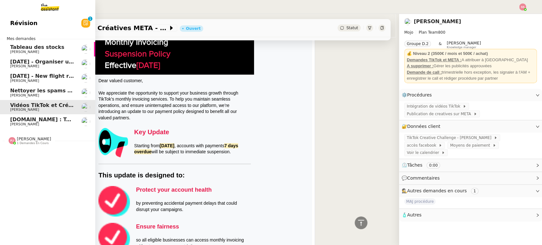
click at [44, 65] on span "Louis Frei" at bounding box center [42, 66] width 64 height 4
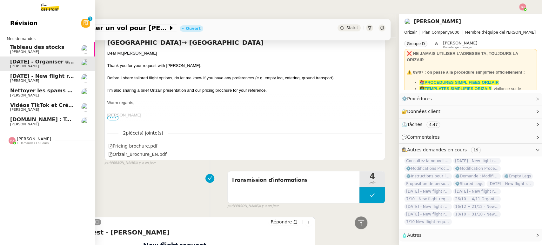
click at [48, 84] on link "2nd November 2025 - New flight request - Sabrina Saul Louis Frei" at bounding box center [47, 78] width 95 height 15
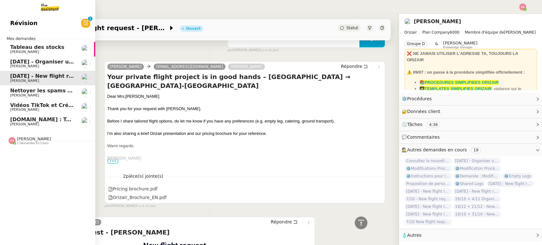
click at [43, 118] on span "ARTRADE.APP : Tenue comptable - Documents et justificatifs à fournir" at bounding box center [114, 120] width 208 height 6
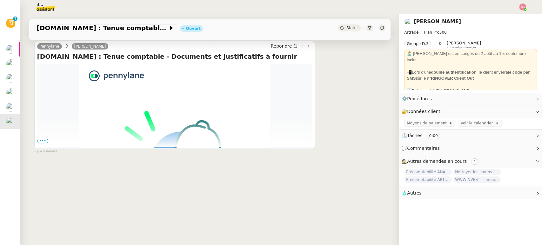
scroll to position [14, 0]
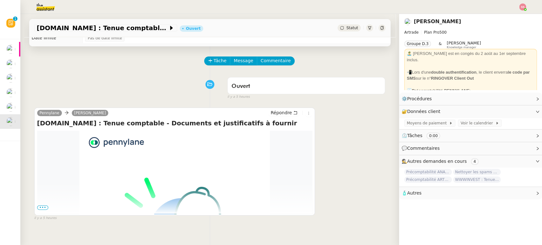
click at [37, 207] on span "•••" at bounding box center [42, 207] width 11 height 4
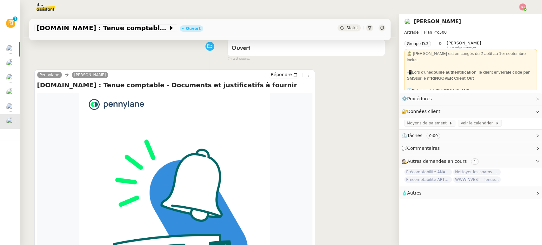
scroll to position [50, 0]
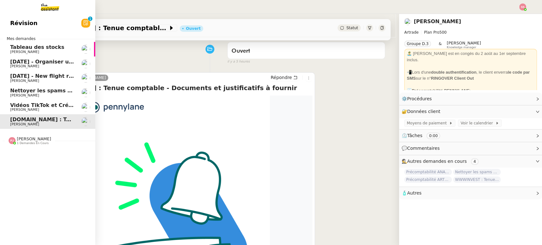
click at [29, 141] on span "Pauline Jennah" at bounding box center [34, 139] width 34 height 5
click at [37, 153] on span "Précomptabilité ANATHA + WWWINVEST - septembre 2025" at bounding box center [94, 153] width 169 height 6
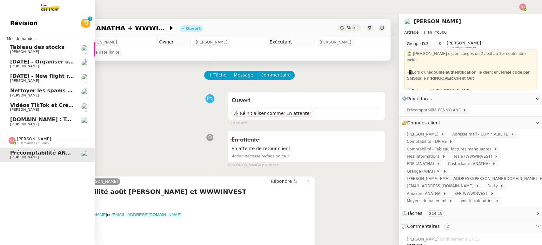
click at [39, 118] on span "ARTRADE.APP : Tenue comptable - Documents et justificatifs à fournir" at bounding box center [114, 120] width 208 height 6
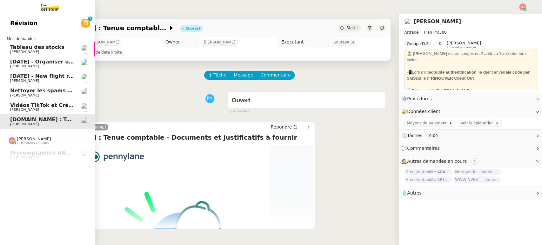
click at [39, 111] on span "Anthony Morcillo" at bounding box center [42, 110] width 64 height 4
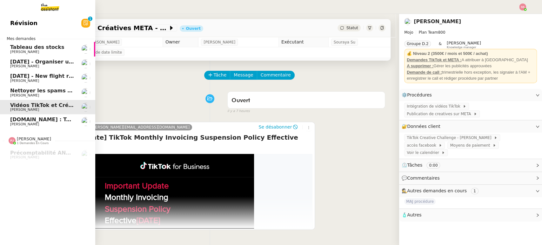
click at [37, 86] on link "Nettoyer les spams des emails - octobre 2025 Paul WEIBEL" at bounding box center [47, 92] width 95 height 15
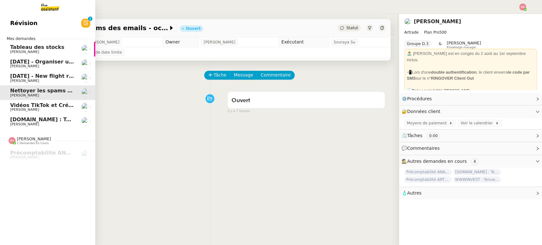
click at [32, 74] on span "2nd November 2025 - New flight request - Sabrina Saul" at bounding box center [75, 76] width 131 height 6
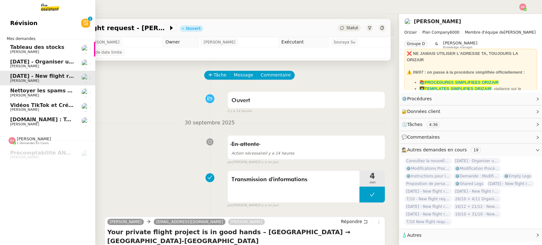
click at [36, 63] on span "18th November 2025 - Organiser un vol pour Sanjay Singh" at bounding box center [78, 62] width 137 height 6
